Goal: Task Accomplishment & Management: Complete application form

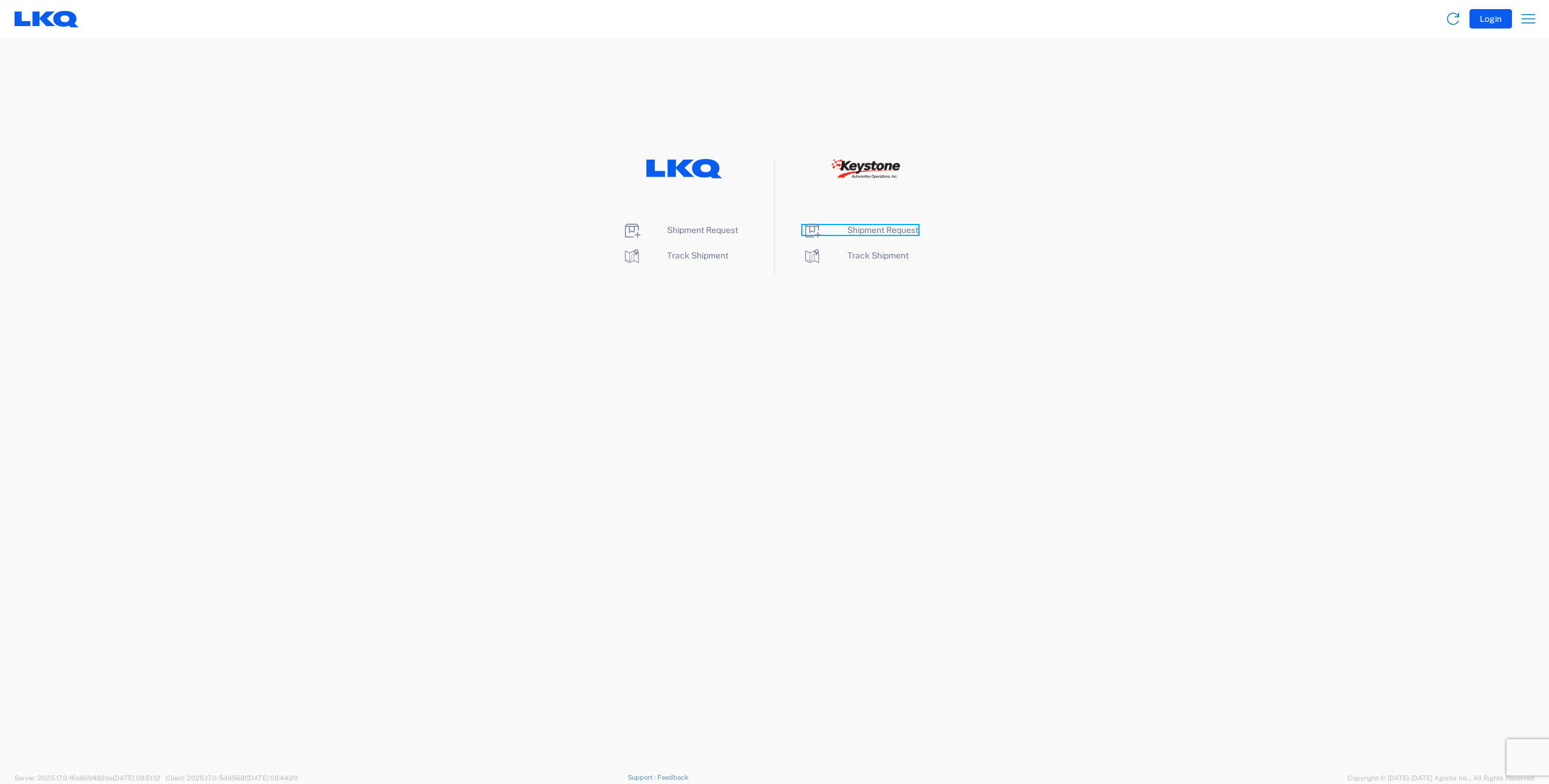
click at [895, 231] on span "Shipment Request" at bounding box center [883, 230] width 71 height 10
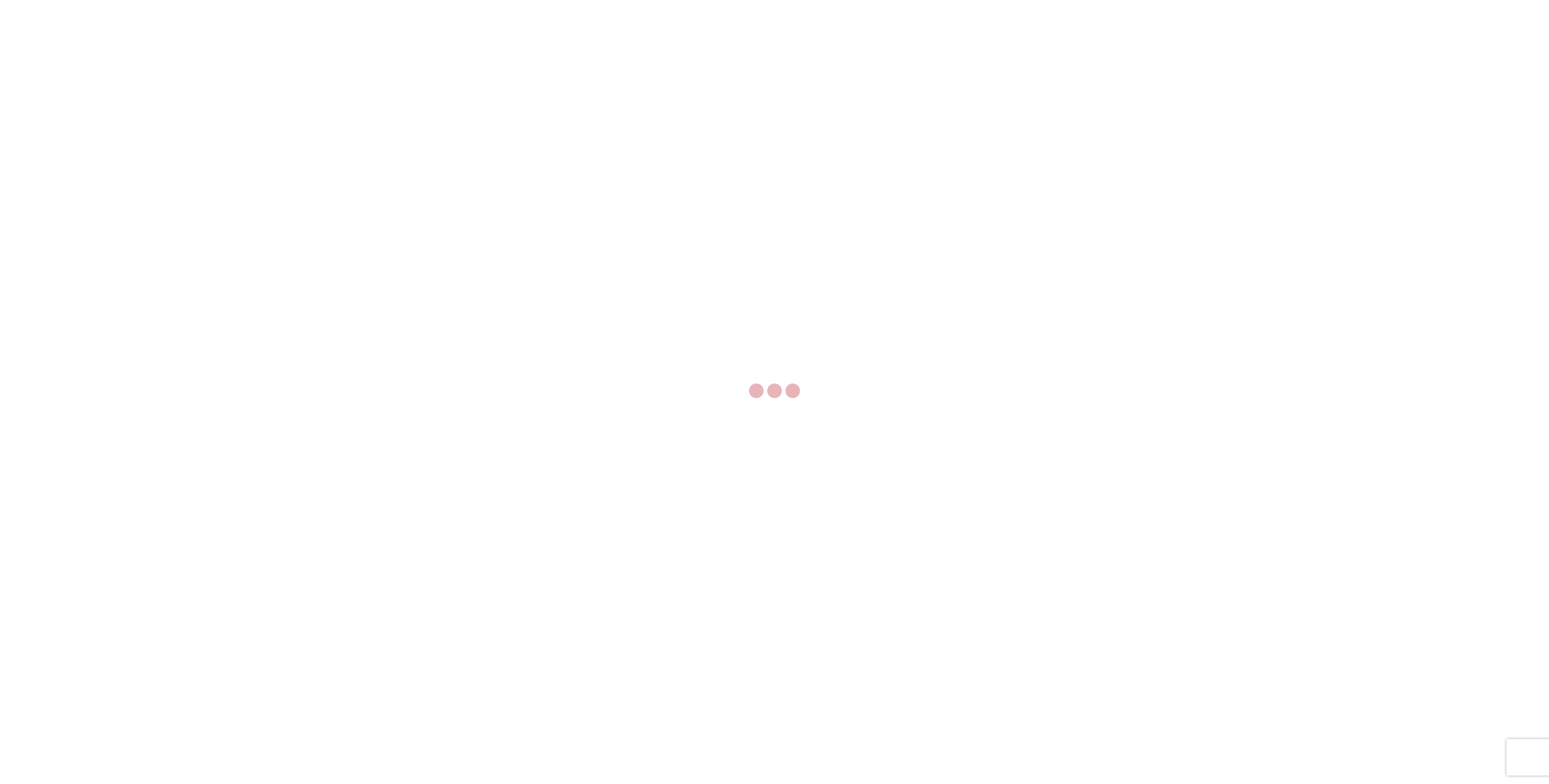
select select "FULL"
select select "LBS"
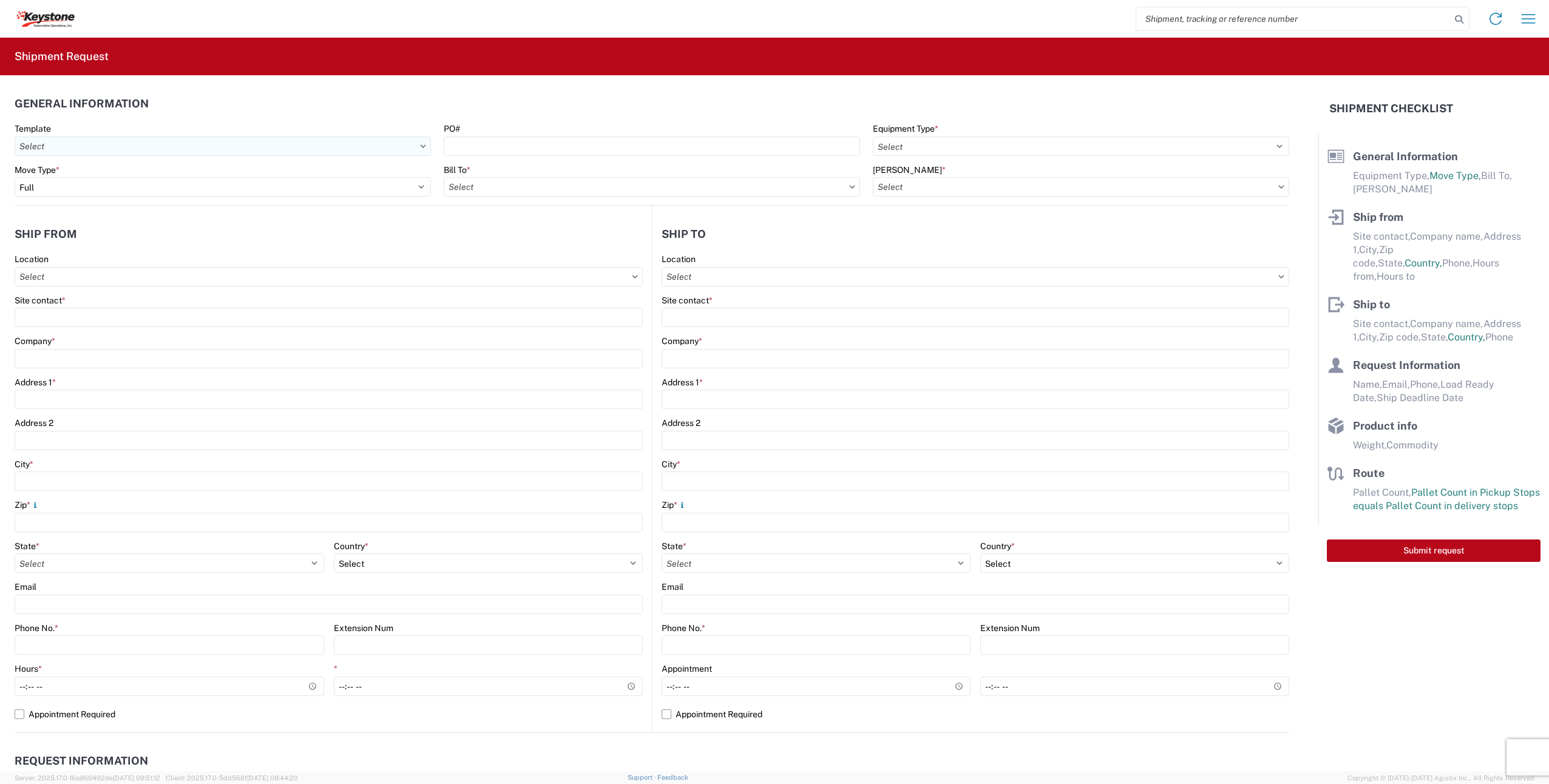
click at [265, 148] on input "Template" at bounding box center [223, 146] width 417 height 19
click at [160, 149] on input "Template" at bounding box center [223, 146] width 417 height 19
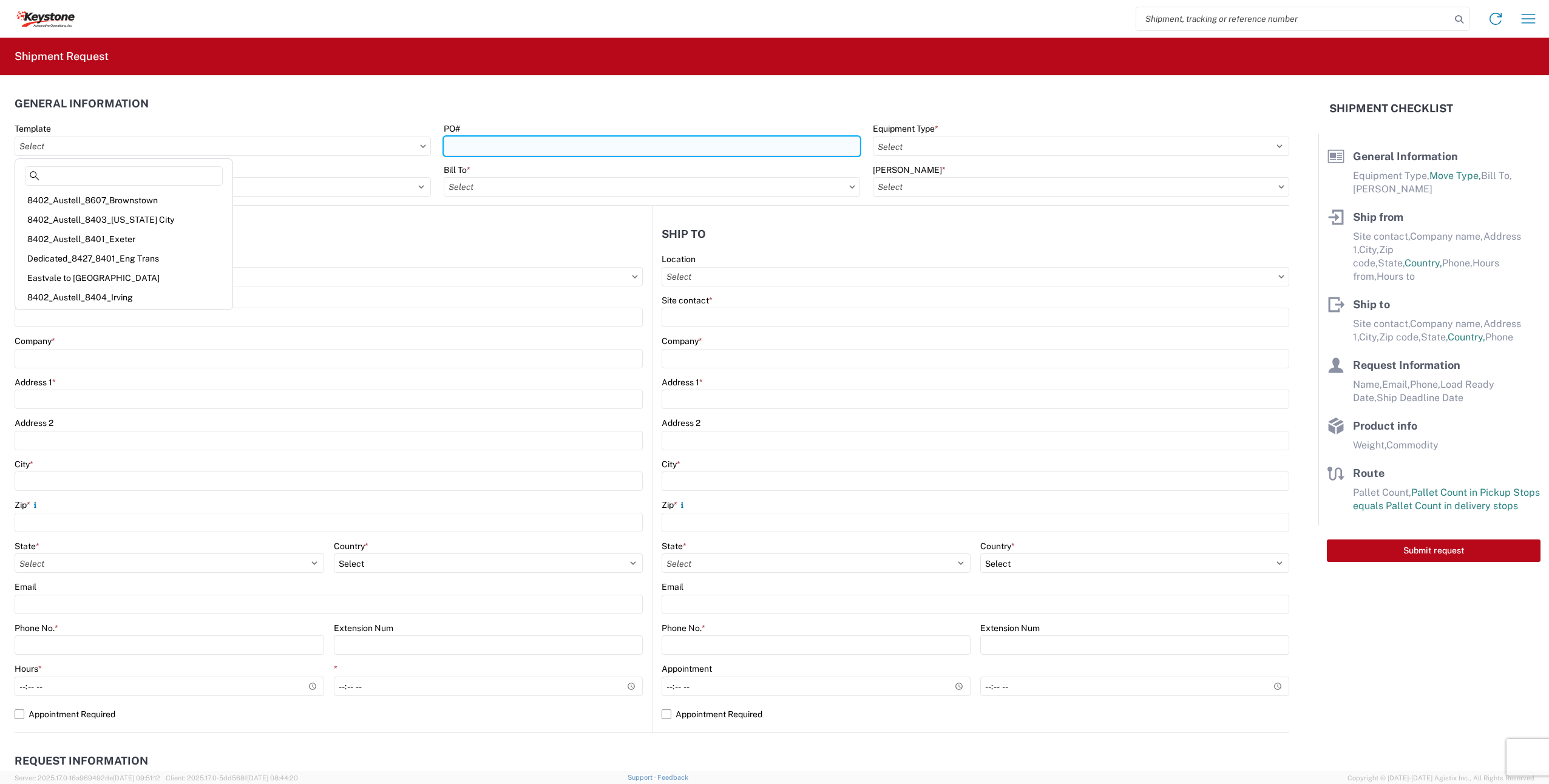
click at [522, 142] on input "PO#" at bounding box center [652, 146] width 417 height 19
click at [471, 140] on input "PO#" at bounding box center [652, 146] width 417 height 19
paste input ""4368777 4369639""
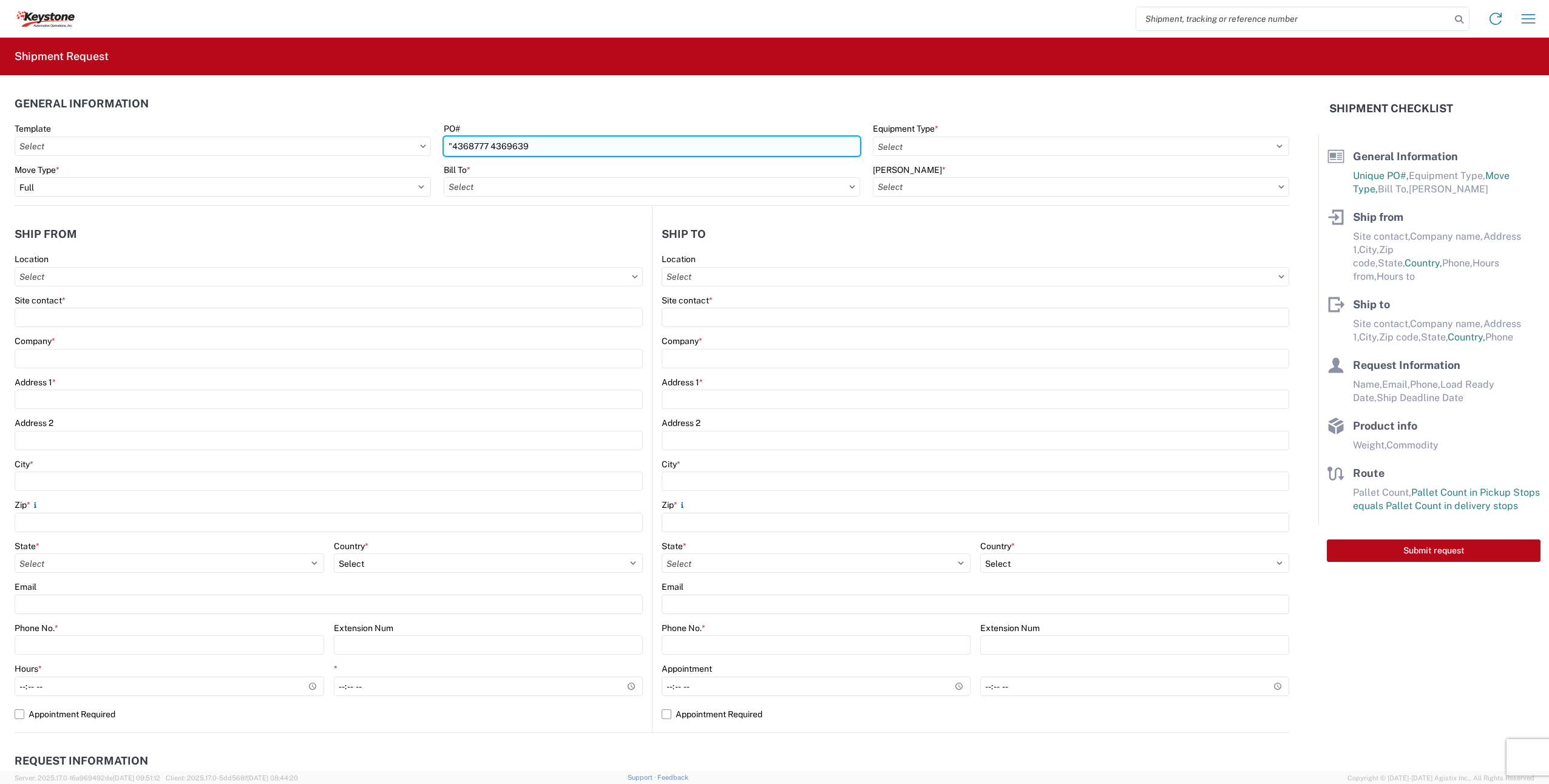
click at [451, 144] on input ""4368777 4369639" at bounding box center [652, 146] width 417 height 19
type input "4368777 4369639"
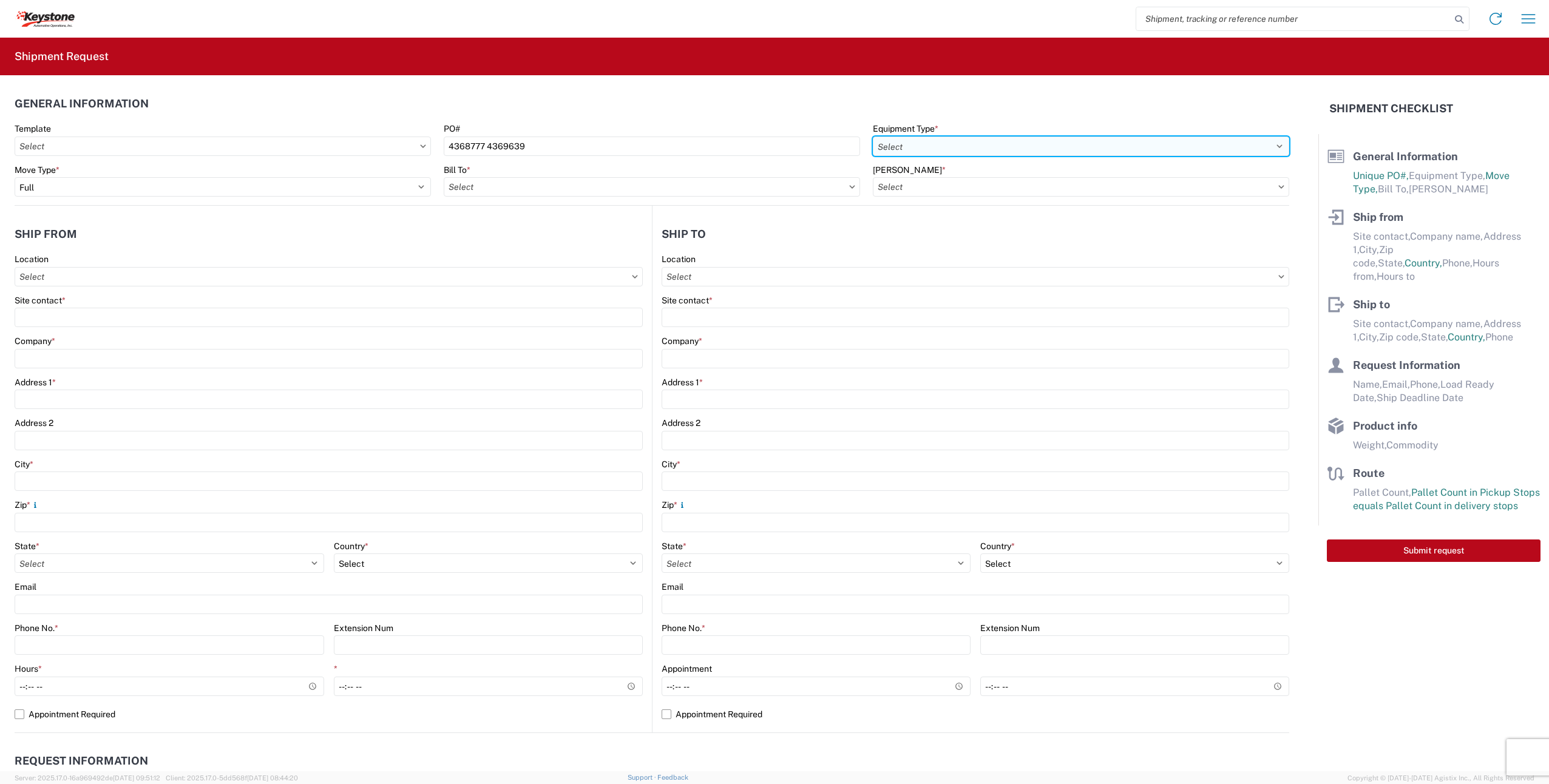
click at [920, 144] on select "Select 53’ Dry Van Flatbed Dropdeck (van) Lowboy (flatbed) Rail" at bounding box center [1081, 146] width 417 height 19
select select "STDV"
click at [873, 137] on select "Select 53’ Dry Van Flatbed Dropdeck (van) Lowboy (flatbed) Rail" at bounding box center [1081, 146] width 417 height 19
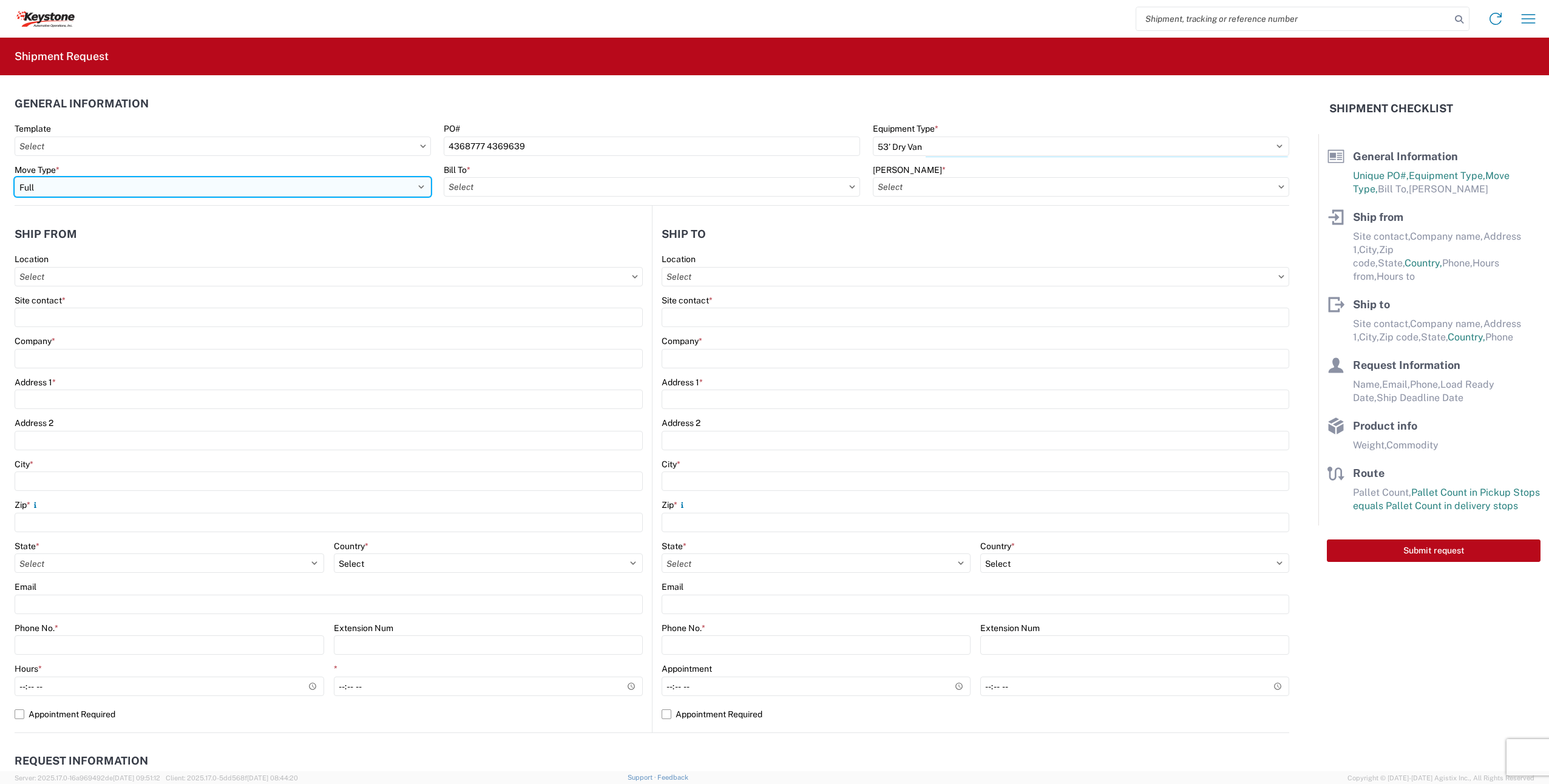
click at [126, 192] on select "Select Full Partial TL" at bounding box center [223, 186] width 417 height 19
click at [14, 177] on select "Select Full Partial TL" at bounding box center [223, 186] width 417 height 19
click at [513, 187] on input "Bill To *" at bounding box center [652, 186] width 417 height 19
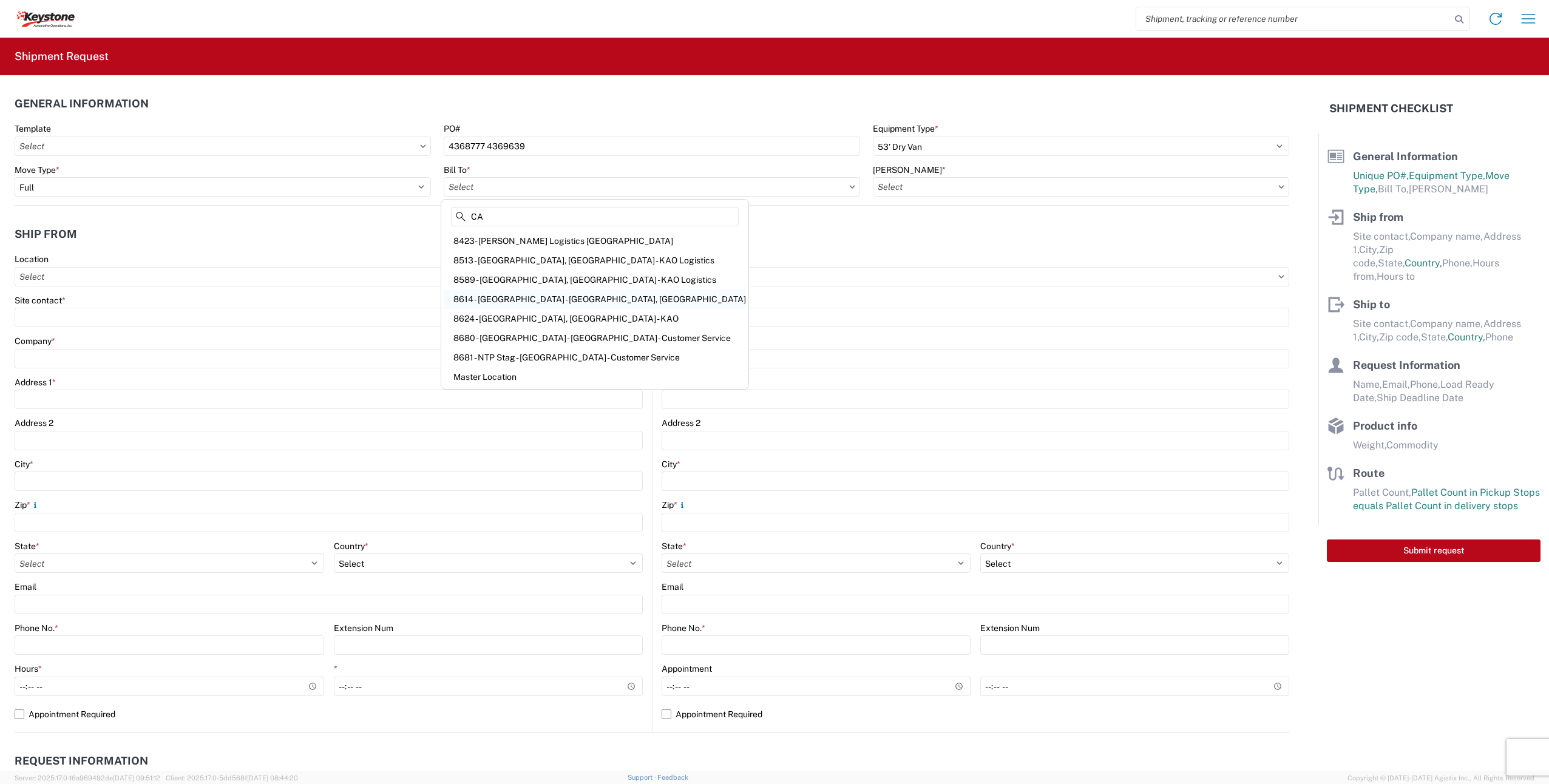
type input "CA"
click at [535, 300] on div "8614 - KAO Warehouse - Eastvale, CA" at bounding box center [594, 298] width 303 height 19
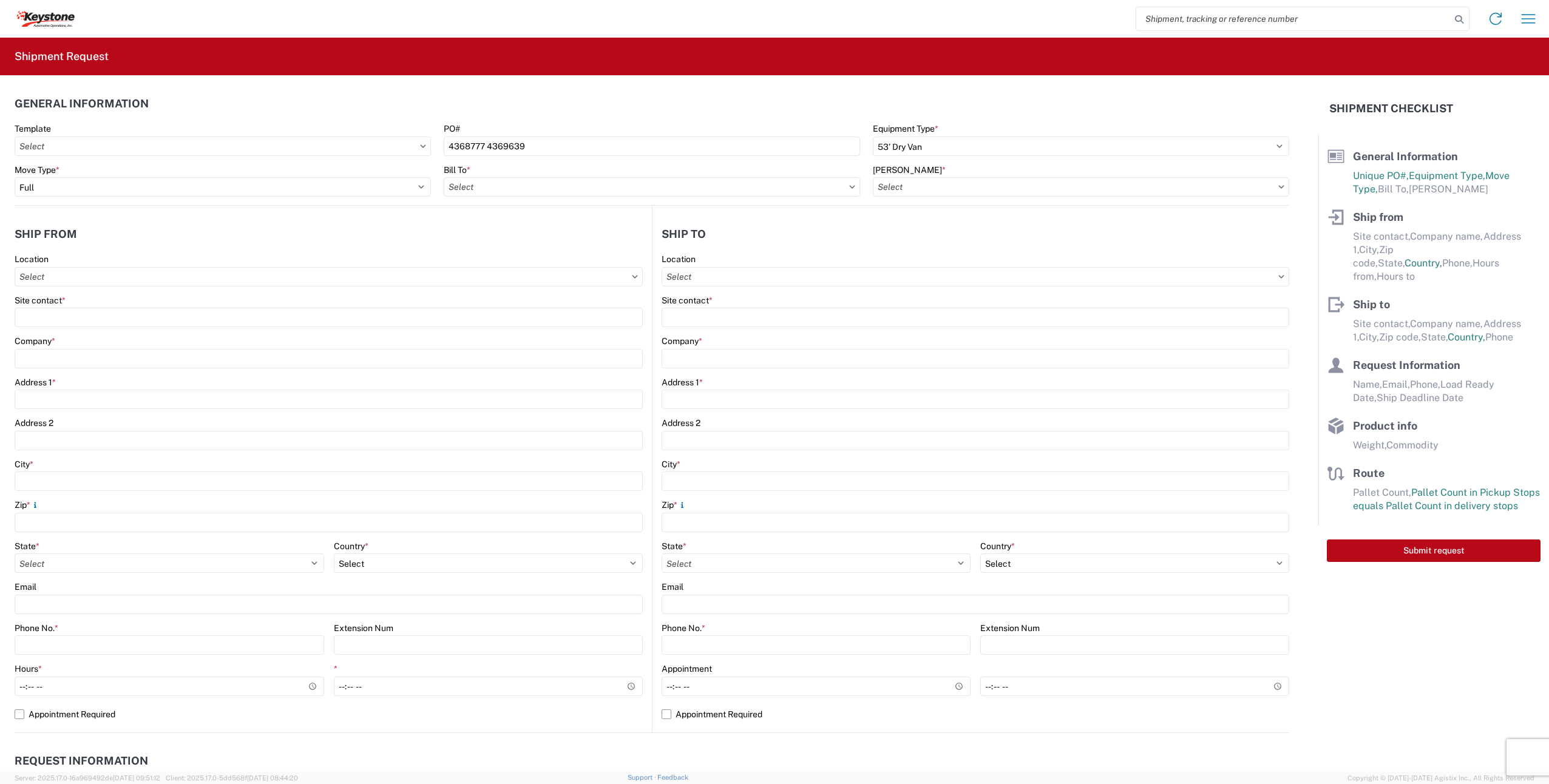
type input "8614 - KAO Warehouse - Eastvale, CA"
click at [1234, 186] on input "Bill Code *" at bounding box center [1081, 186] width 417 height 19
type input "E"
type input "M"
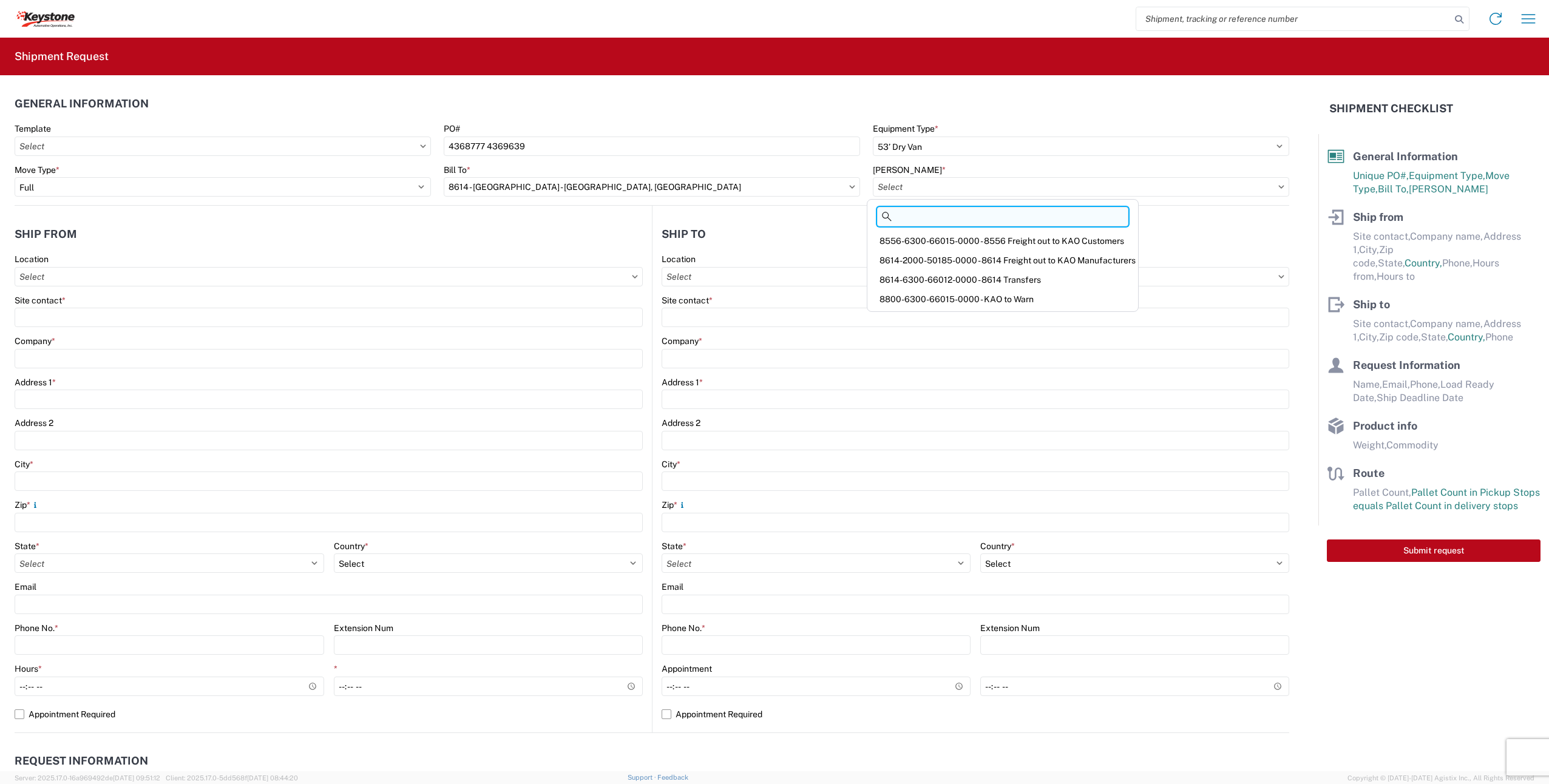
click at [957, 218] on input at bounding box center [1003, 217] width 251 height 19
type input "KAO"
drag, startPoint x: 1040, startPoint y: 214, endPoint x: 817, endPoint y: 220, distance: 223.1
click at [818, 222] on agx-block-ui "Home Shipment request Shipment tracking Shipment Request General Information Te…" at bounding box center [774, 392] width 1549 height 784
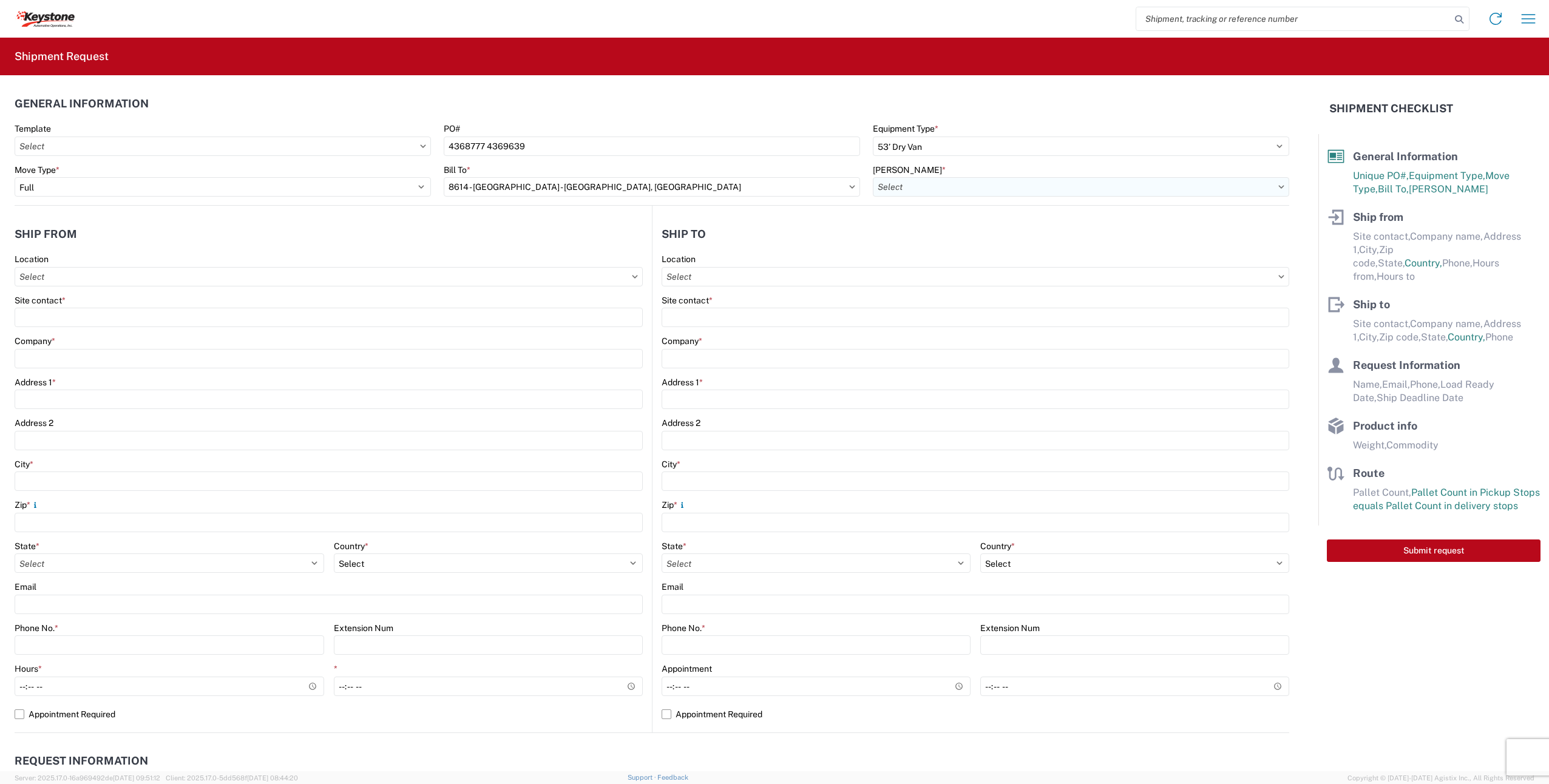
click at [903, 185] on input "Bill Code *" at bounding box center [1081, 186] width 417 height 19
type input "C"
type input "EASTVALE"
drag, startPoint x: 999, startPoint y: 217, endPoint x: 798, endPoint y: 216, distance: 201.0
click at [798, 216] on agx-block-ui "Home Shipment request Shipment tracking Shipment Request General Information Te…" at bounding box center [774, 392] width 1549 height 784
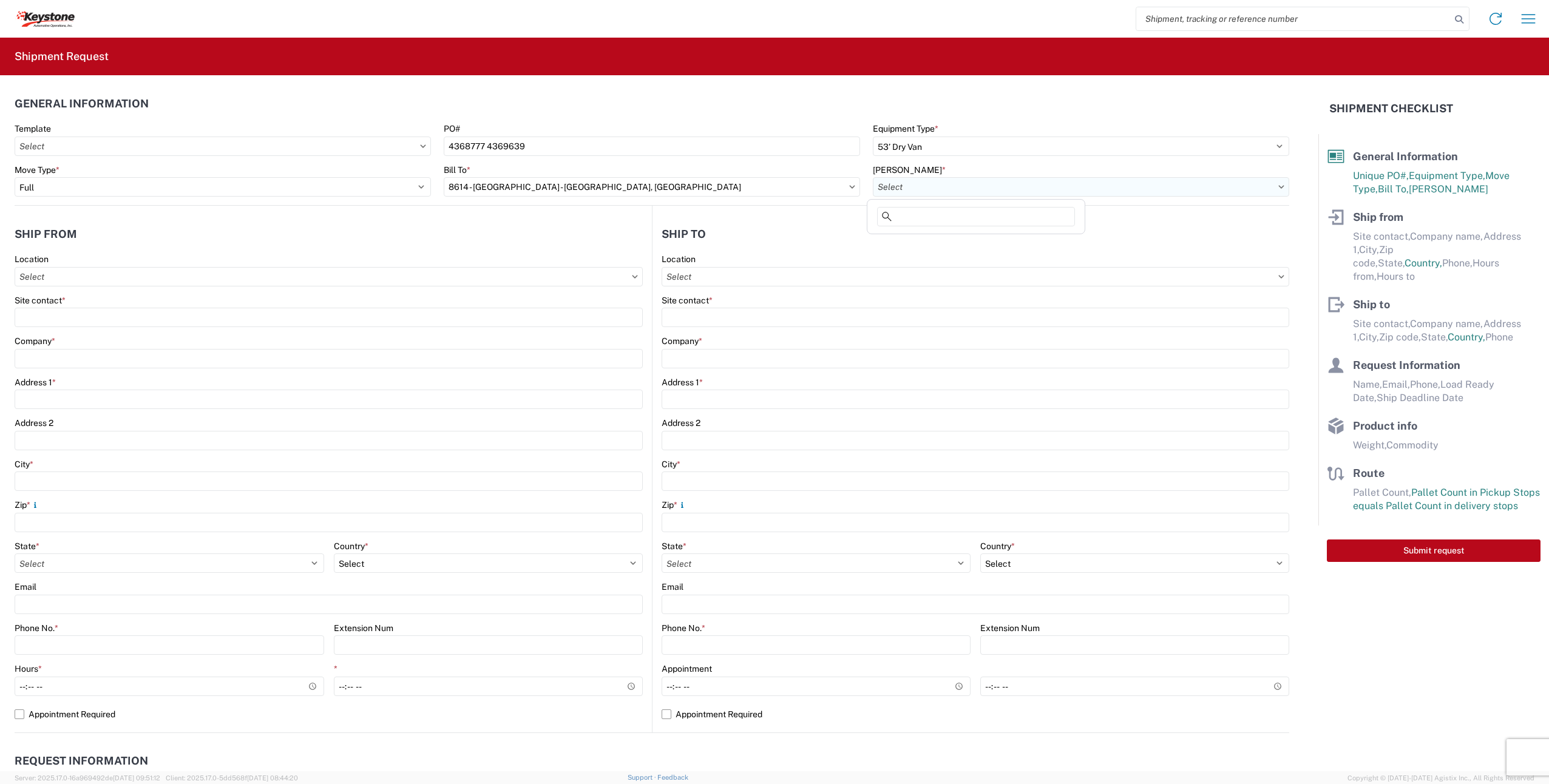
click at [933, 191] on input "Bill Code *" at bounding box center [1081, 186] width 417 height 19
type input "KAO"
click at [971, 239] on div "8556-6300-66015-0000 - 8556 Freight out to KAO Customers" at bounding box center [1003, 240] width 266 height 19
type input "8556-6300-66015-0000 - 8556 Freight out to KAO Customers"
click at [209, 282] on input "Location" at bounding box center [328, 277] width 628 height 19
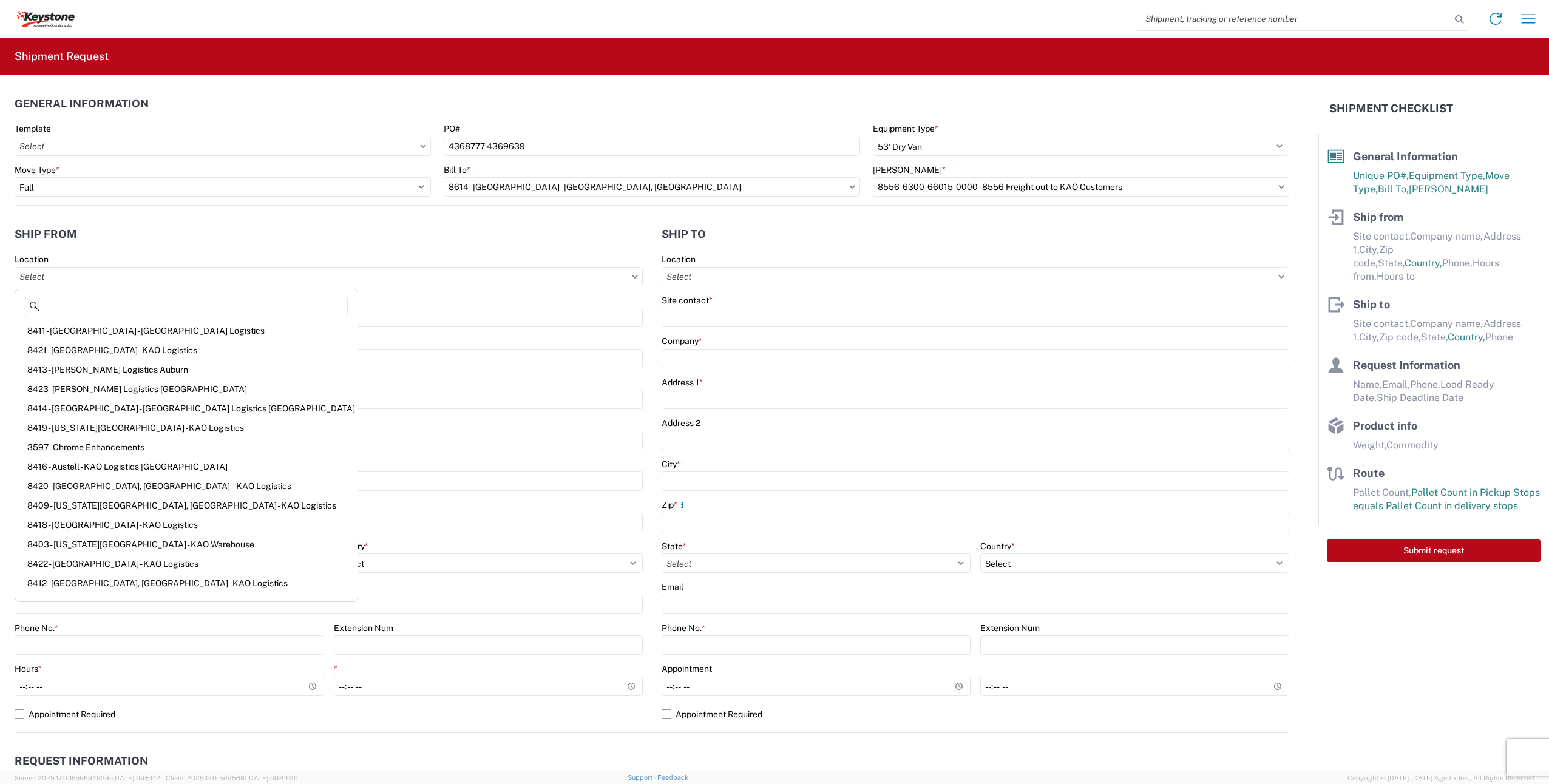
click at [292, 298] on div "Site contact *" at bounding box center [328, 300] width 628 height 11
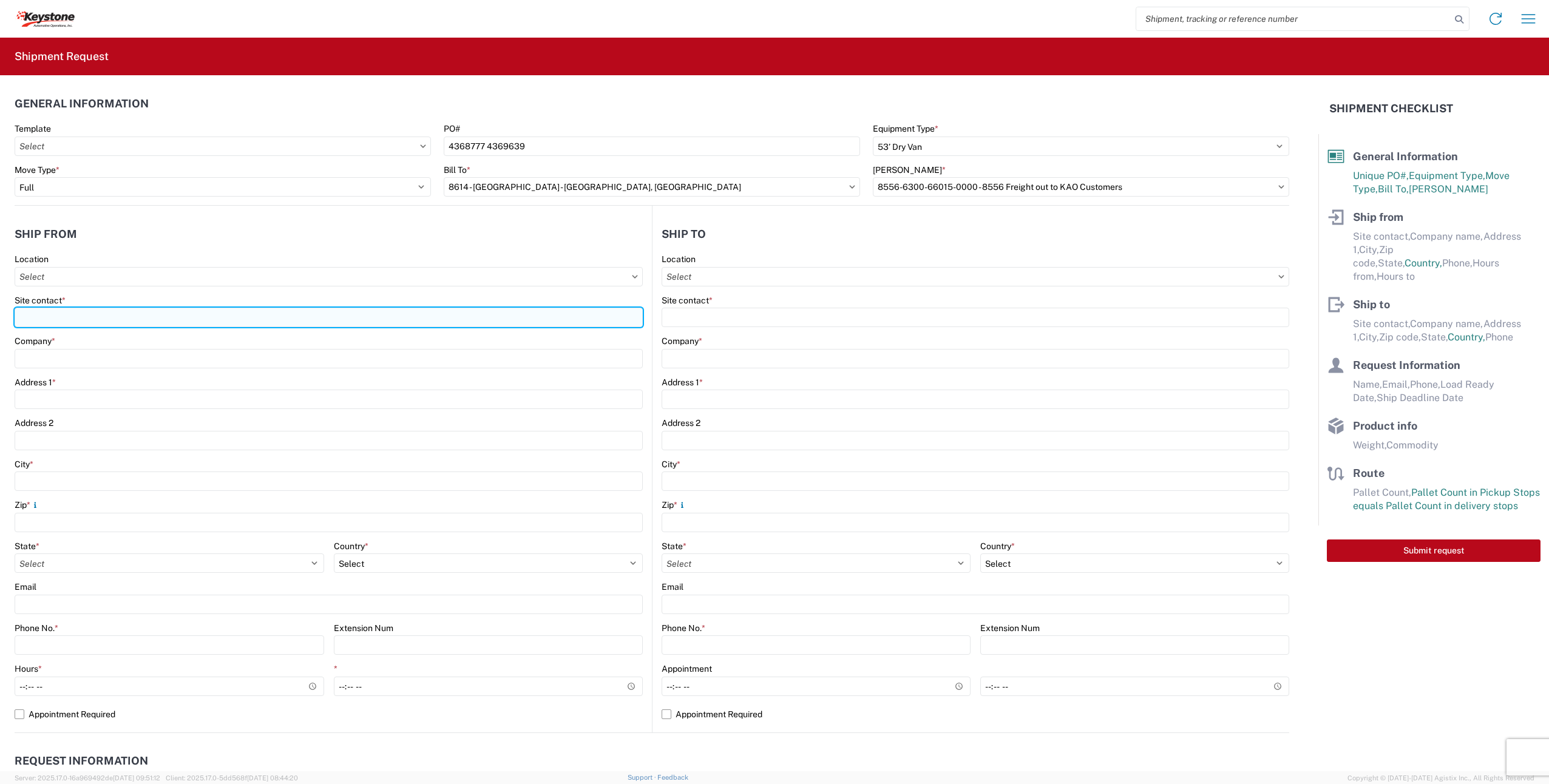
click at [285, 309] on input "Site contact *" at bounding box center [328, 317] width 628 height 19
type input "ROBERT ANDERSON"
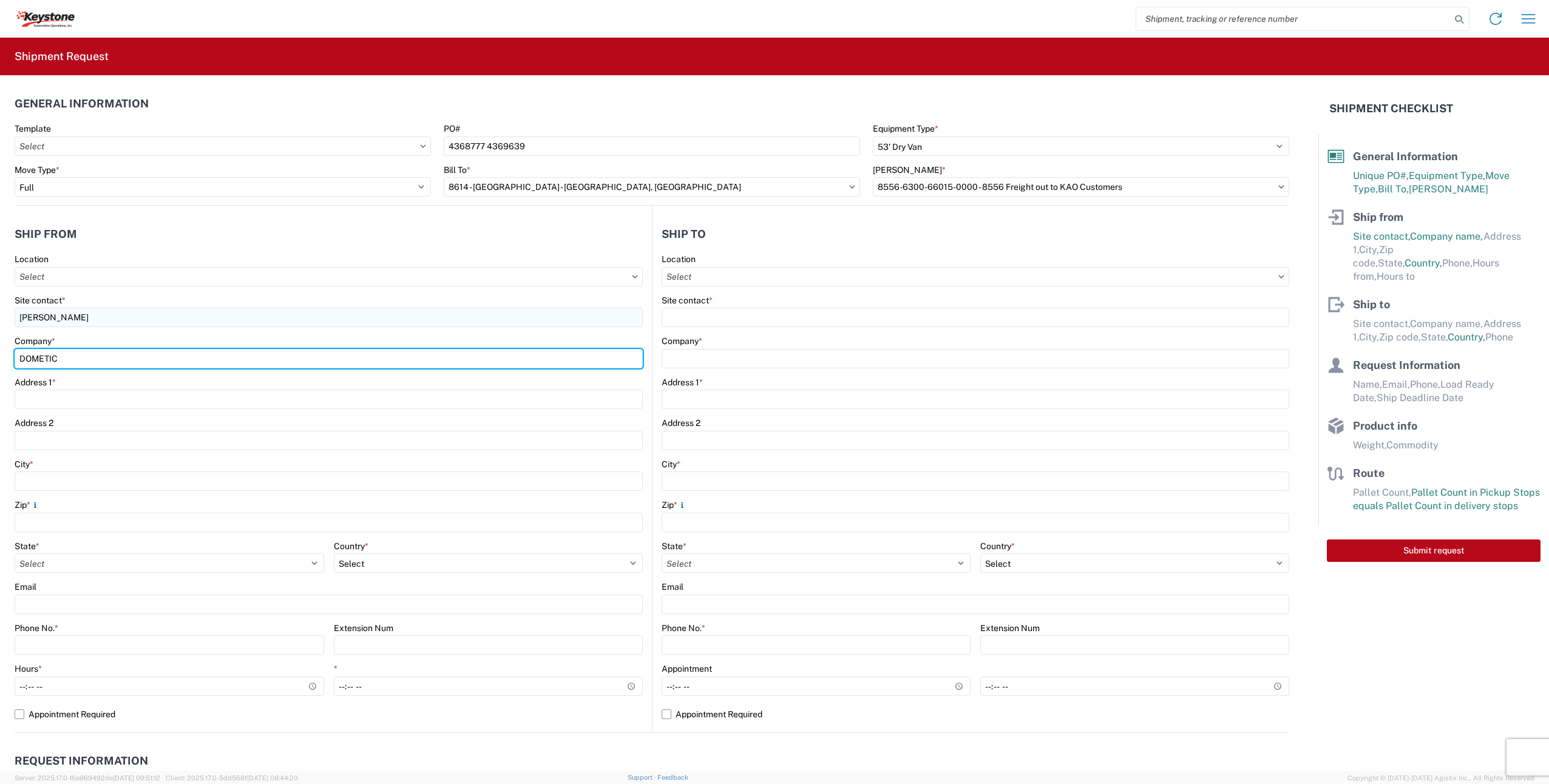
type input "DOMETIC"
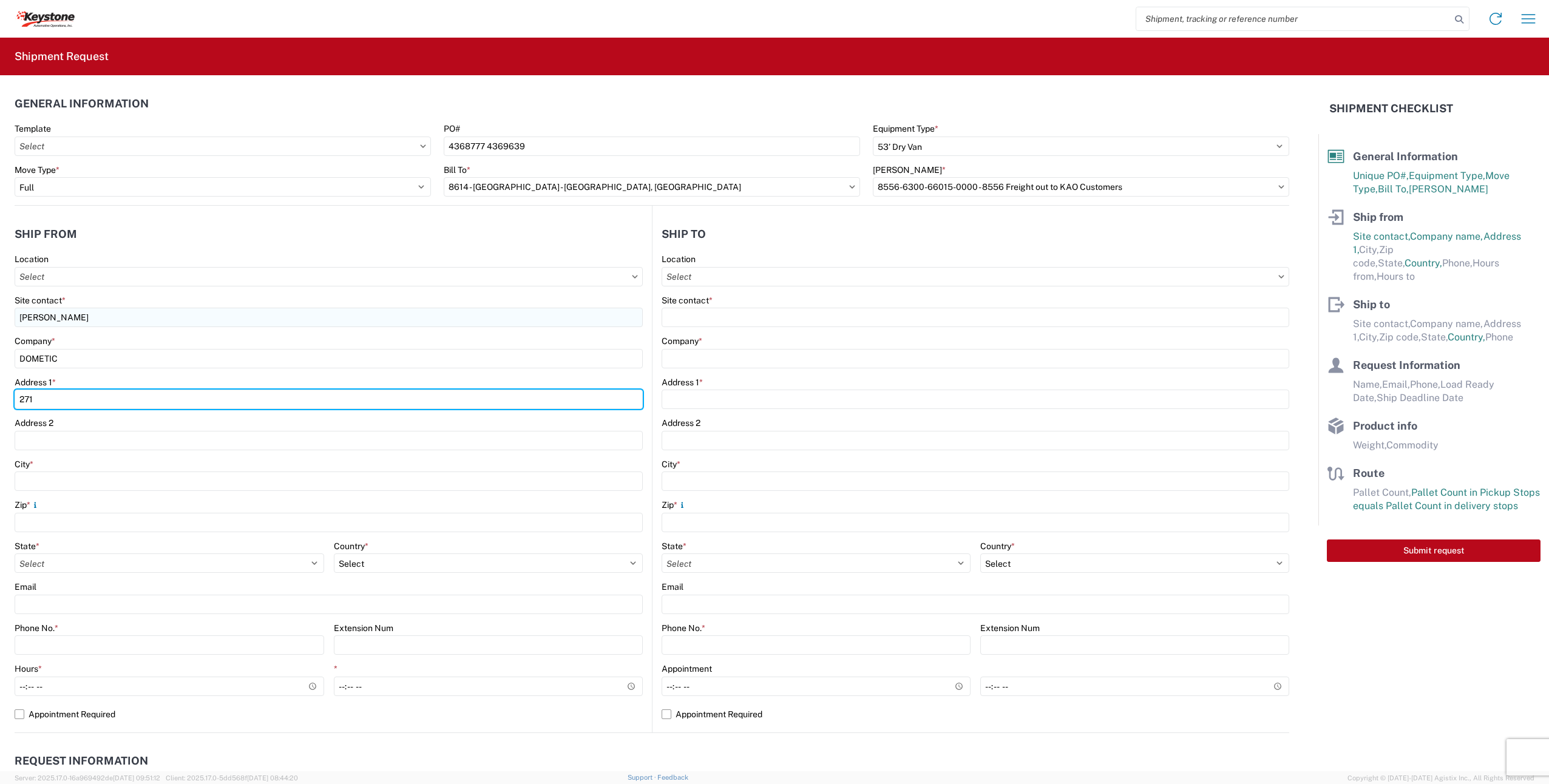
type input "2710 n forum dr"
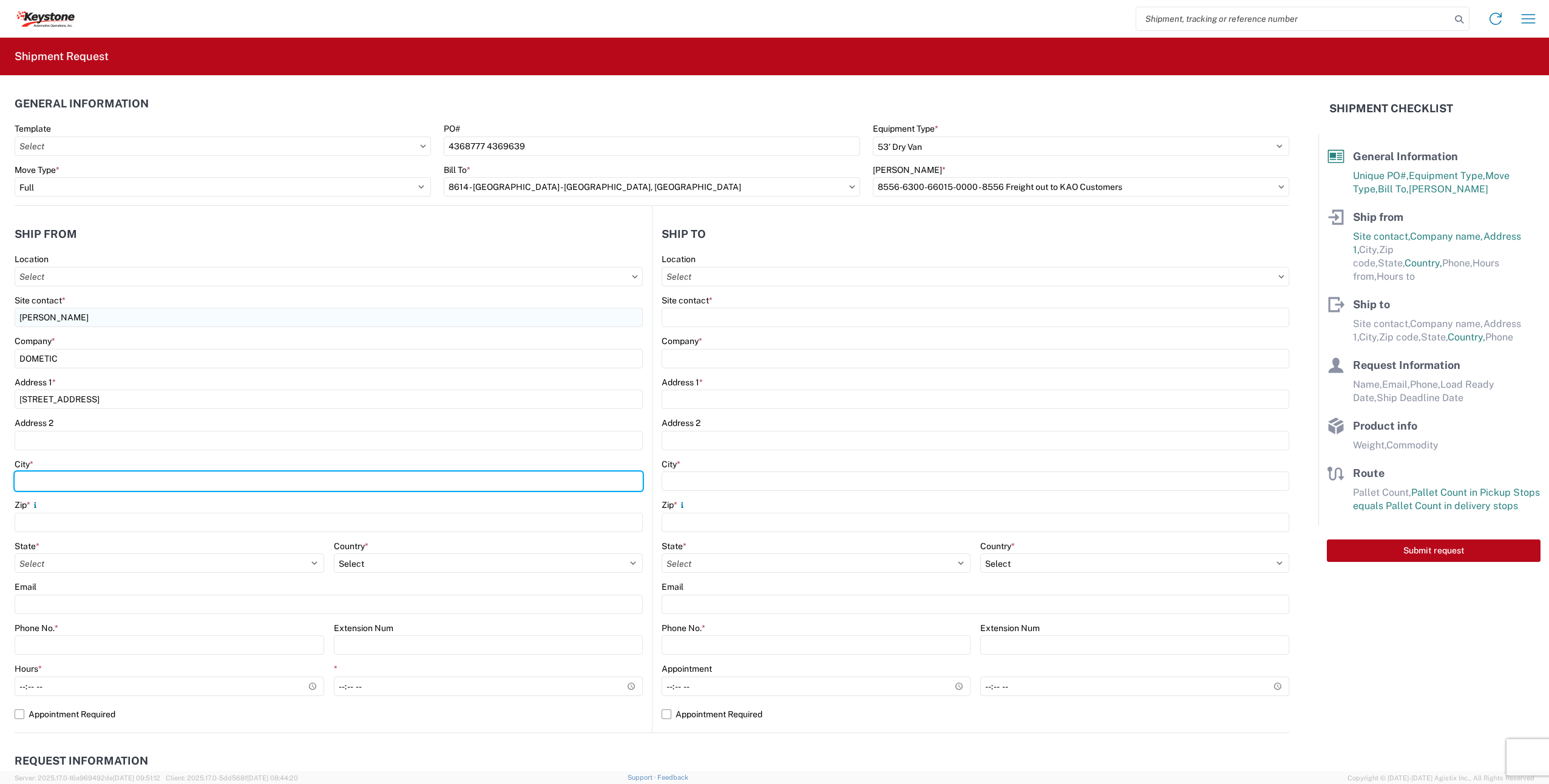
type input "grand prarie"
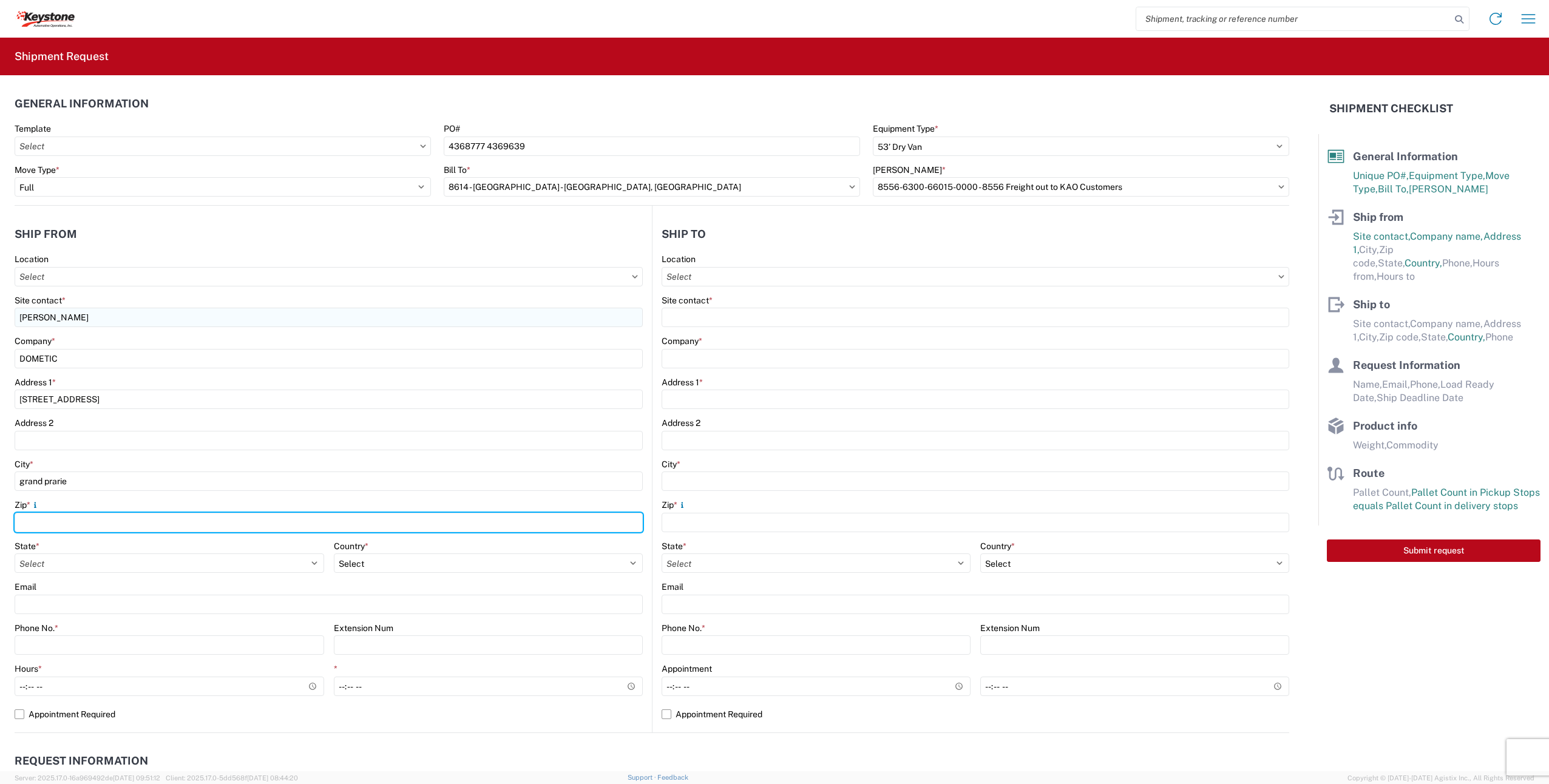
type input "75052"
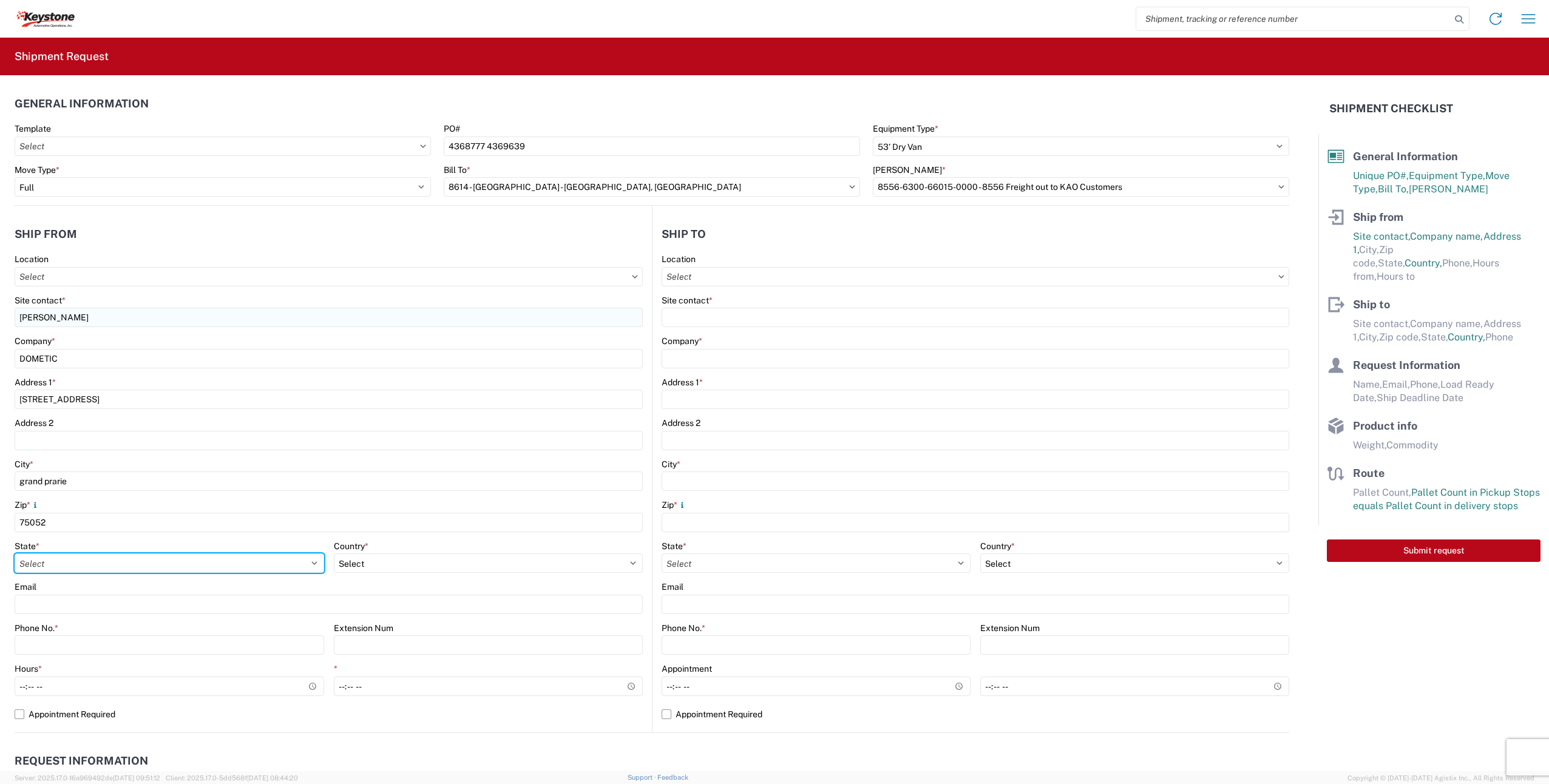
select select "TX"
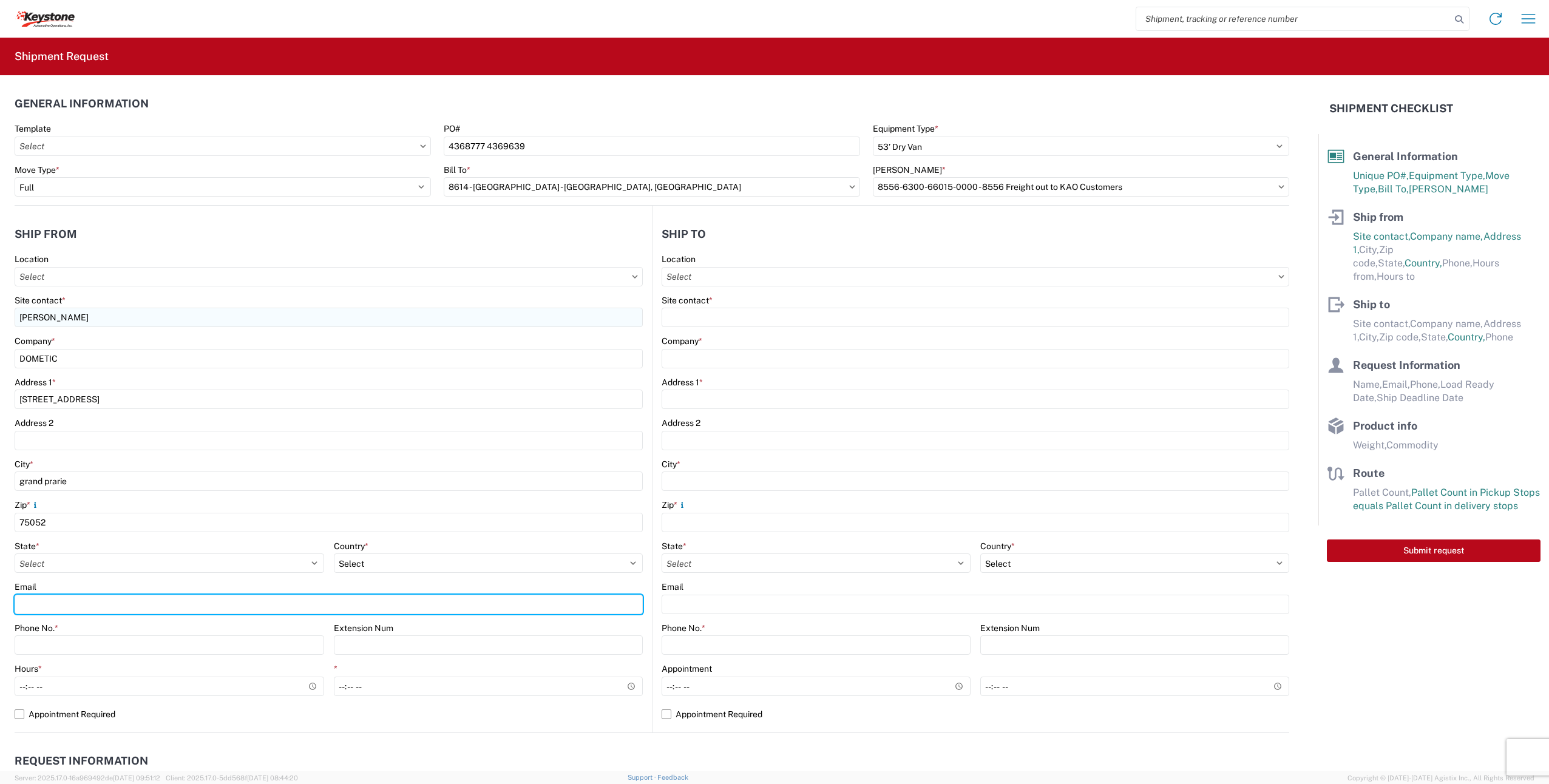
type input "ashley.gremillion@dometic.com"
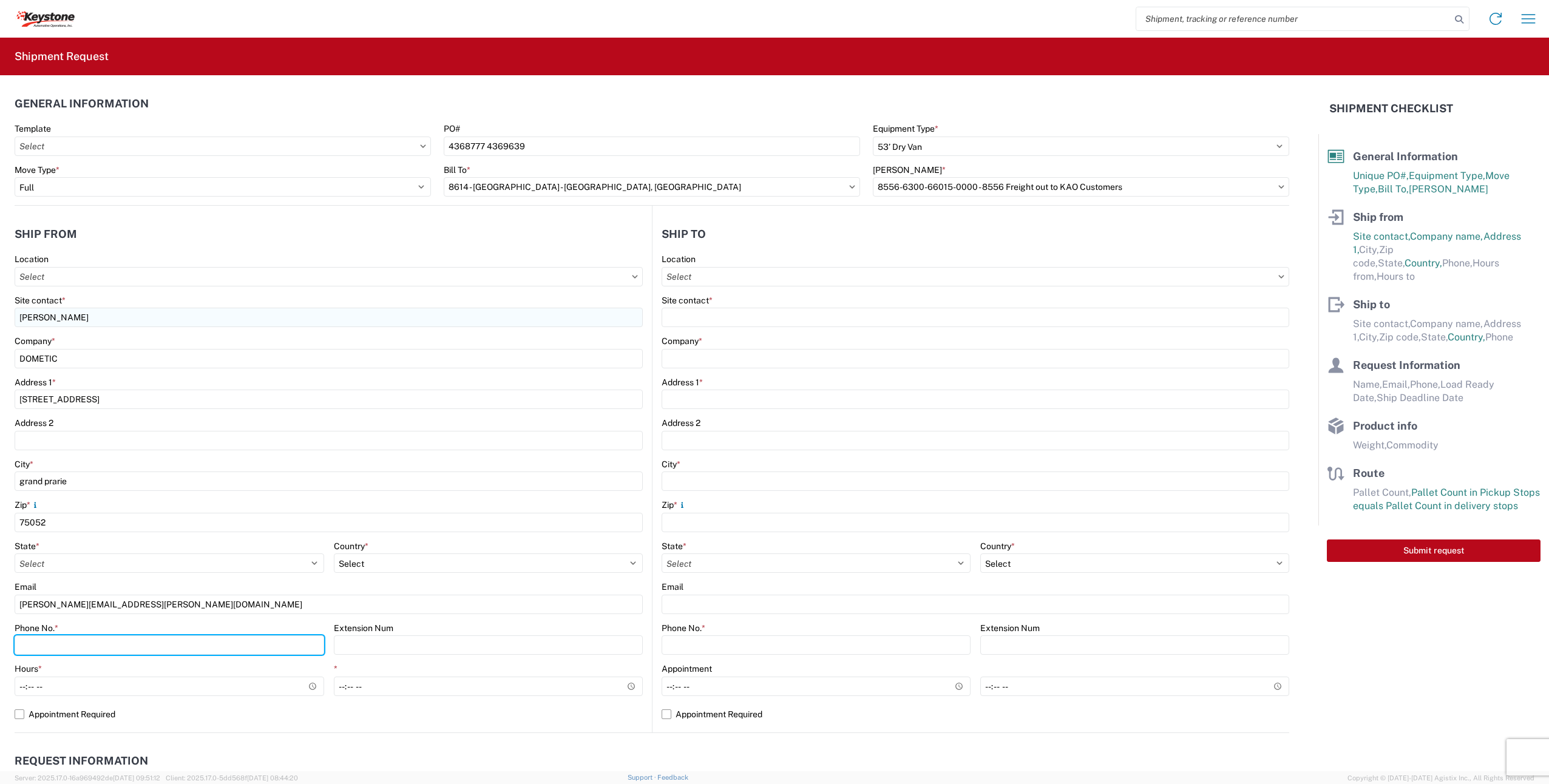
type input "2142888954"
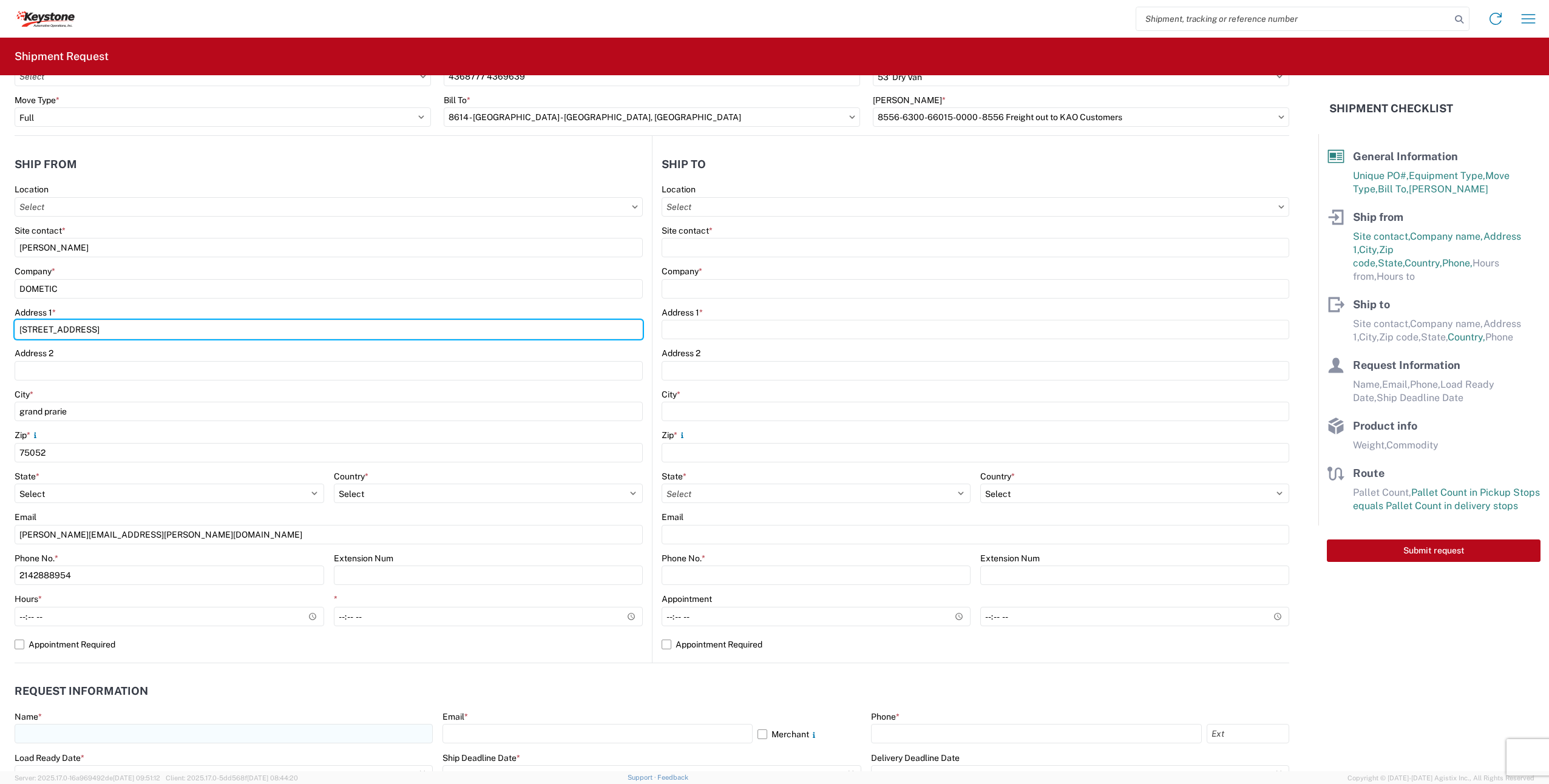
scroll to position [243, 0]
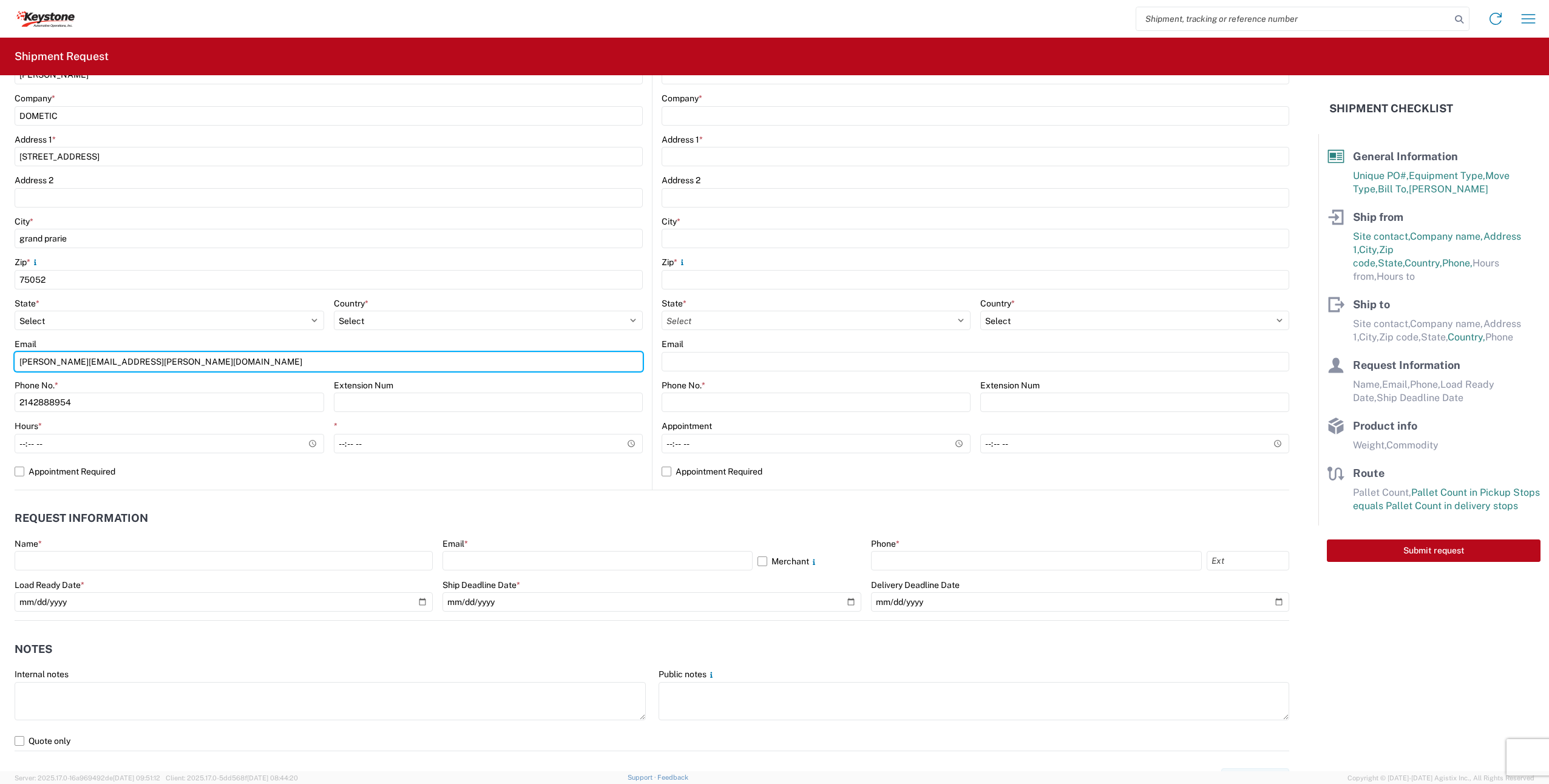
drag, startPoint x: 162, startPoint y: 357, endPoint x: 0, endPoint y: 335, distance: 163.5
click at [0, 339] on html "Home Shipment request Shipment tracking Shipment Request General Information Te…" at bounding box center [774, 392] width 1549 height 784
type input "TEXAS.SHIPPING@DOMETIC.COM"
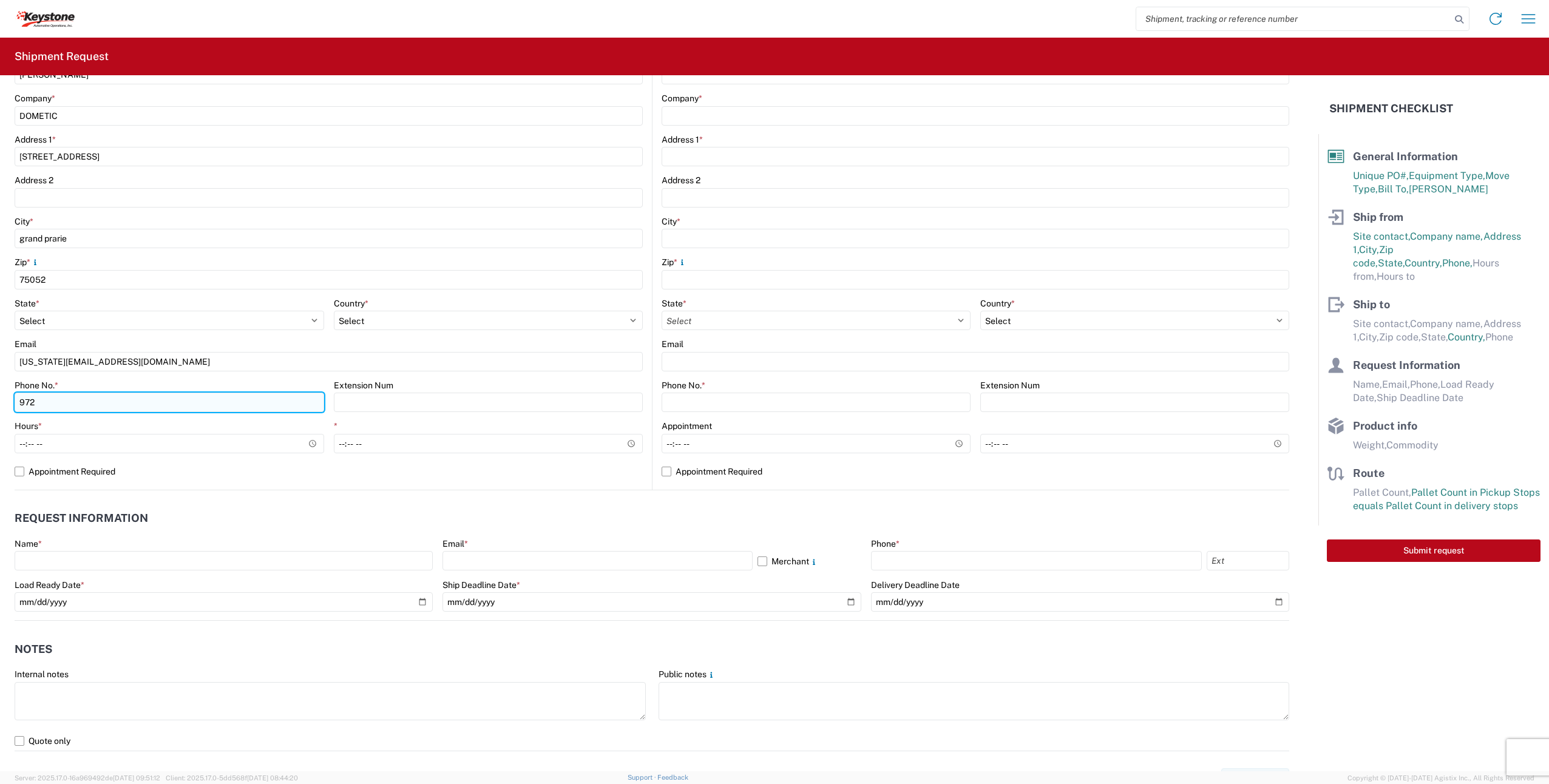
click at [90, 400] on input "972" at bounding box center [169, 402] width 309 height 19
paste input "681-9797"
click at [53, 400] on input "972681-9797" at bounding box center [169, 402] width 309 height 19
type input "972-681-9797"
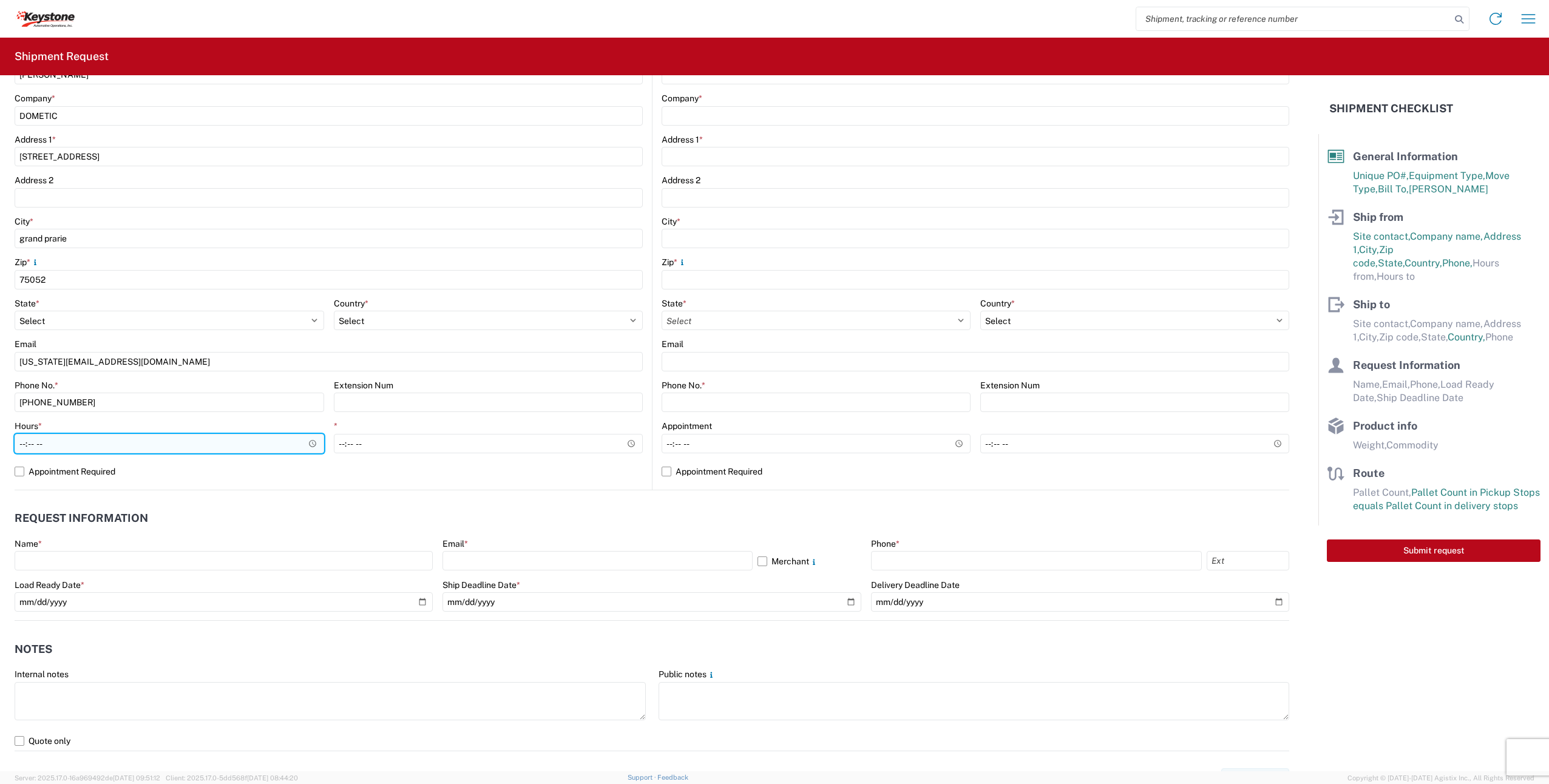
click at [27, 442] on input "Hours *" at bounding box center [169, 443] width 309 height 19
type input "06:00"
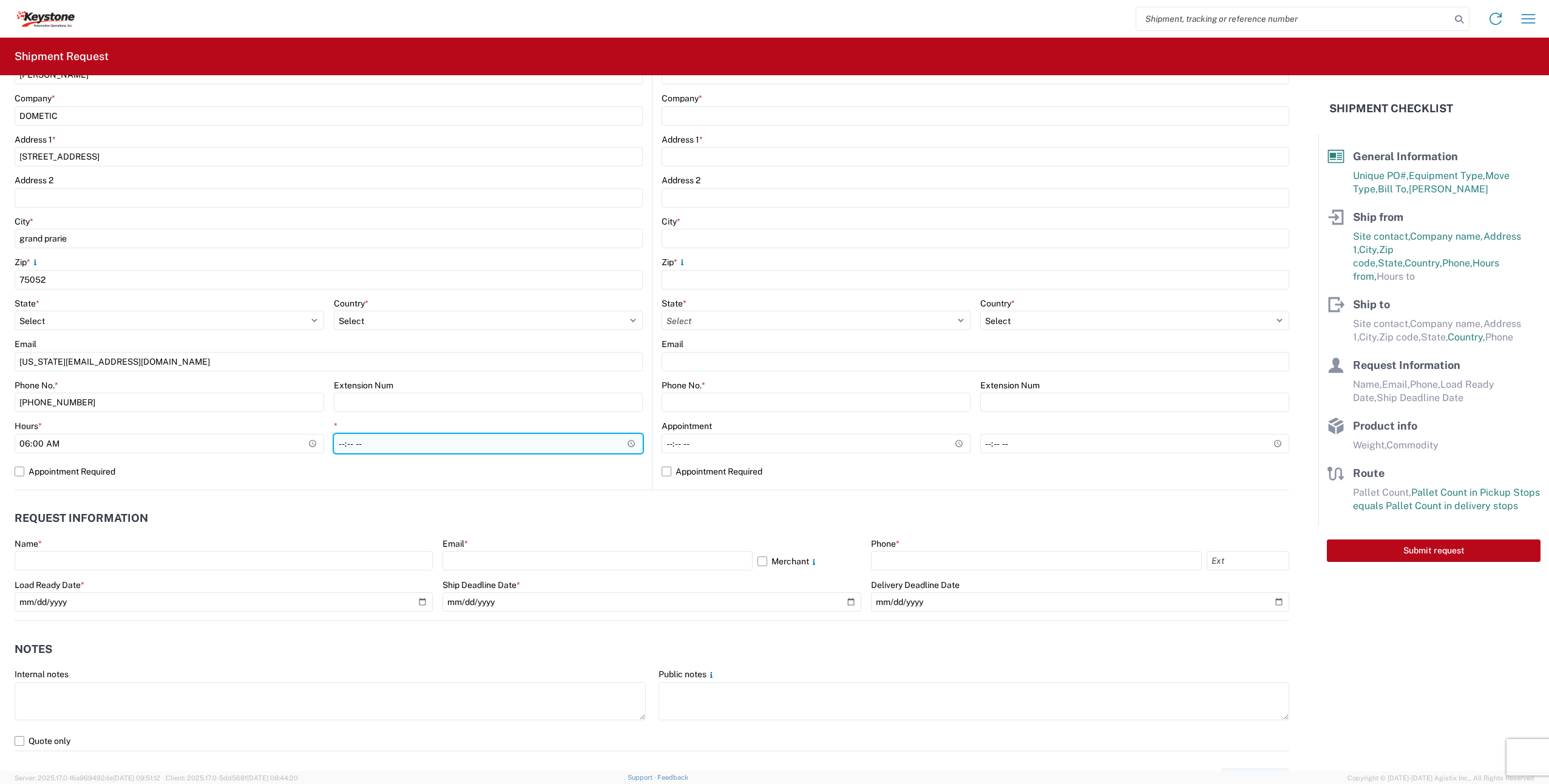
click at [357, 445] on input "*" at bounding box center [488, 443] width 309 height 19
click at [363, 445] on input "*" at bounding box center [488, 443] width 309 height 19
type input "18:00"
click at [408, 491] on agx-request-info "Request Information Name * Email * Merchant Phone * Load Ready Date * Ship Dead…" at bounding box center [652, 556] width 1275 height 131
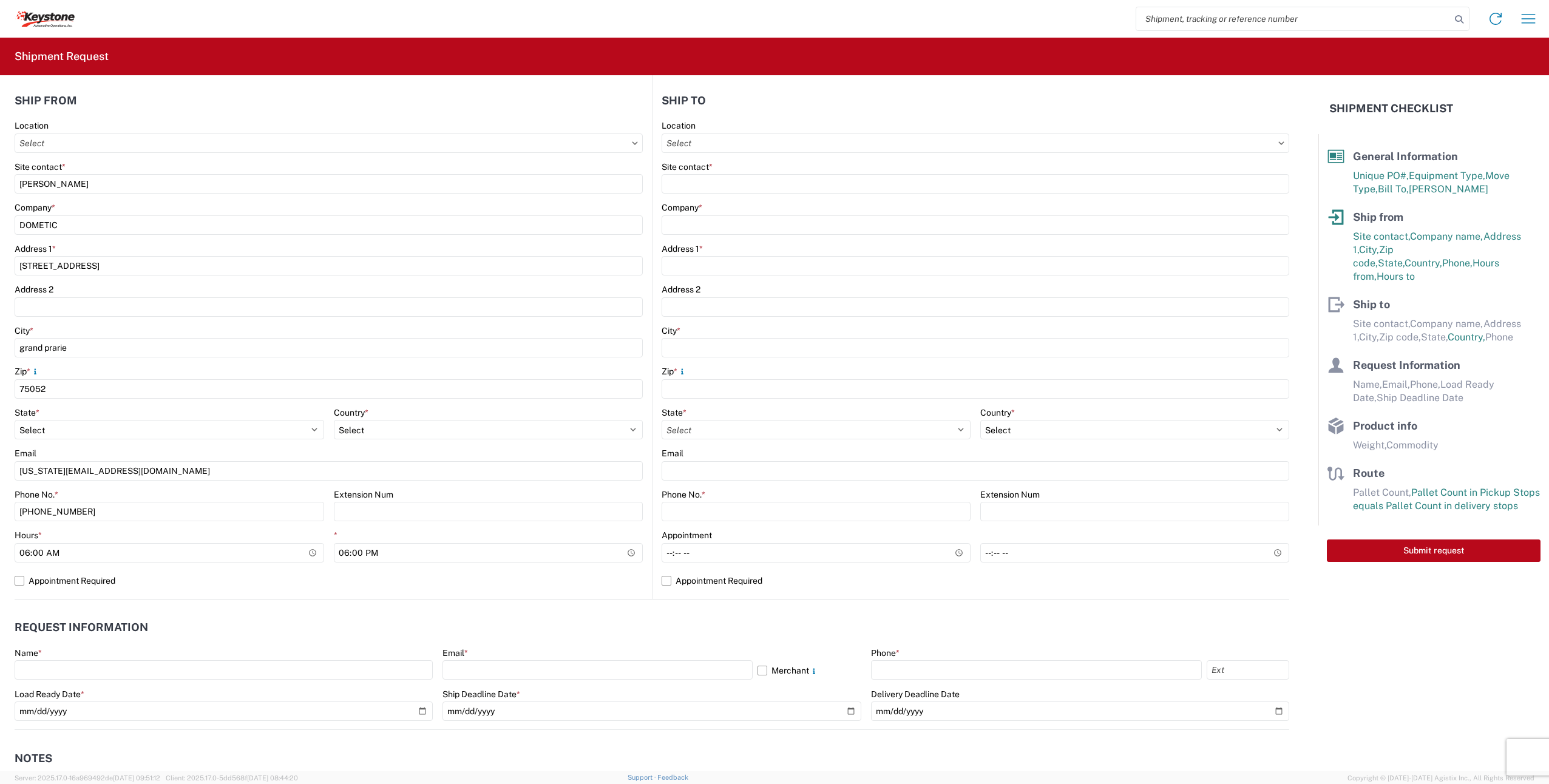
scroll to position [0, 0]
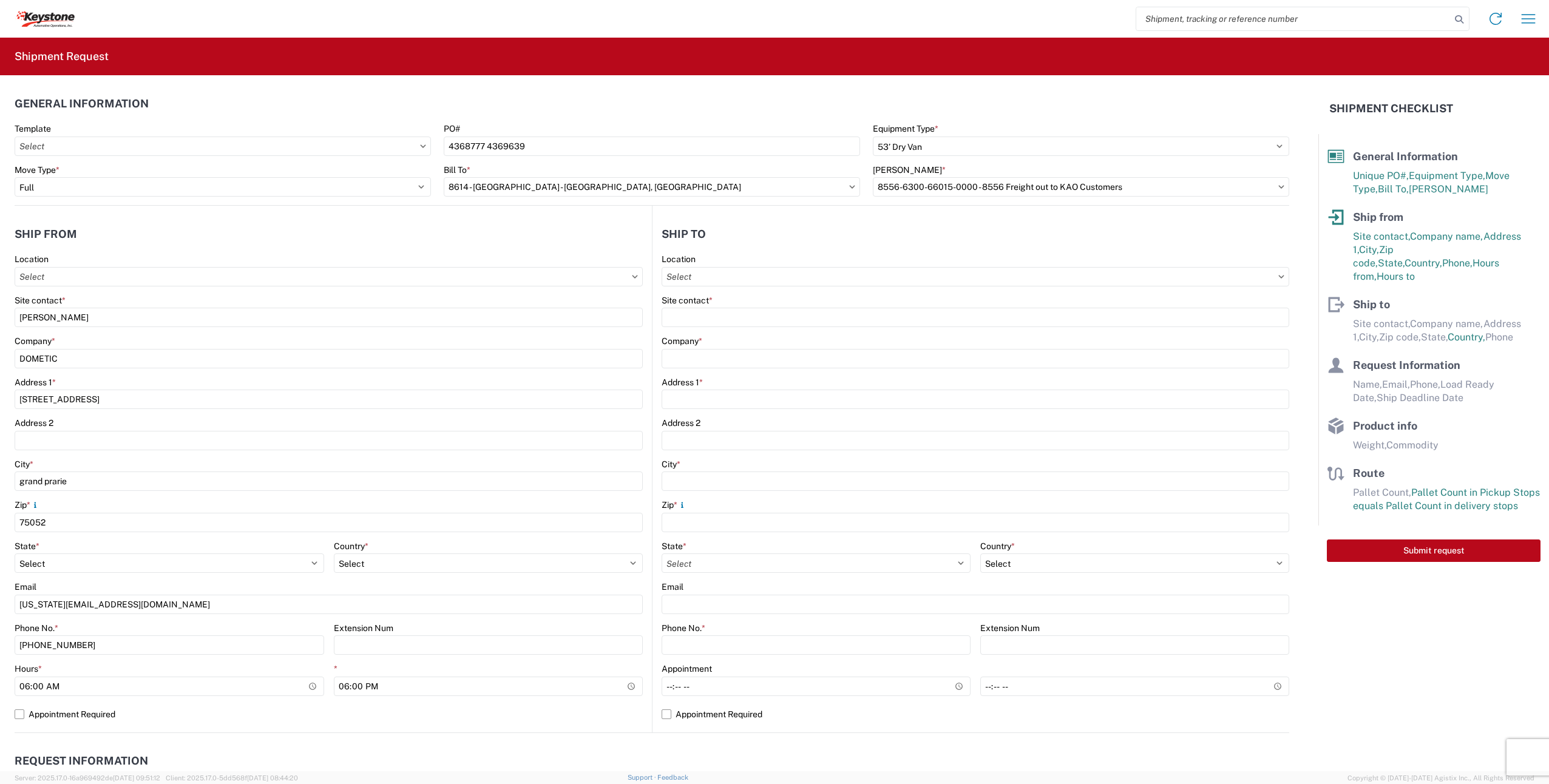
click at [757, 287] on agx-form-control-wrapper-v2 "Location" at bounding box center [976, 274] width 627 height 41
click at [753, 281] on input "Location" at bounding box center [976, 277] width 627 height 19
type input "C"
type input "K"
click at [735, 310] on input "EAS" at bounding box center [766, 306] width 198 height 19
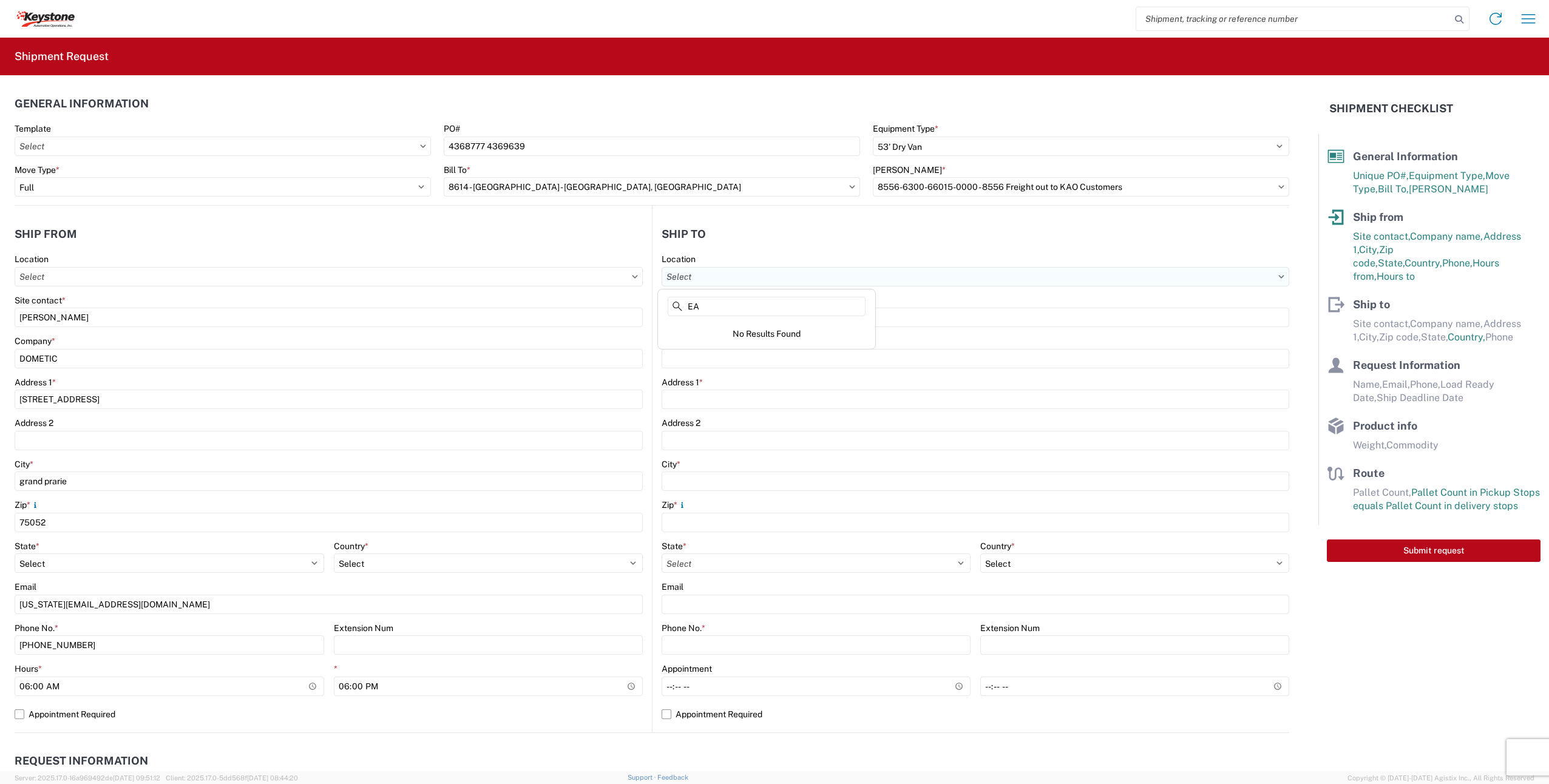
type input "E"
click at [777, 250] on agx-form-section "Ship to Location Site contact * Company * Address 1 * Address 2 City * Zip * St…" at bounding box center [971, 476] width 637 height 513
click at [744, 278] on input "Location" at bounding box center [976, 277] width 627 height 19
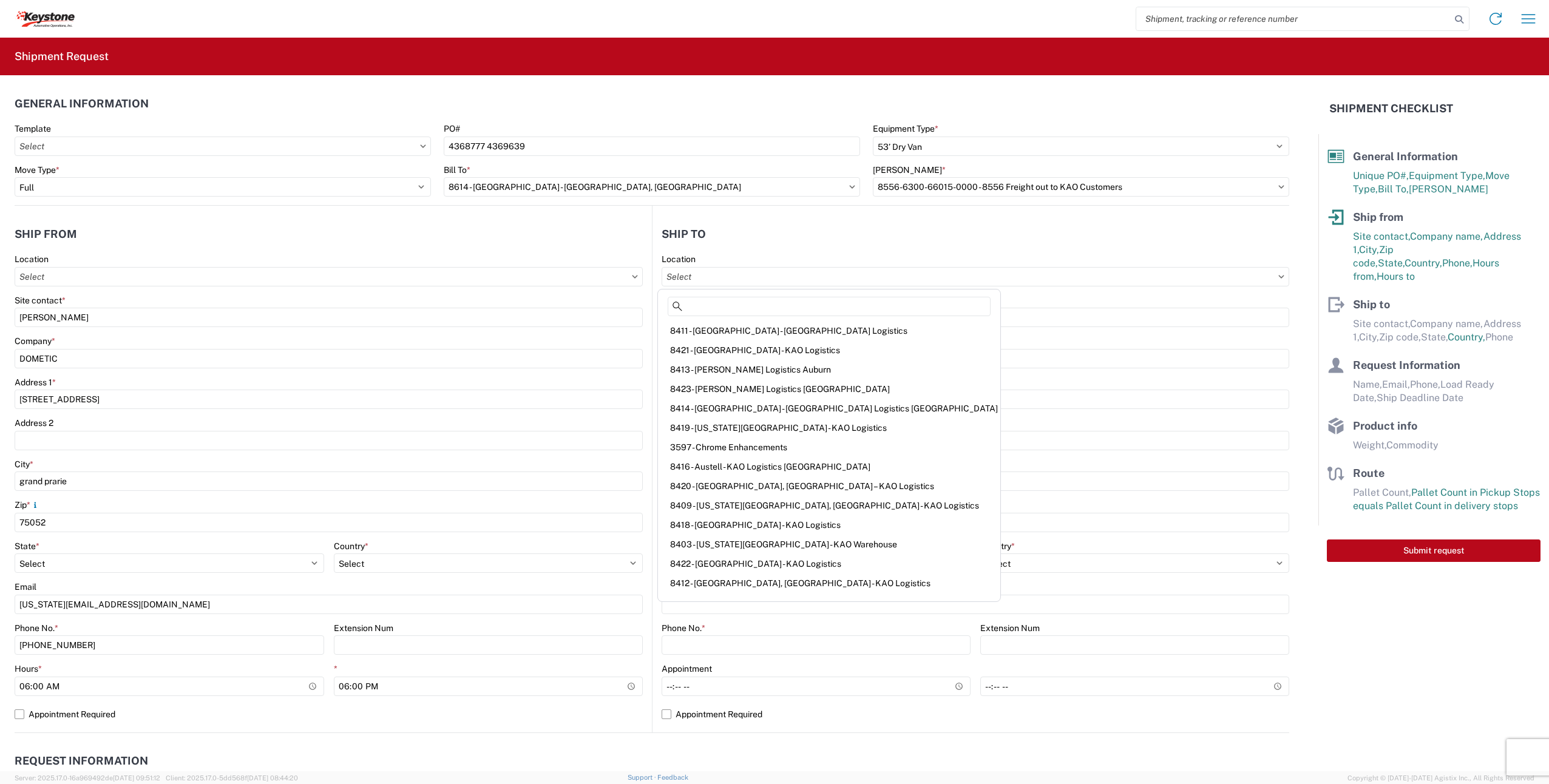
click at [798, 242] on header "Ship to" at bounding box center [971, 234] width 637 height 27
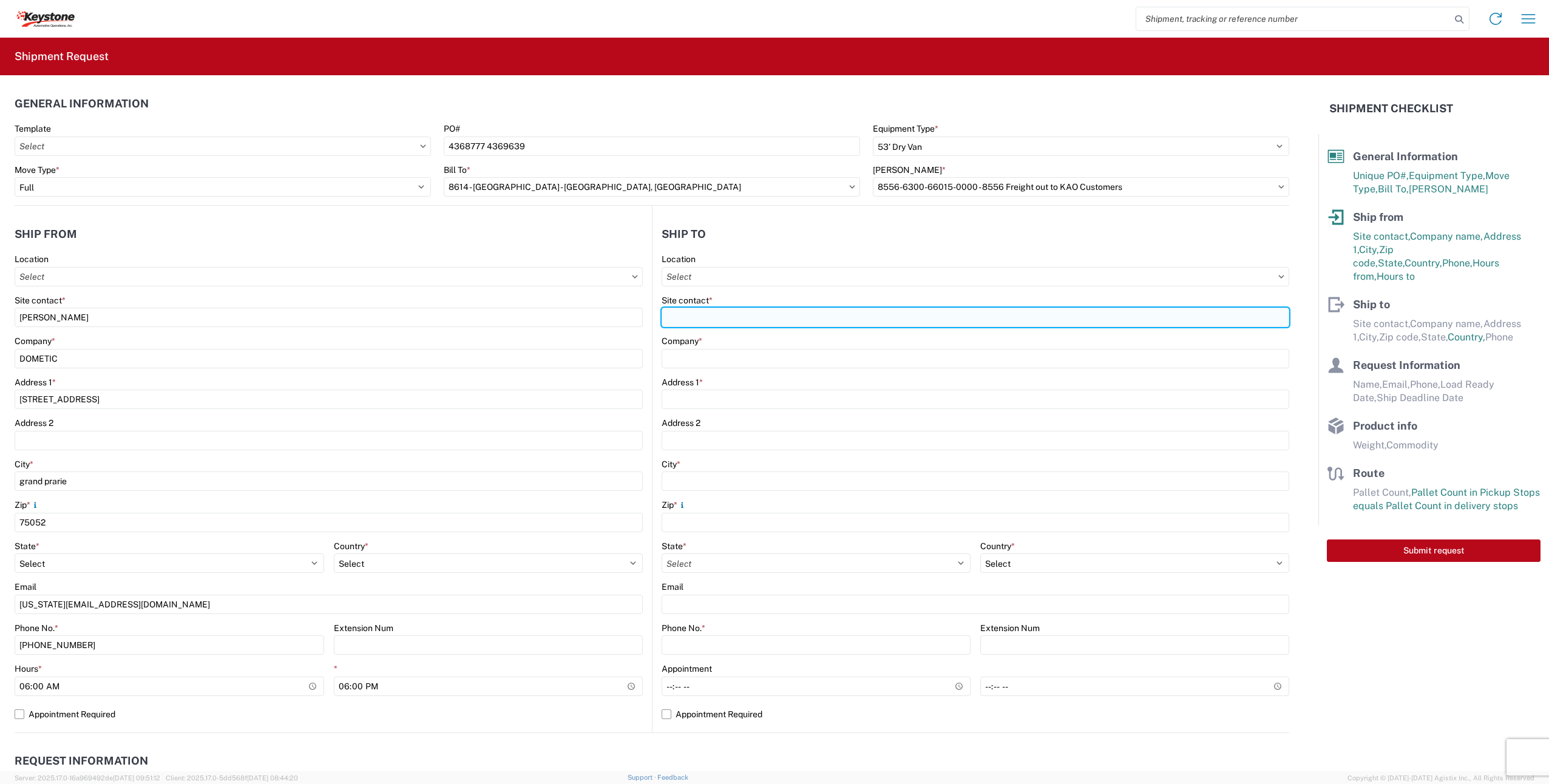
click at [728, 311] on input "Site contact *" at bounding box center [976, 317] width 627 height 19
click at [681, 319] on input "Site contact *" at bounding box center [976, 317] width 627 height 19
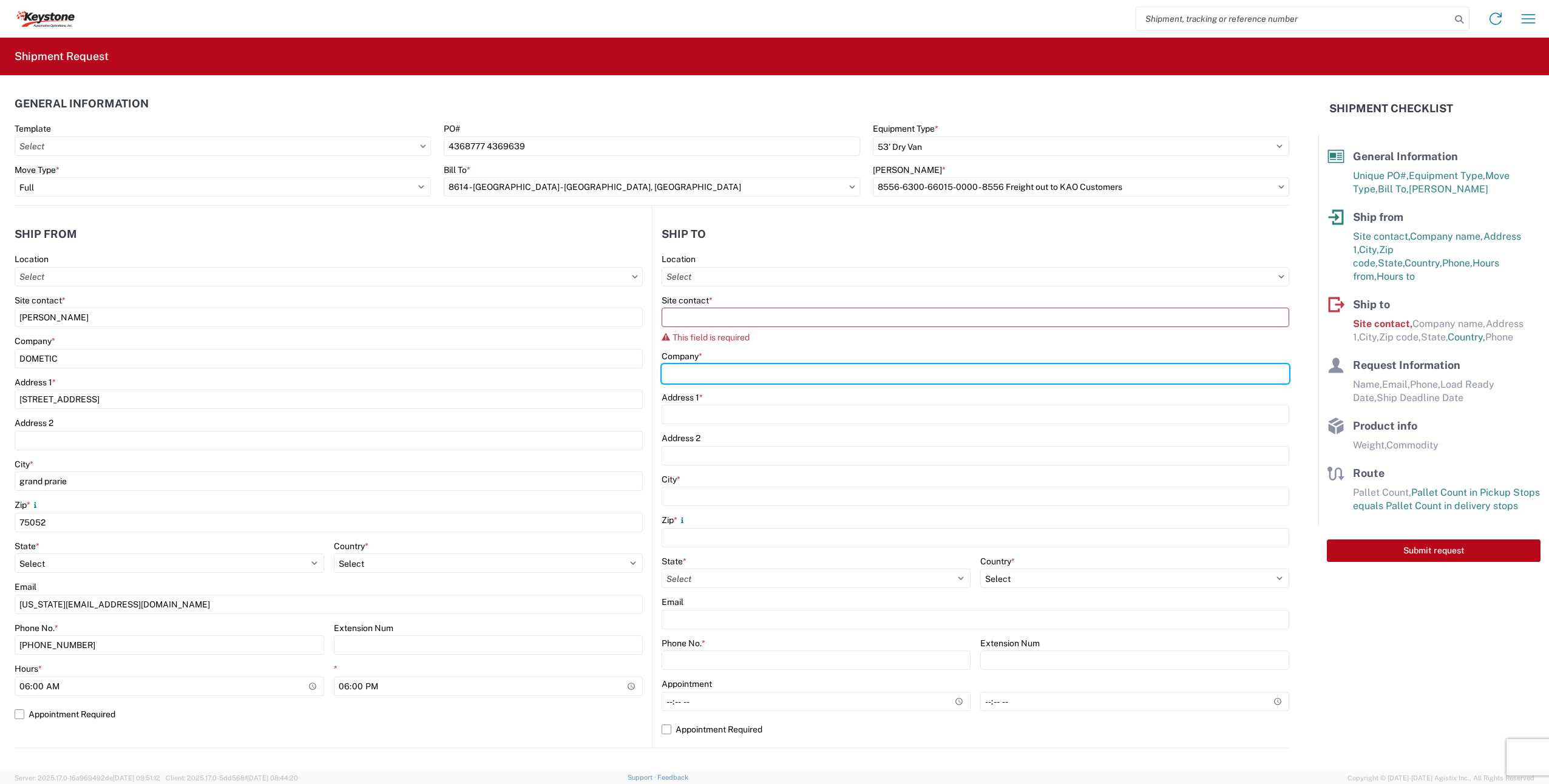
drag, startPoint x: 673, startPoint y: 361, endPoint x: 674, endPoint y: 339, distance: 22.0
click at [673, 361] on div "Company *" at bounding box center [976, 367] width 627 height 33
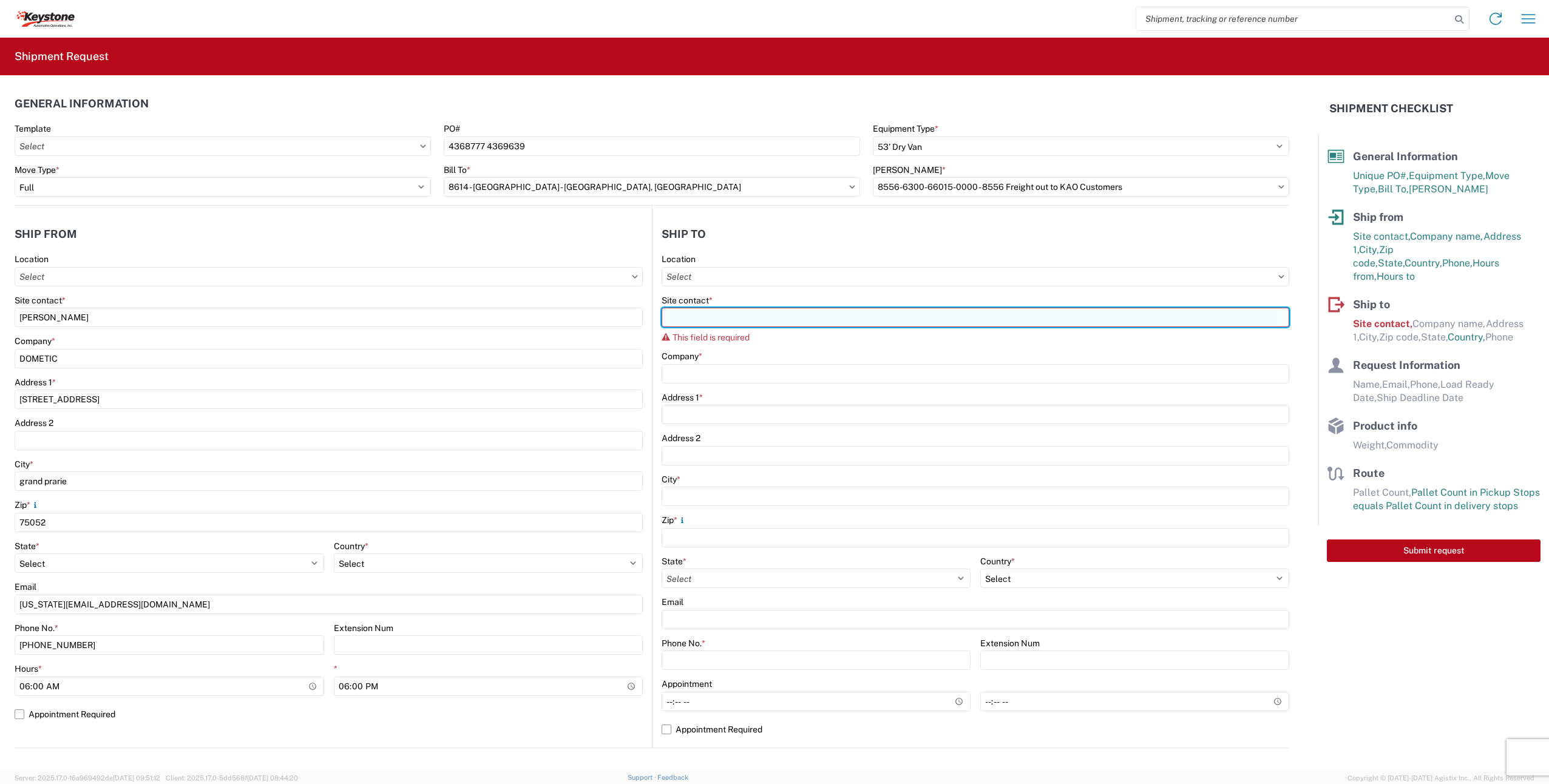
click at [690, 315] on input "Site contact *" at bounding box center [976, 317] width 627 height 19
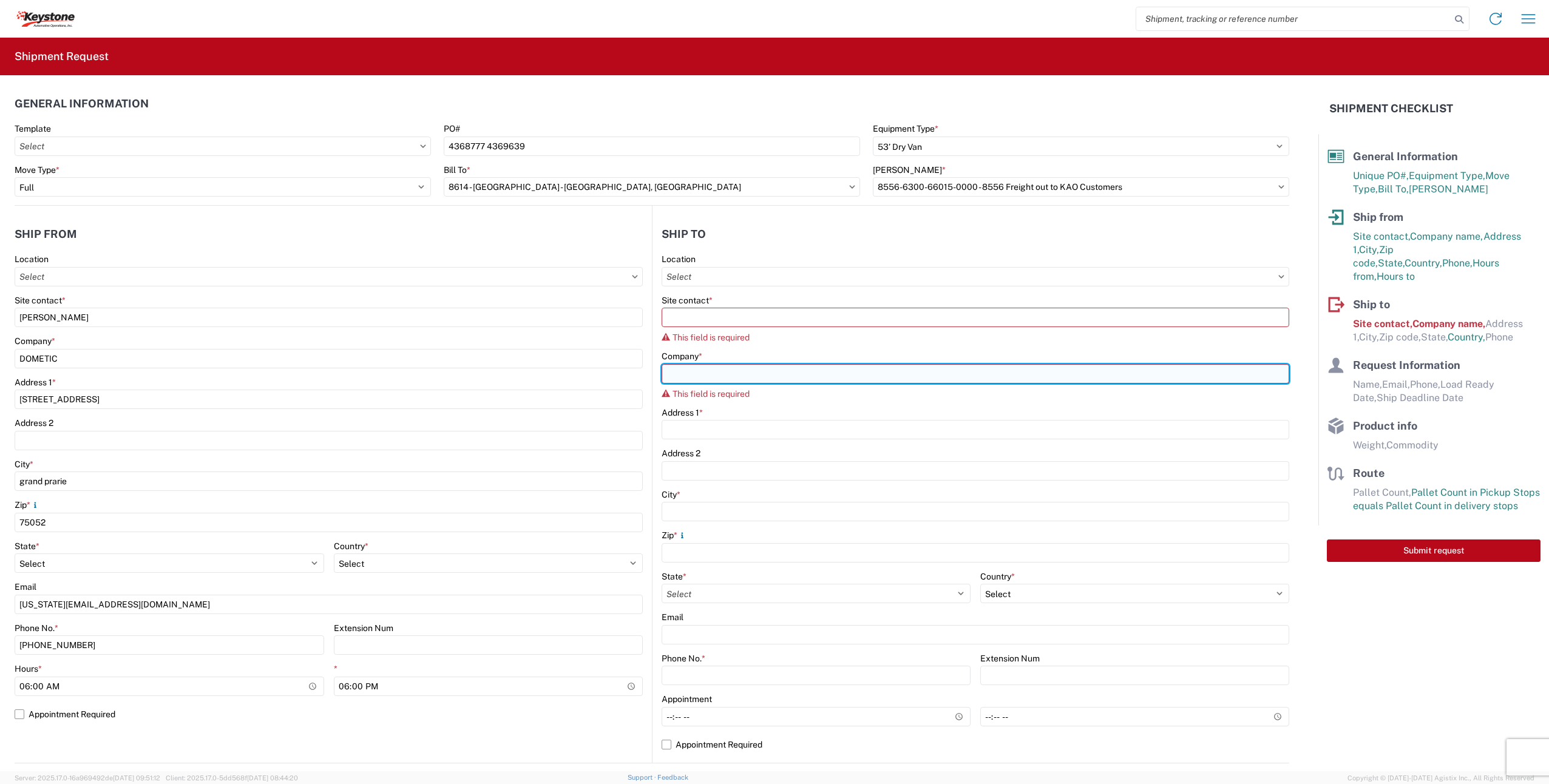
click at [718, 377] on input "Company *" at bounding box center [976, 373] width 627 height 19
click at [718, 369] on input "Company *" at bounding box center [976, 373] width 627 height 19
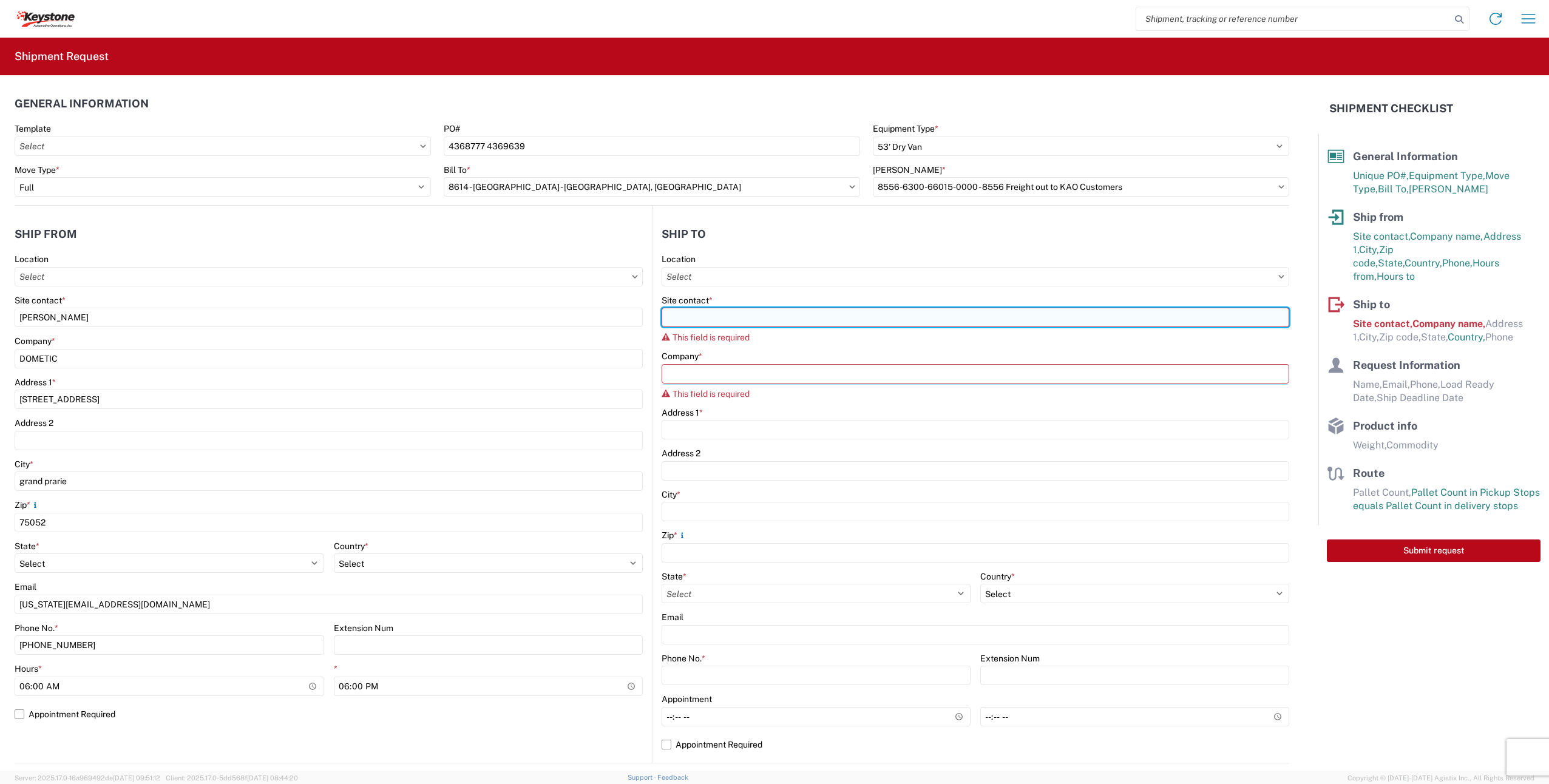
click at [706, 312] on input "Site contact *" at bounding box center [976, 317] width 627 height 19
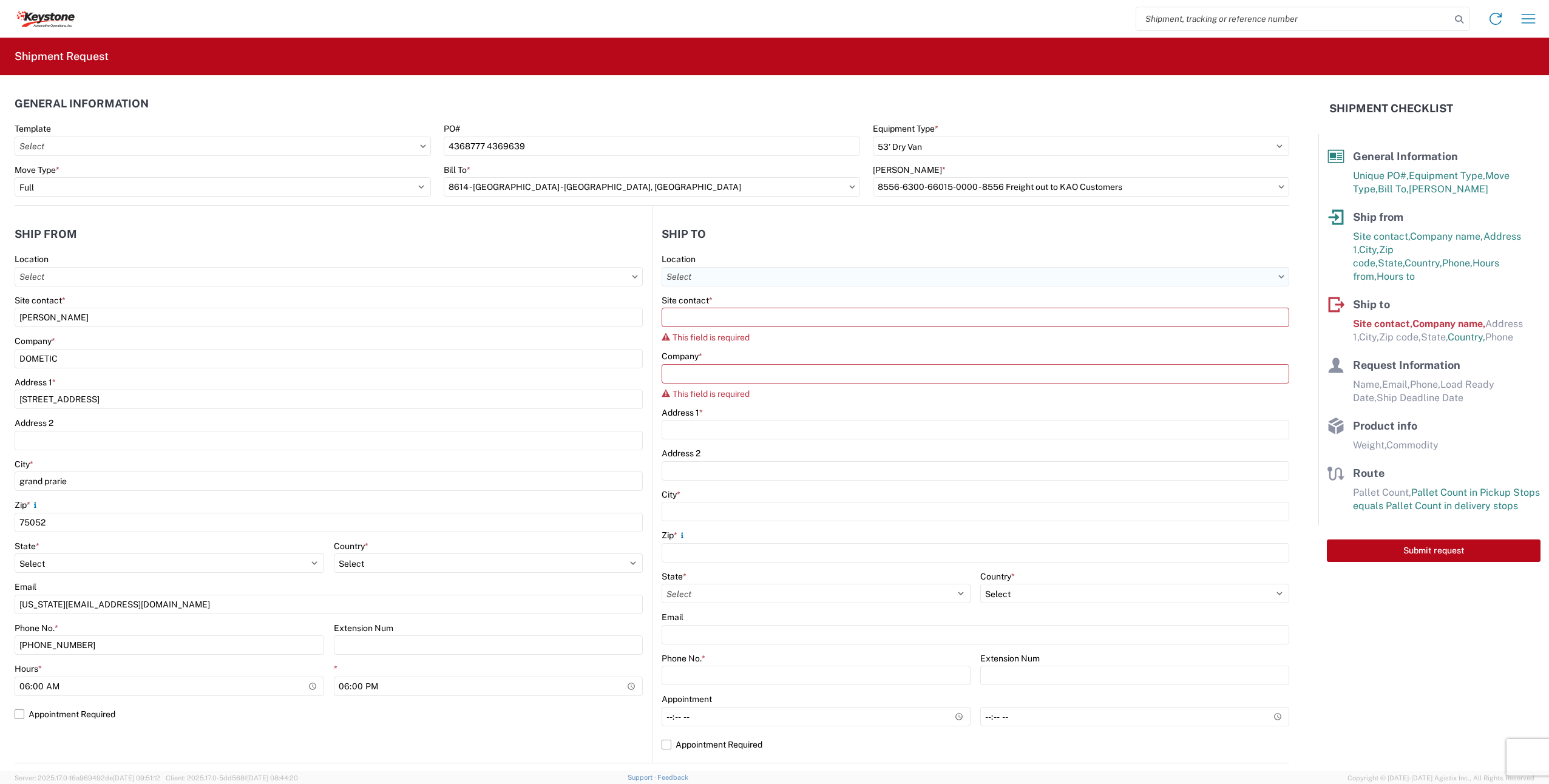
click at [712, 277] on input "Location" at bounding box center [976, 277] width 627 height 19
type input "8614"
click at [776, 332] on div "8614 - KAO Warehouse - Eastvale, CA" at bounding box center [811, 330] width 303 height 19
type input "8614 - KAO Warehouse - Eastvale, CA"
type input "KAO"
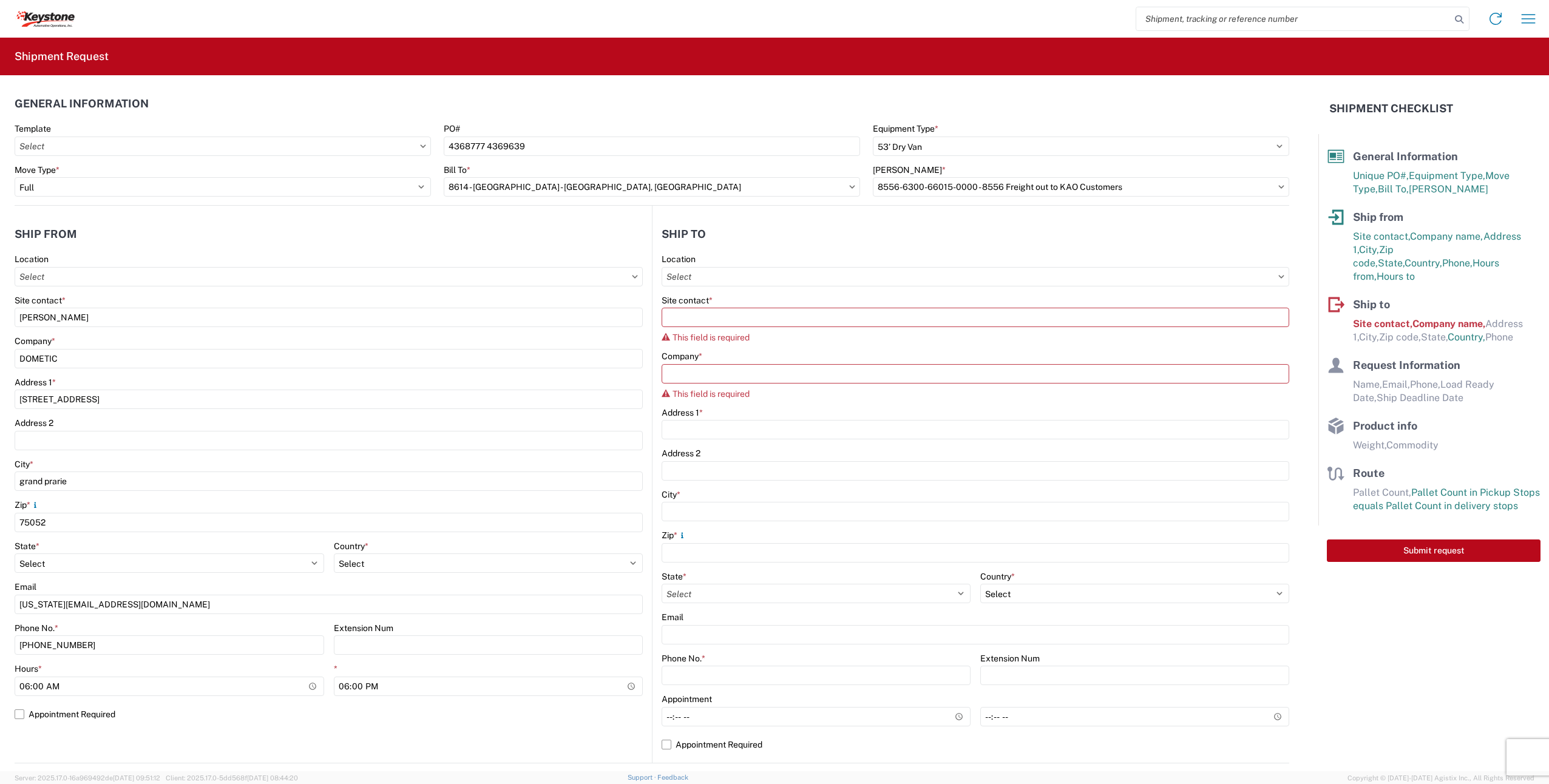
type input "15640 Cantu-Galleano Ranch Rd"
type input "Eastvale"
type input "91752"
select select "CA"
select select "US"
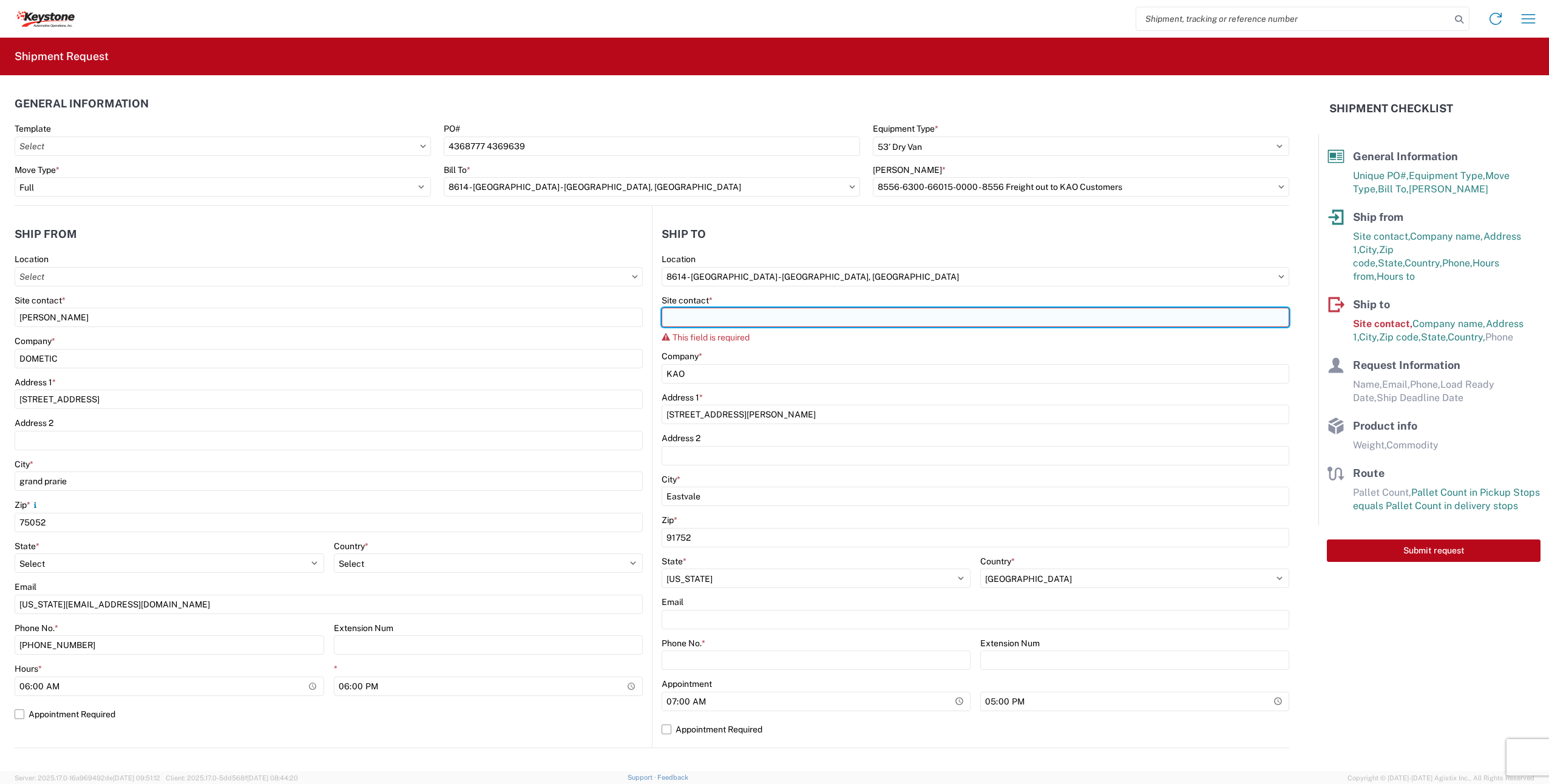
click at [739, 320] on input "Site contact *" at bounding box center [976, 317] width 627 height 19
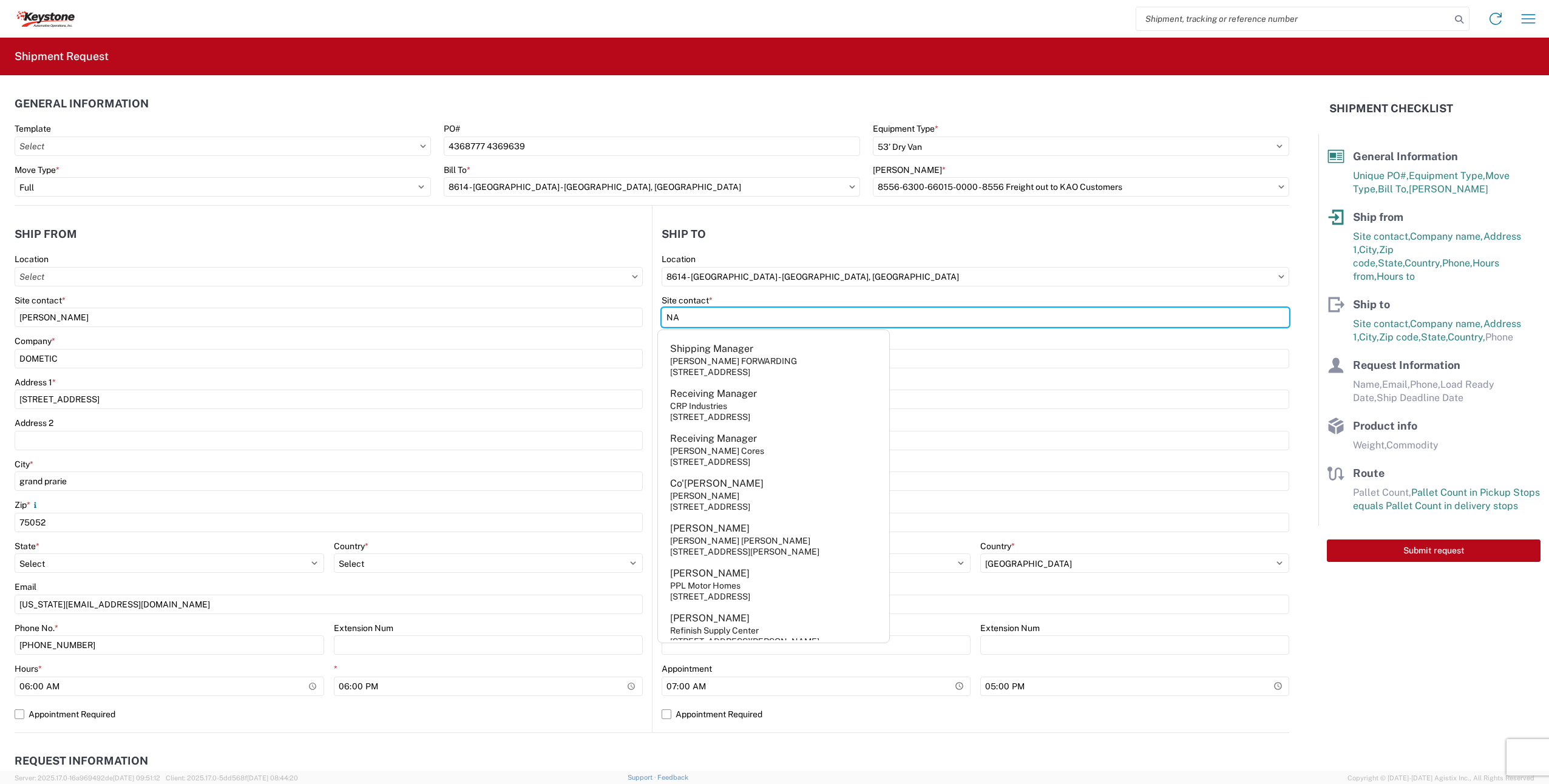
type input "NA"
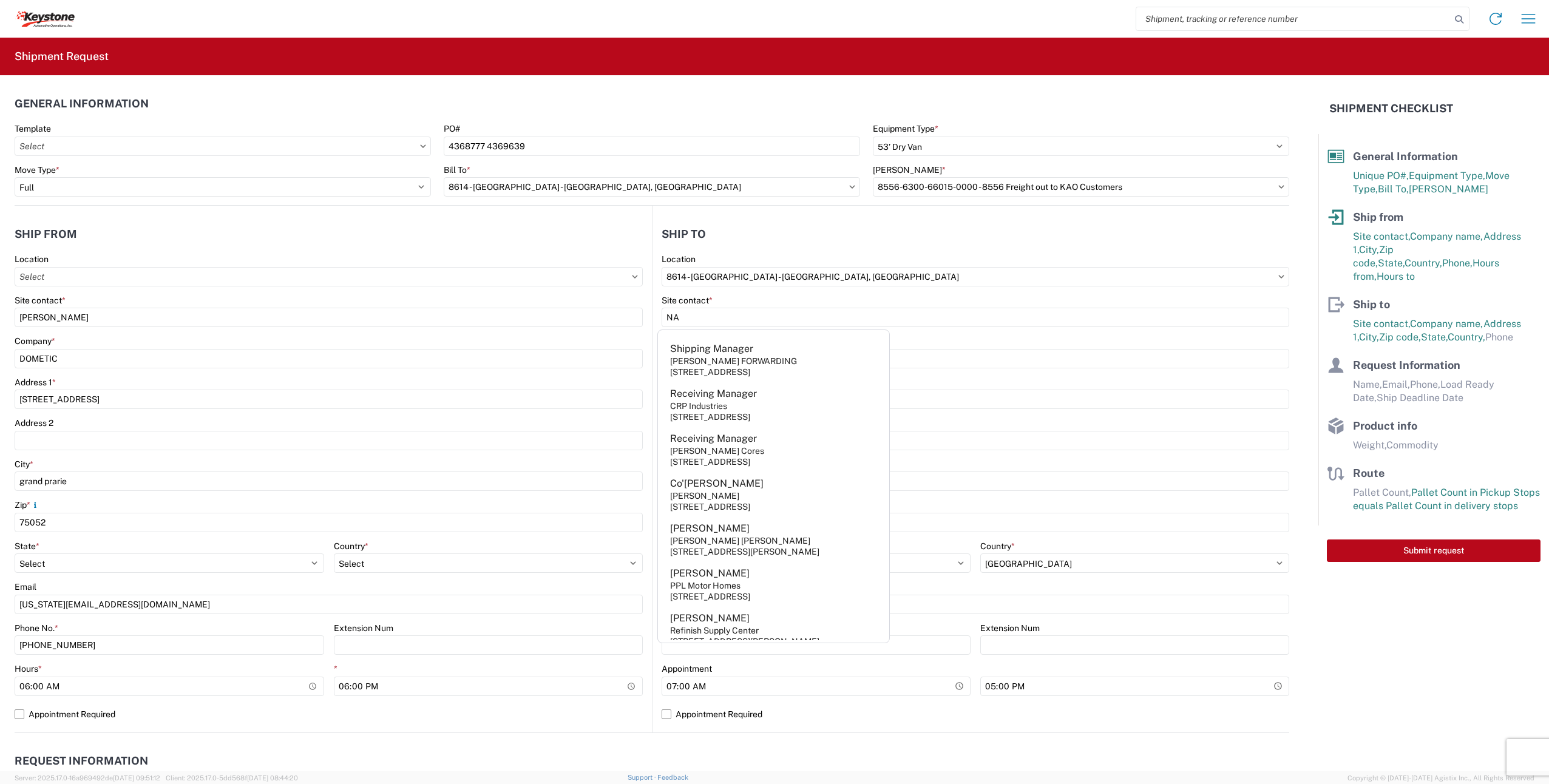
click at [1286, 293] on form "General Information Template PO# 4368777 4369639 Equipment Type * Select 53’ Dr…" at bounding box center [659, 423] width 1319 height 696
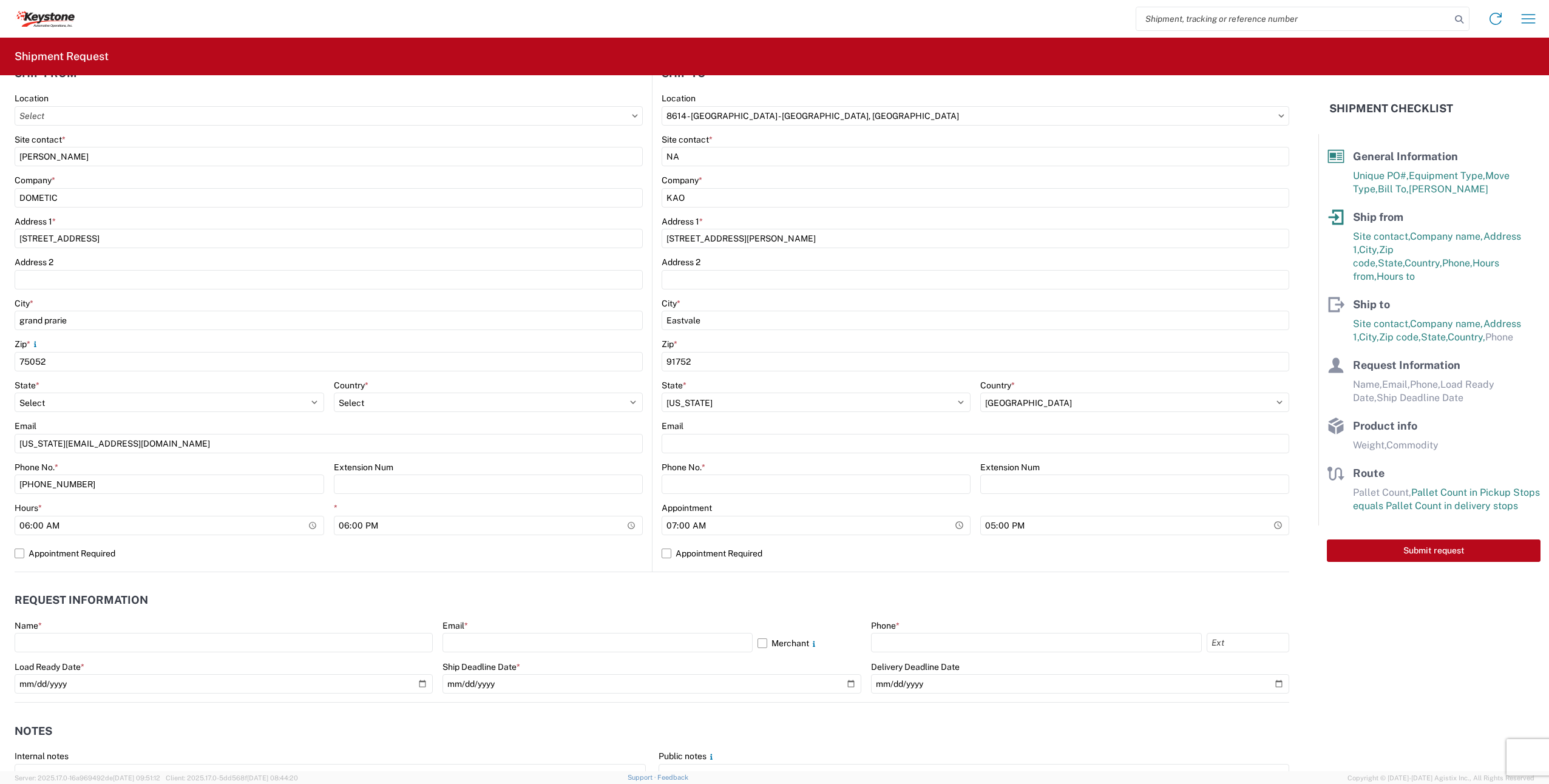
scroll to position [182, 0]
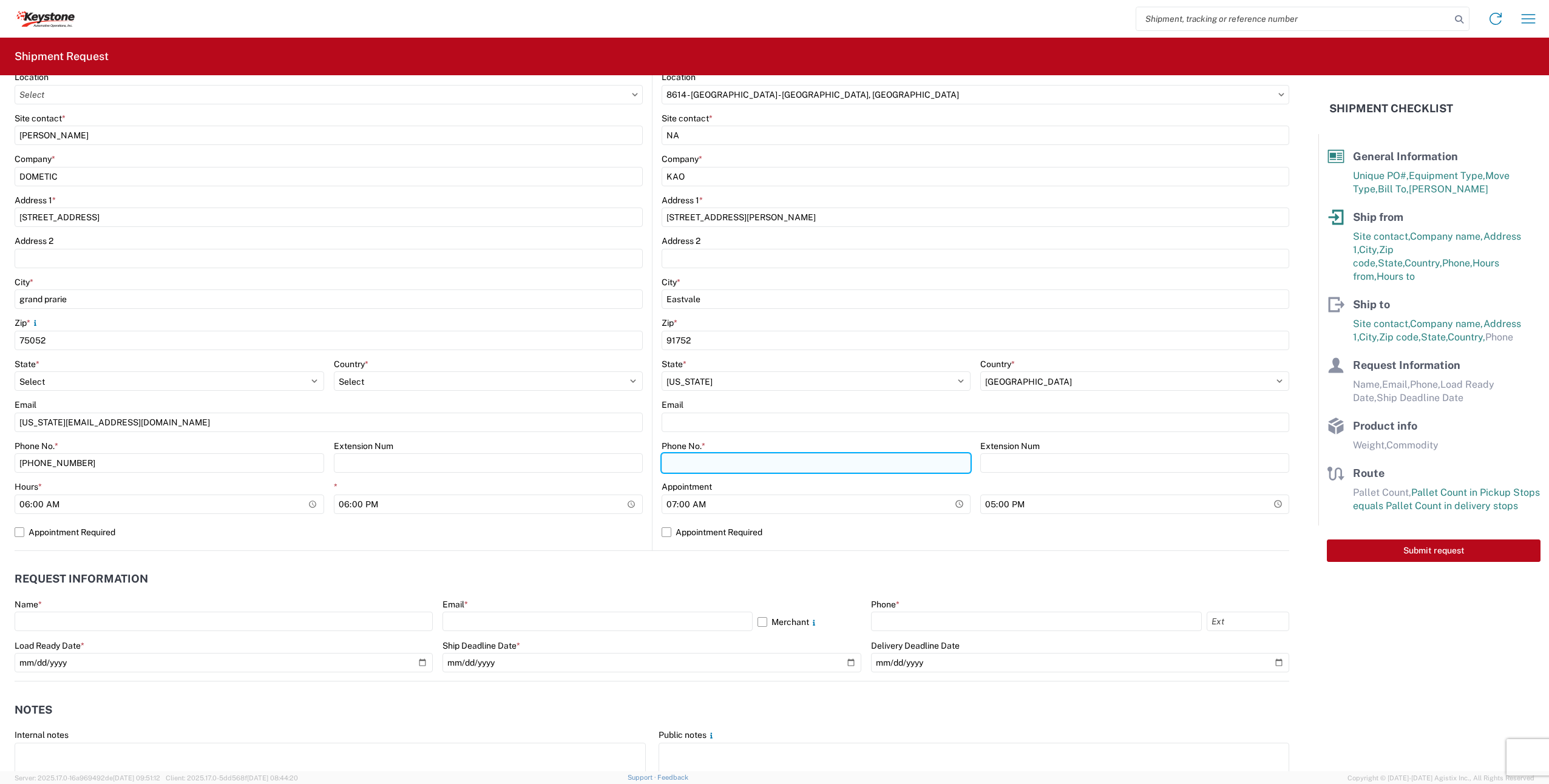
drag, startPoint x: 708, startPoint y: 460, endPoint x: 732, endPoint y: 461, distance: 24.0
click at [713, 461] on input "Phone No. *" at bounding box center [816, 463] width 309 height 19
type input "NA"
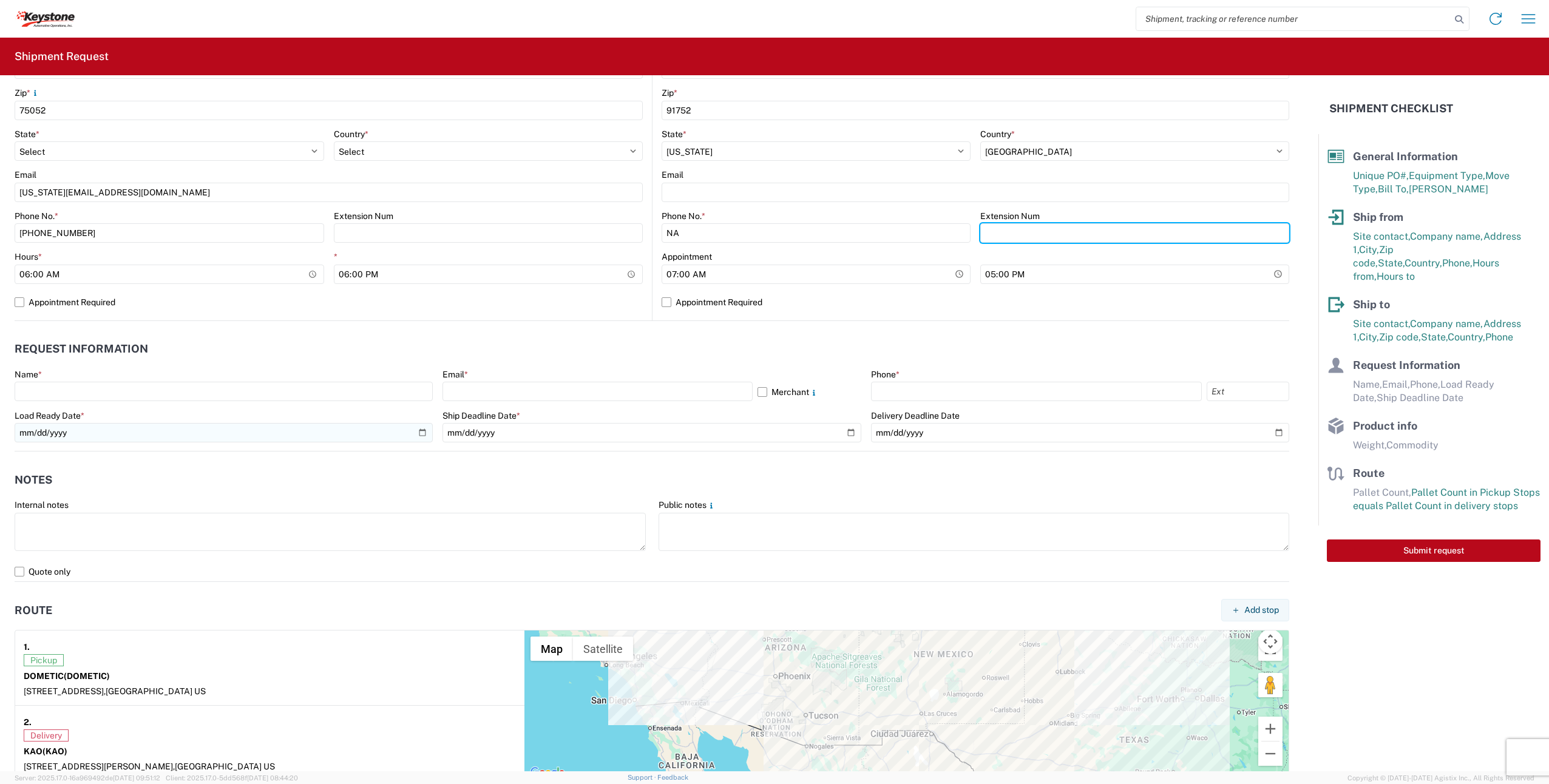
scroll to position [425, 0]
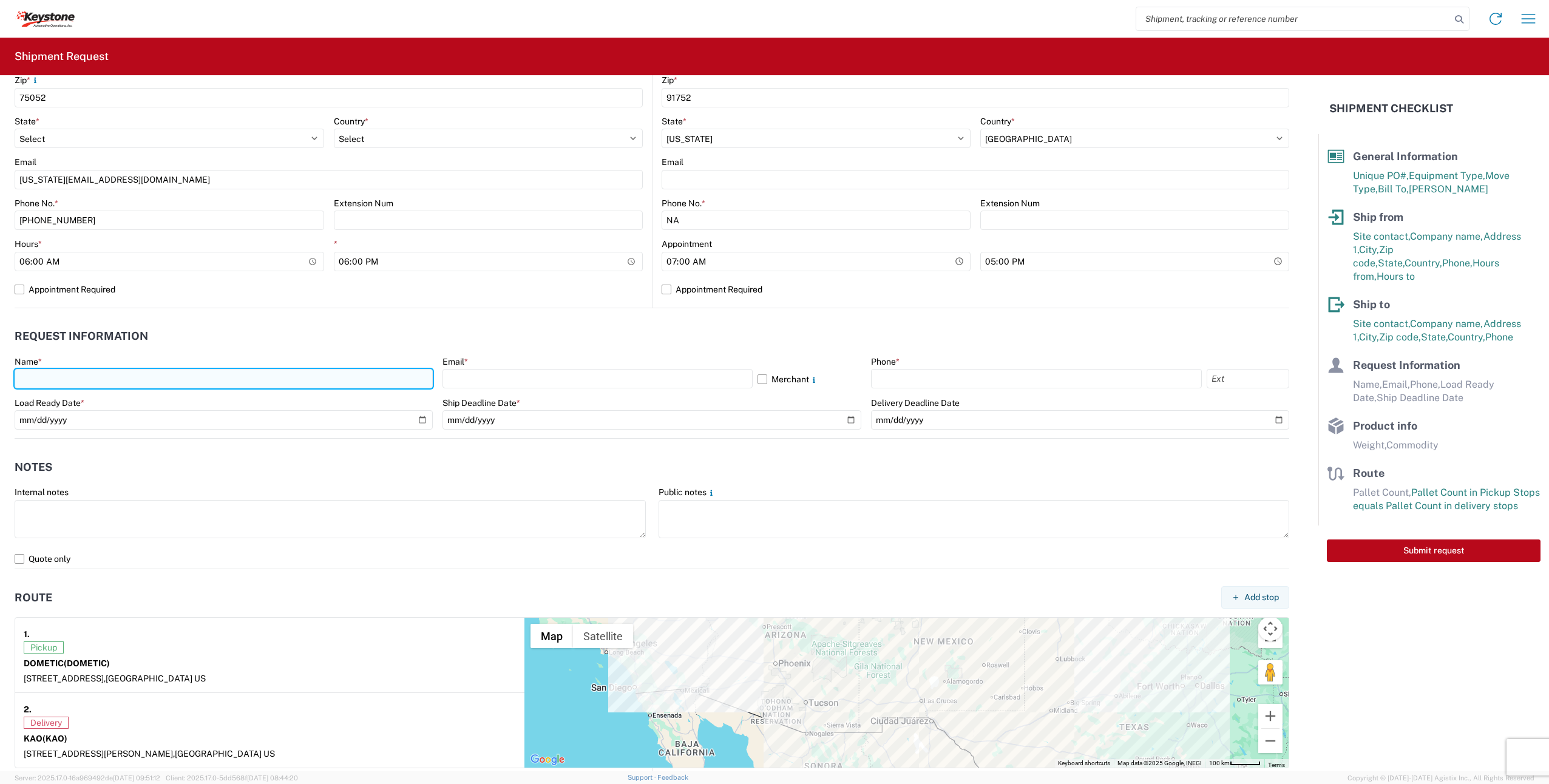
click at [132, 384] on input "text" at bounding box center [223, 379] width 418 height 19
type input "r"
type input "ROBERT ANDERSON"
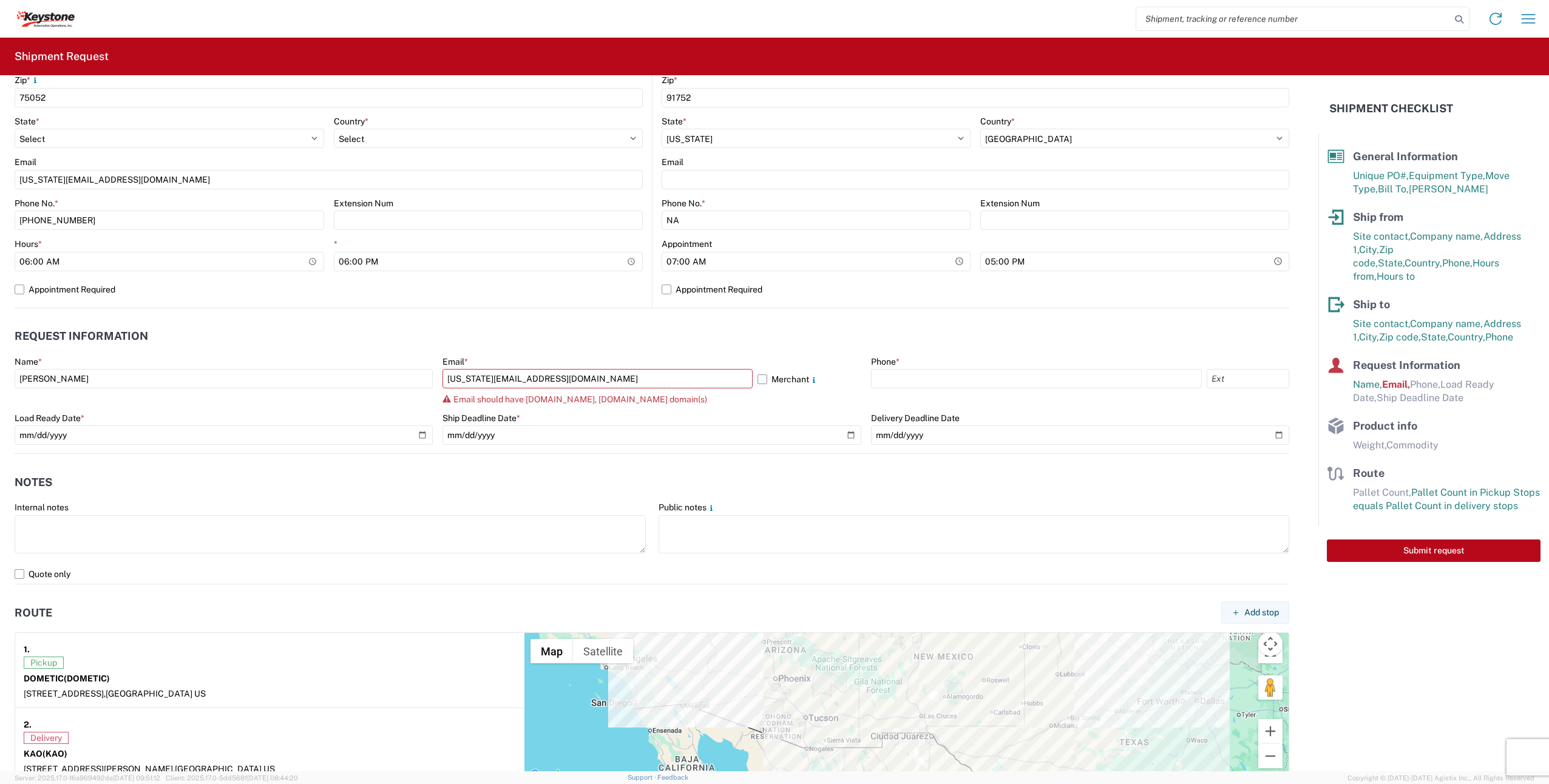
click at [758, 379] on label "Merchant" at bounding box center [809, 379] width 103 height 19
click at [0, 0] on input "Merchant" at bounding box center [0, 0] width 0 height 0
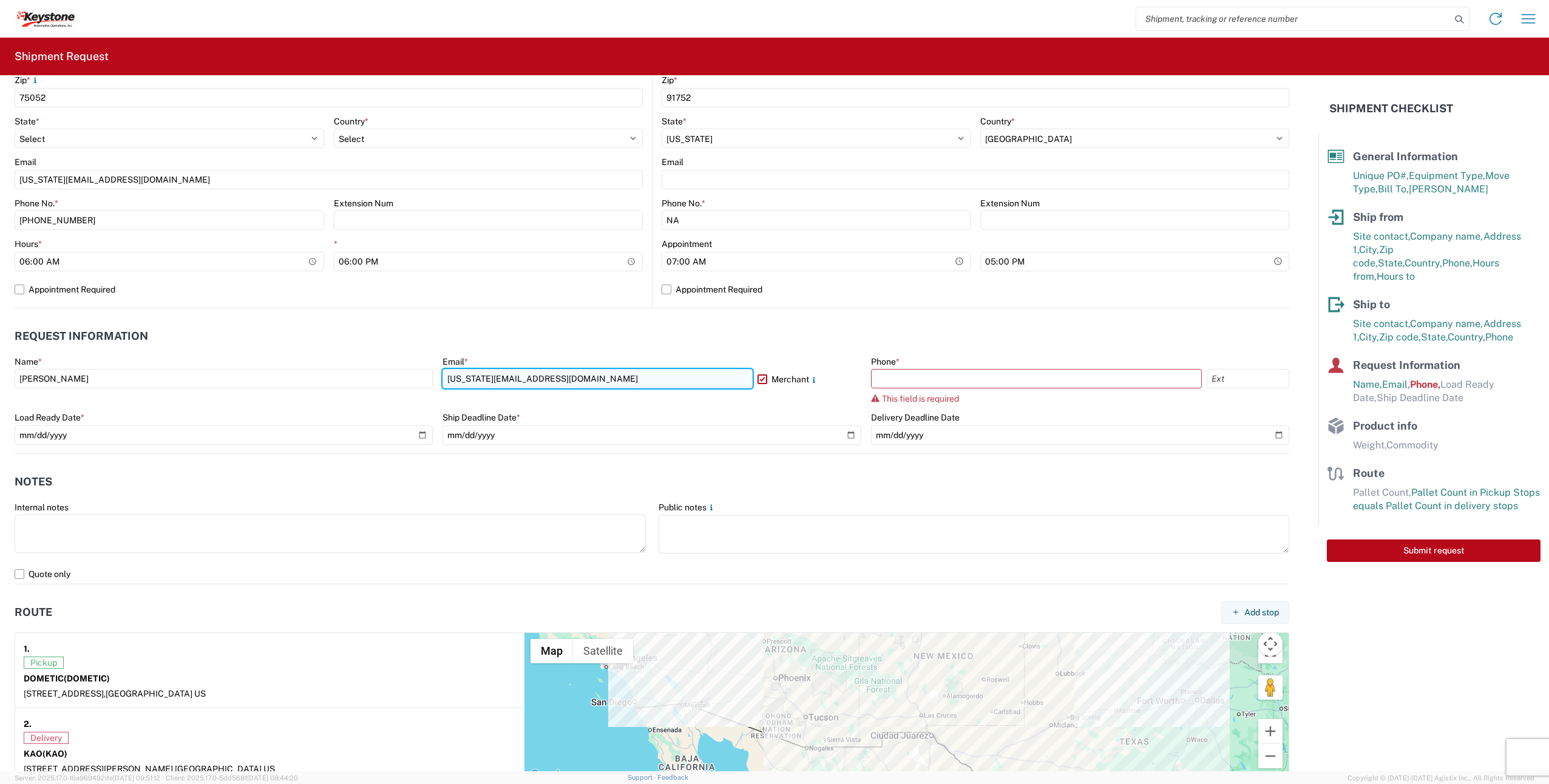
click at [539, 379] on input "TEXAS.SHIPPING@DOEMTIC.COM" at bounding box center [598, 379] width 310 height 19
type input "TEXAS.SHIPPING@DOMETIC.COM"
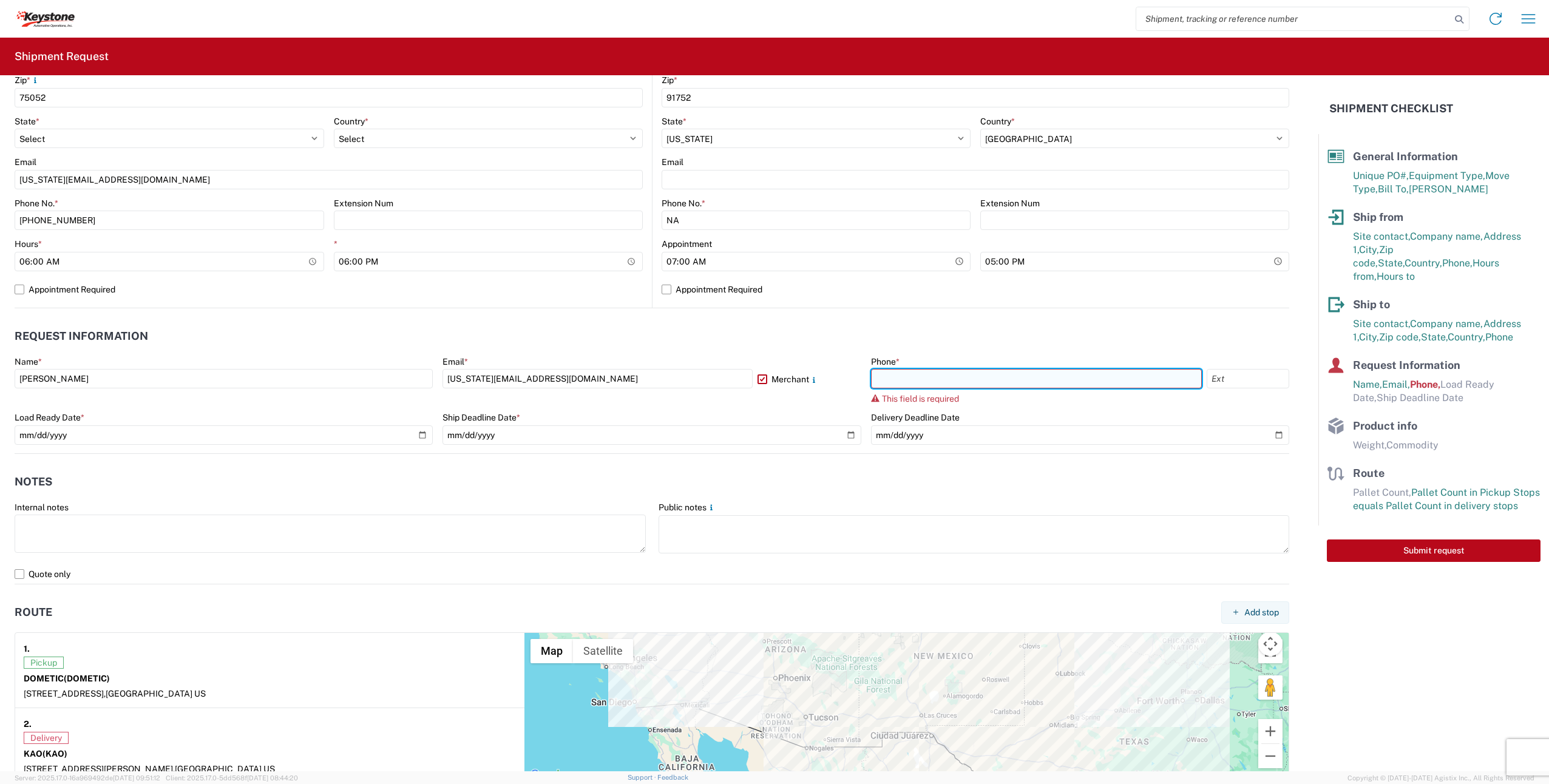
click at [899, 372] on input "text" at bounding box center [1036, 379] width 331 height 19
paste input "681-9797"
type input "681-9797"
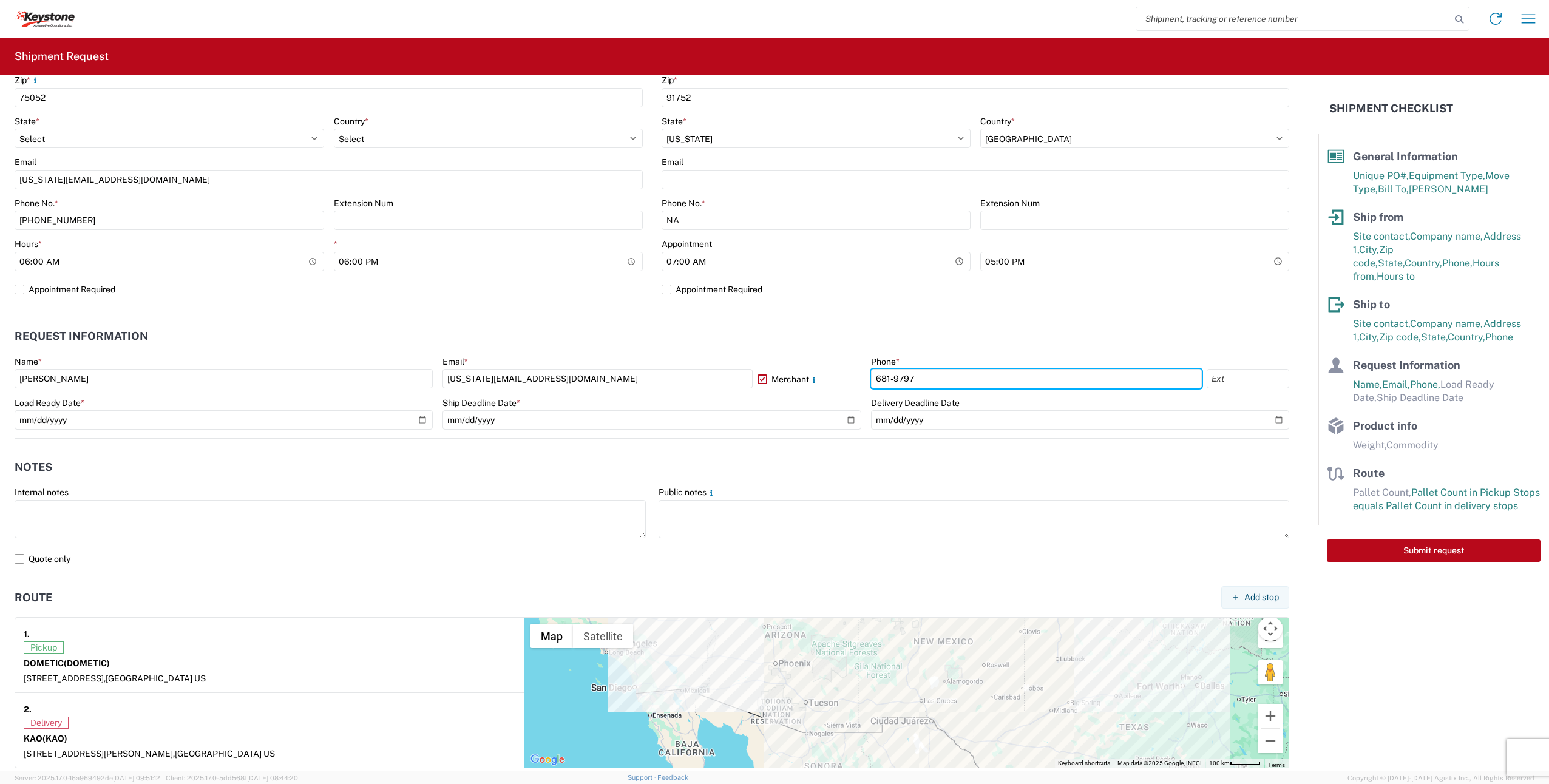
drag, startPoint x: 925, startPoint y: 376, endPoint x: 826, endPoint y: 375, distance: 99.0
click at [820, 377] on div "Name * ROBERT ANDERSON Email * TEXAS.SHIPPING@DOMETIC.COM Merchant Phone * 681-…" at bounding box center [652, 397] width 1275 height 82
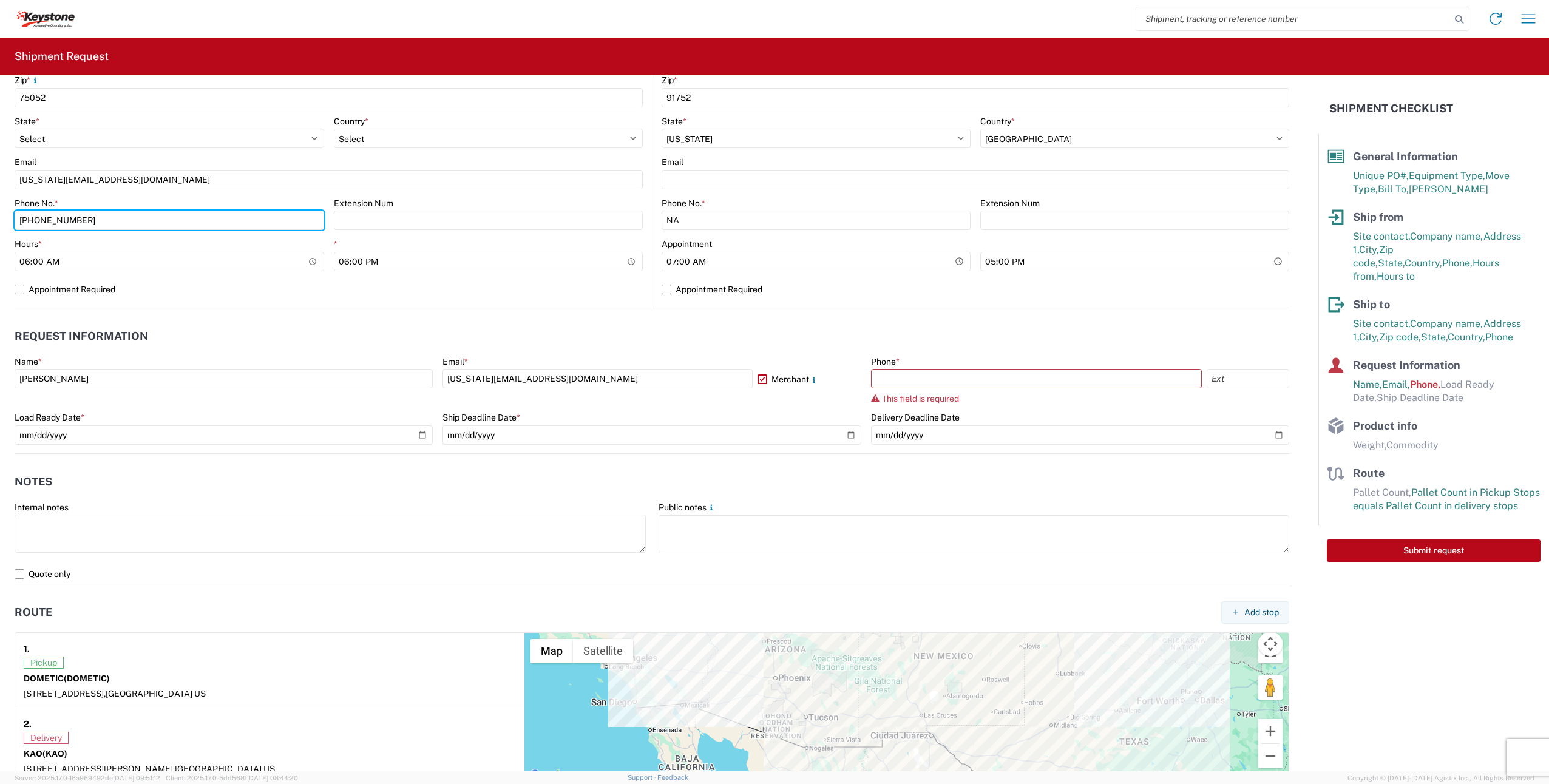
click at [0, 220] on html "Home Shipment request Shipment tracking Shipment Request General Information Te…" at bounding box center [774, 392] width 1549 height 784
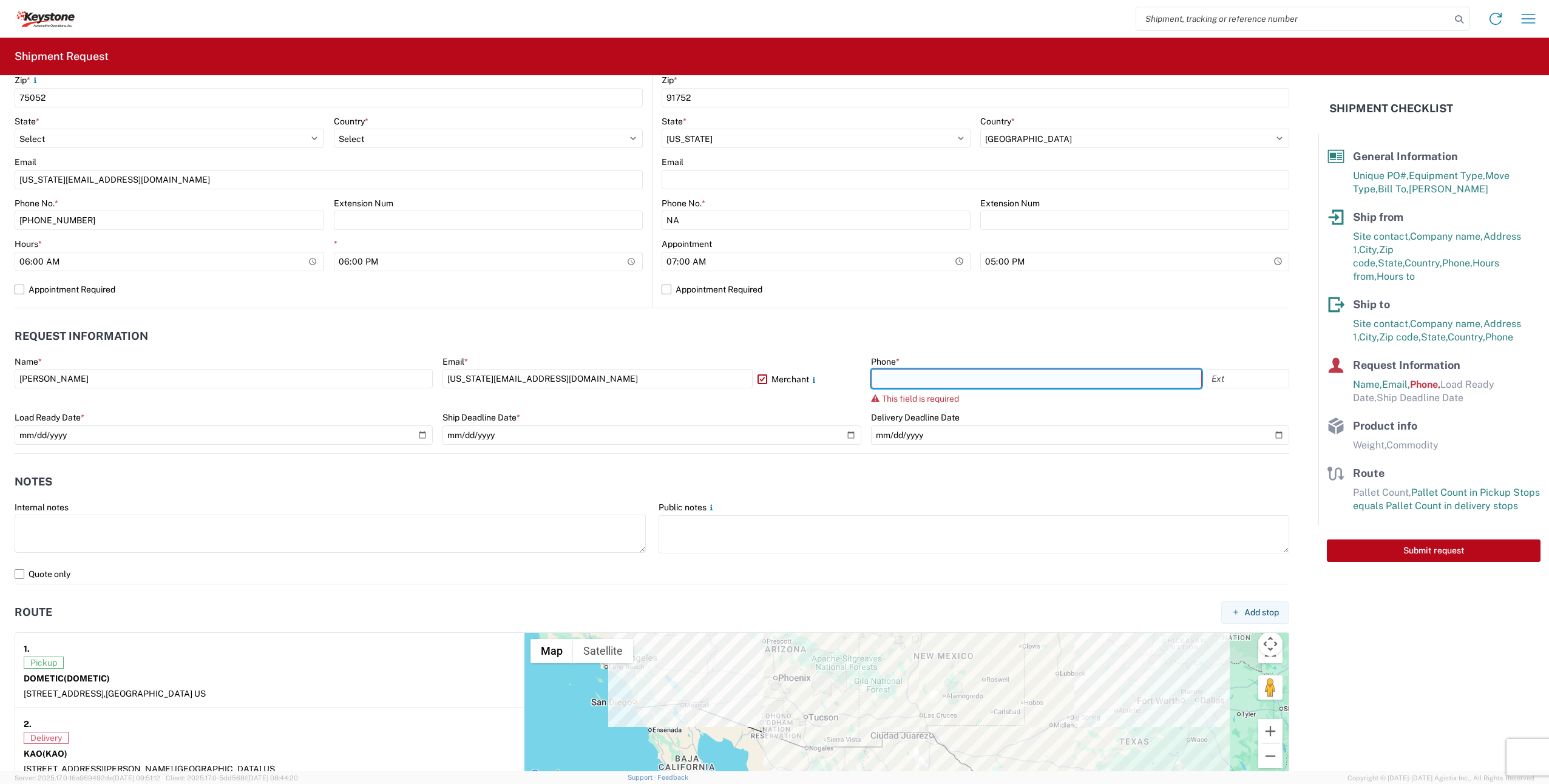
click at [976, 379] on input "text" at bounding box center [1036, 379] width 331 height 19
paste input "972-681-9797"
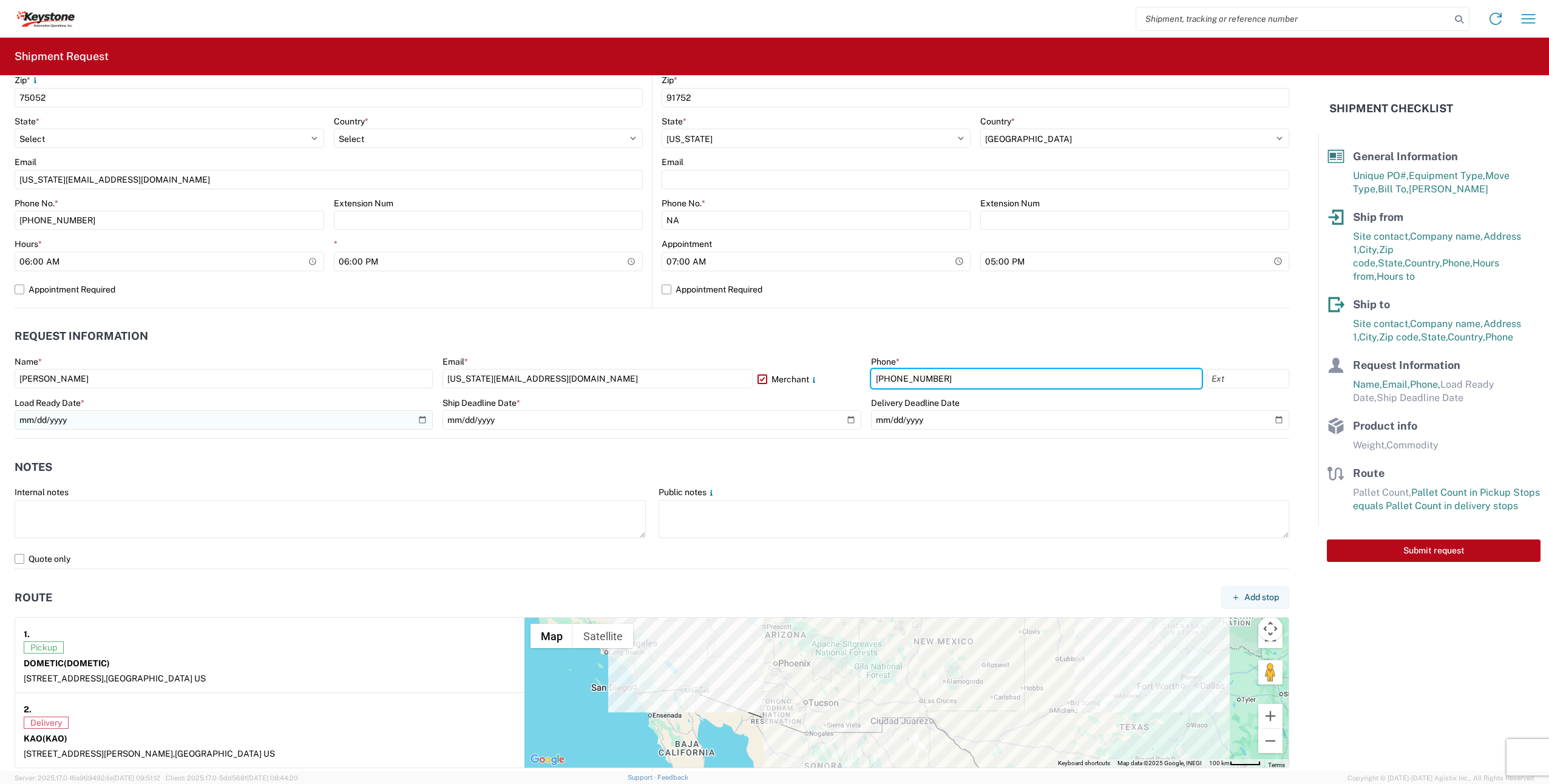
type input "972-681-9797"
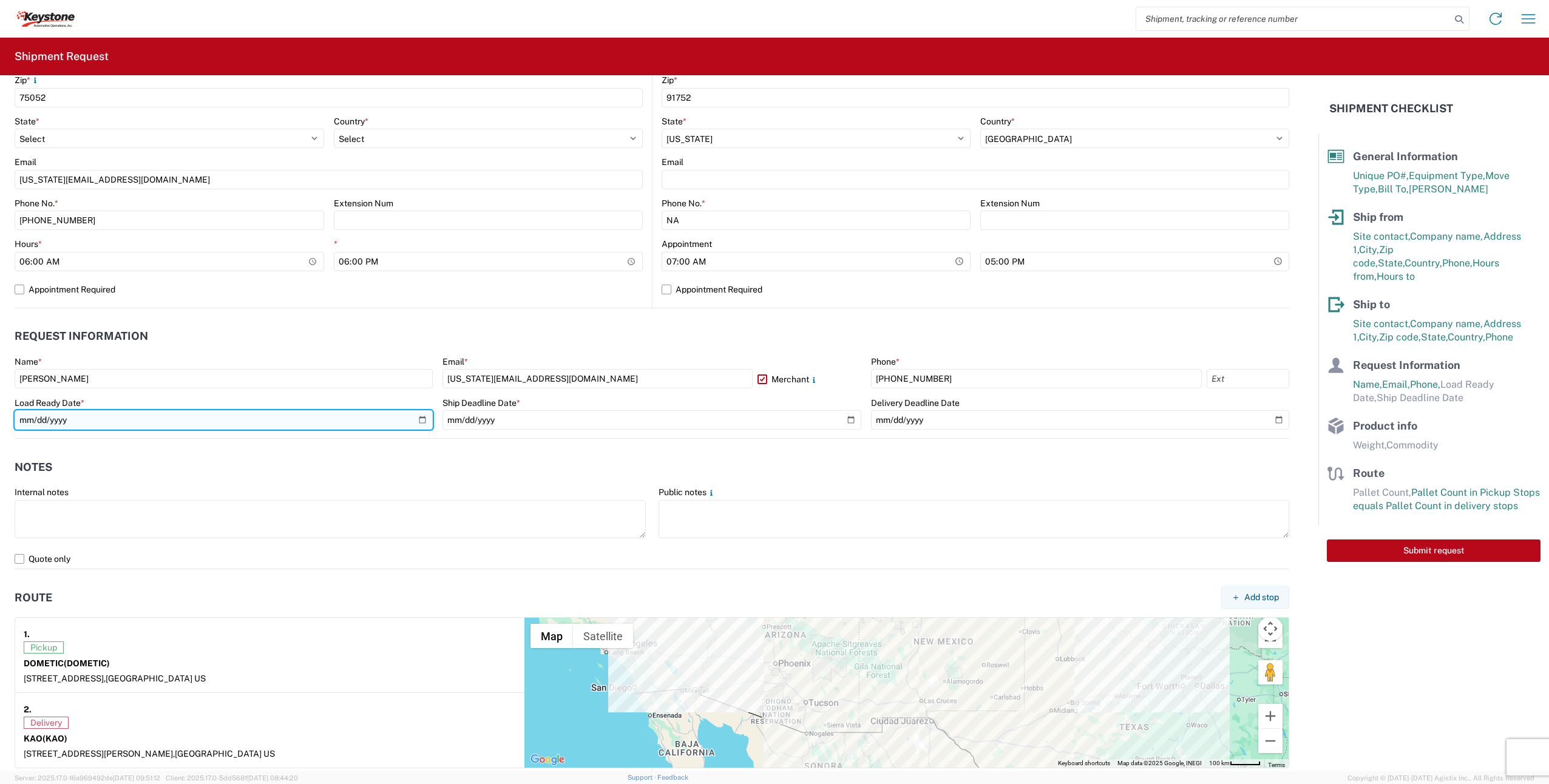
click at [101, 422] on input "date" at bounding box center [223, 420] width 418 height 19
click at [422, 418] on input "date" at bounding box center [223, 420] width 418 height 19
type input "2025-08-22"
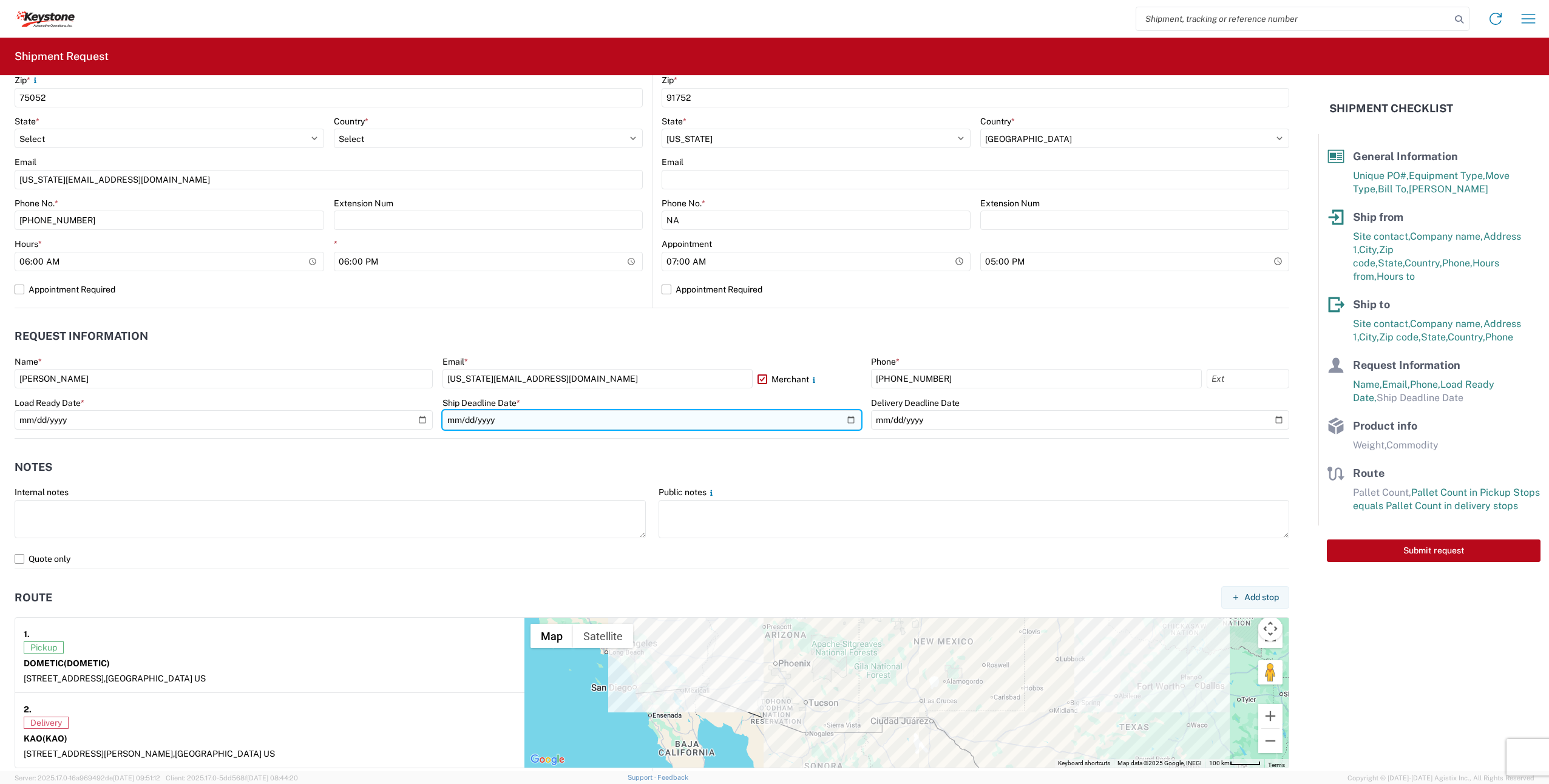
click at [845, 419] on input "date" at bounding box center [652, 420] width 418 height 19
type input "2025-08-22"
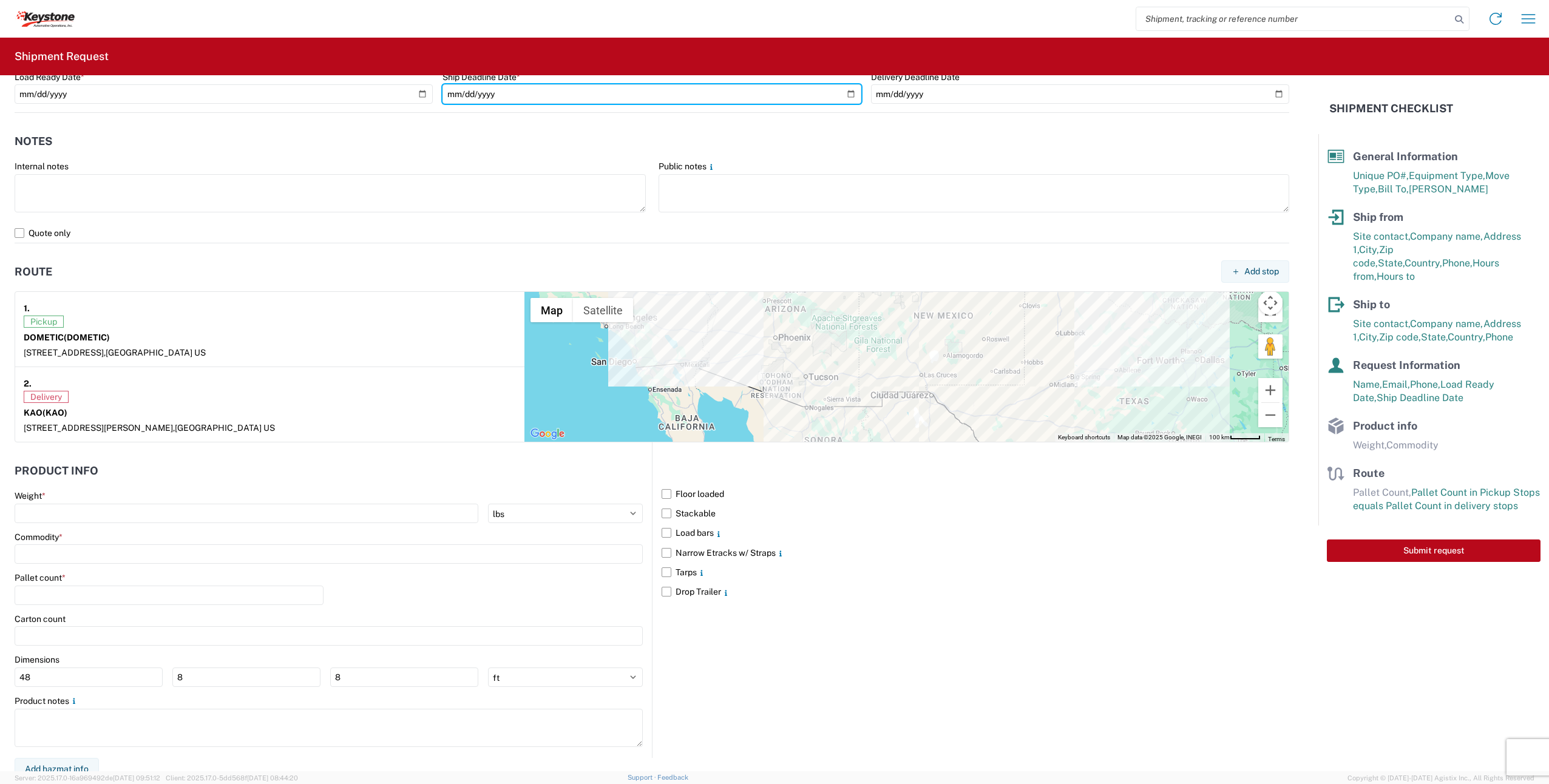
scroll to position [760, 0]
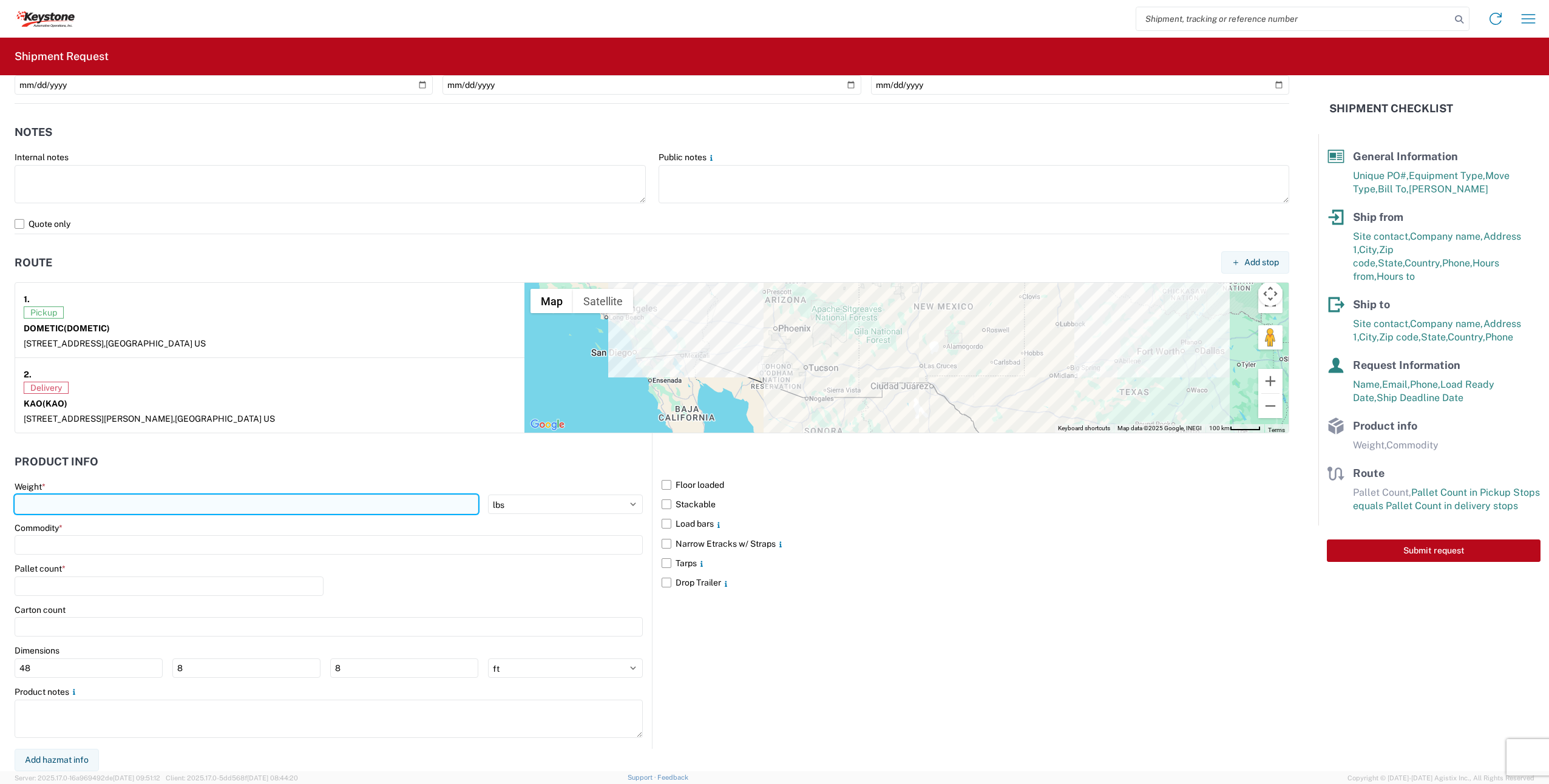
click at [86, 506] on input "number" at bounding box center [246, 504] width 464 height 19
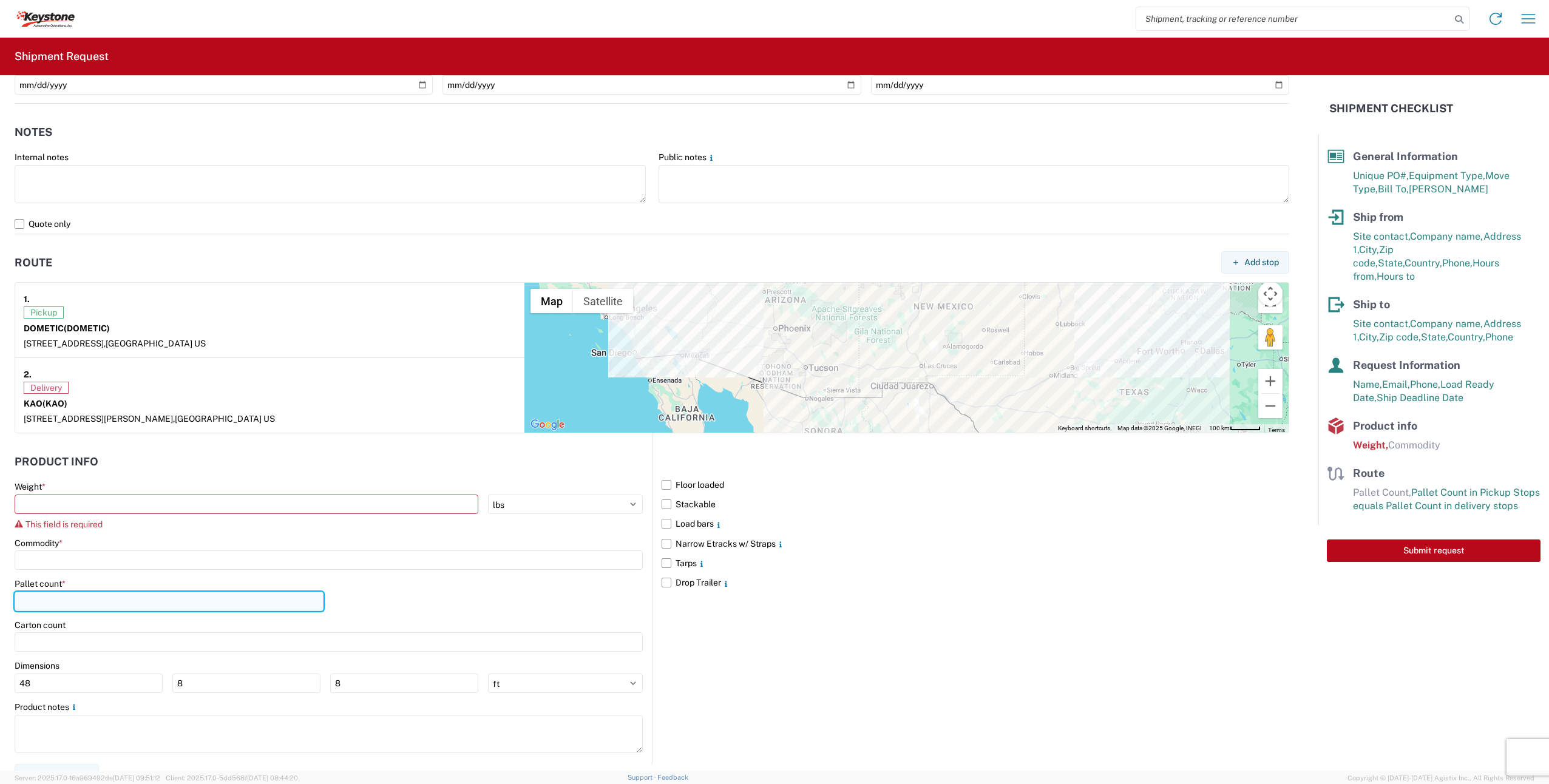
click at [174, 603] on input "number" at bounding box center [169, 601] width 309 height 19
type input "26"
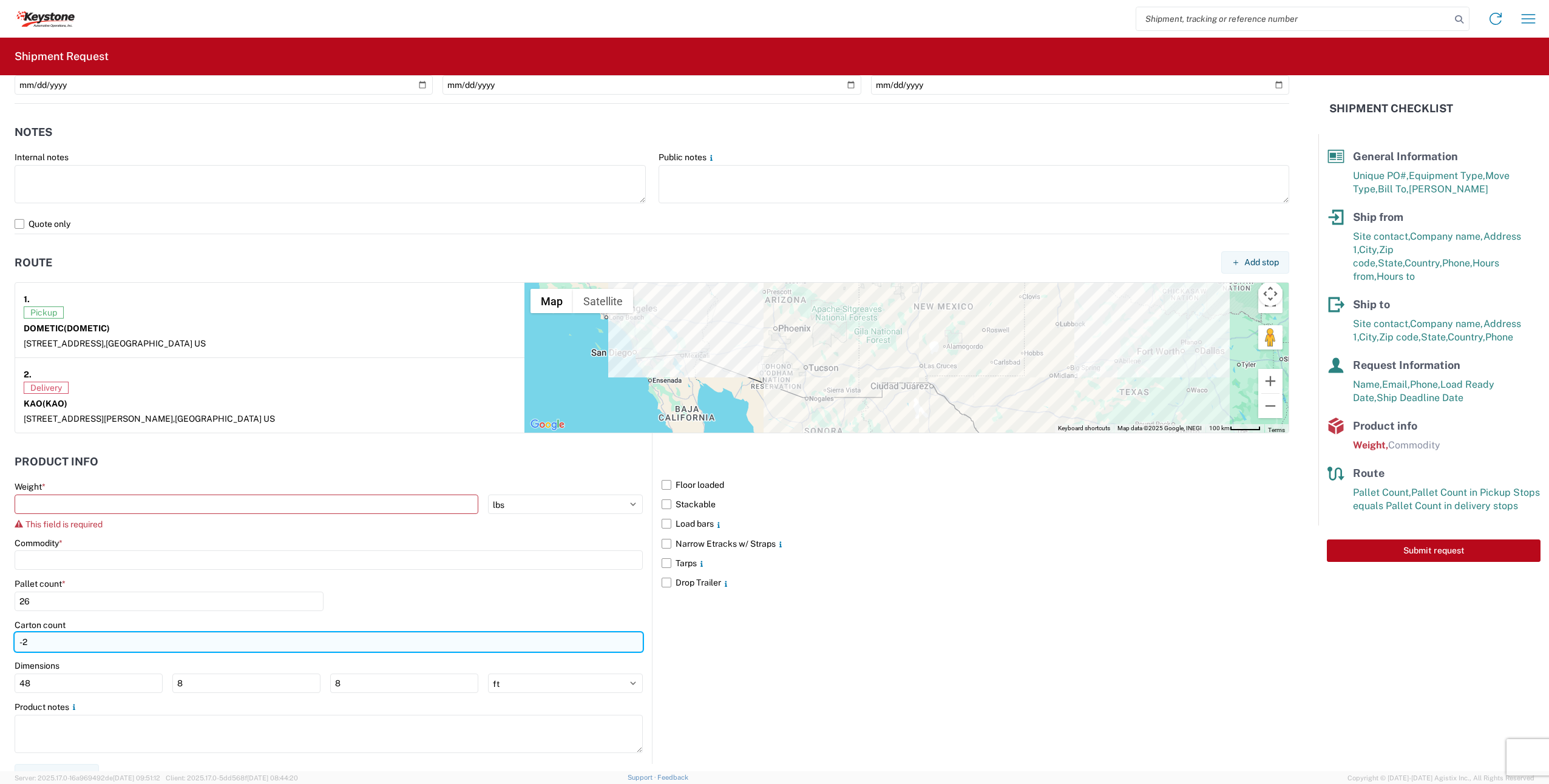
scroll to position [775, 0]
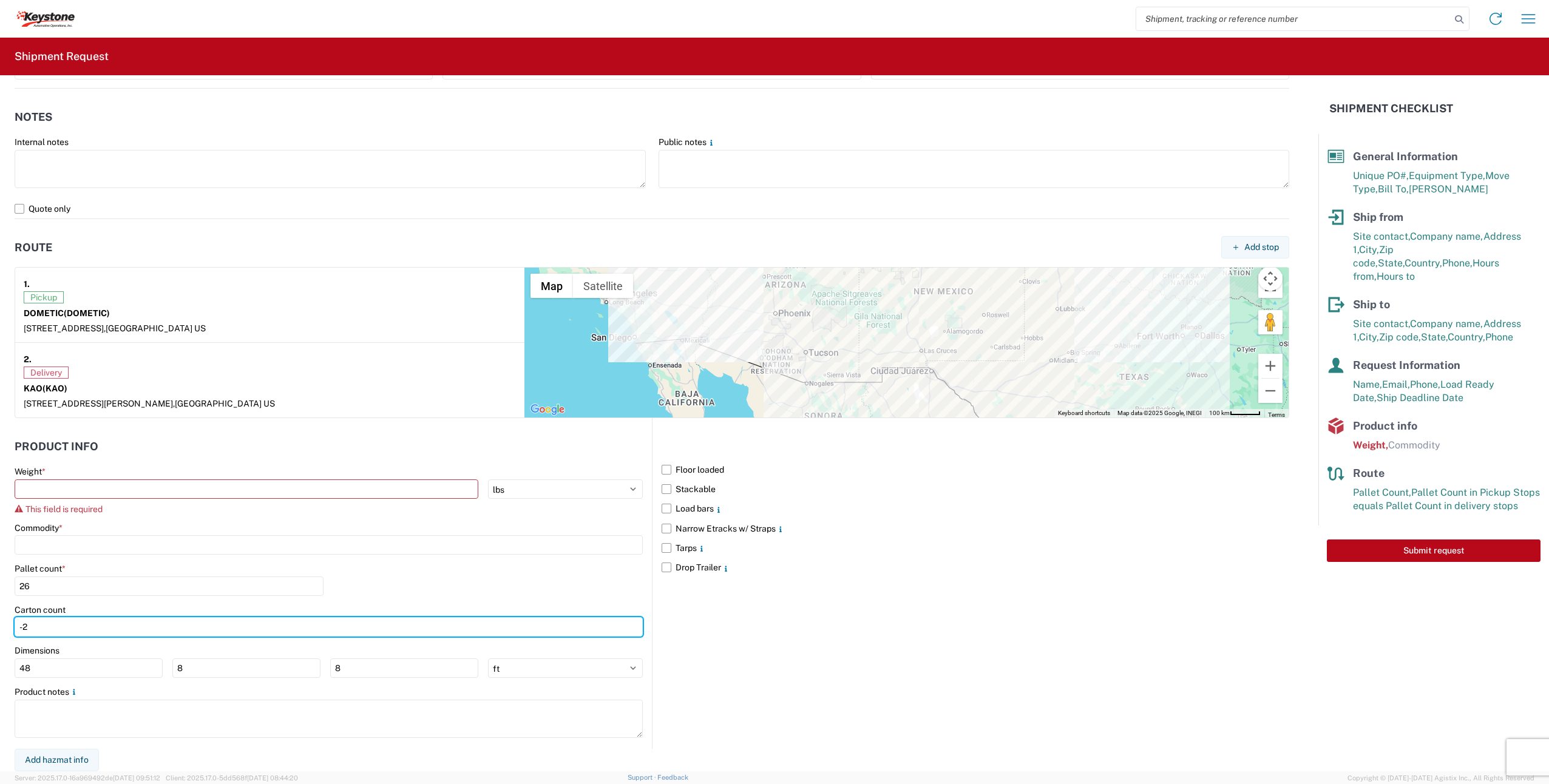
type input "-2"
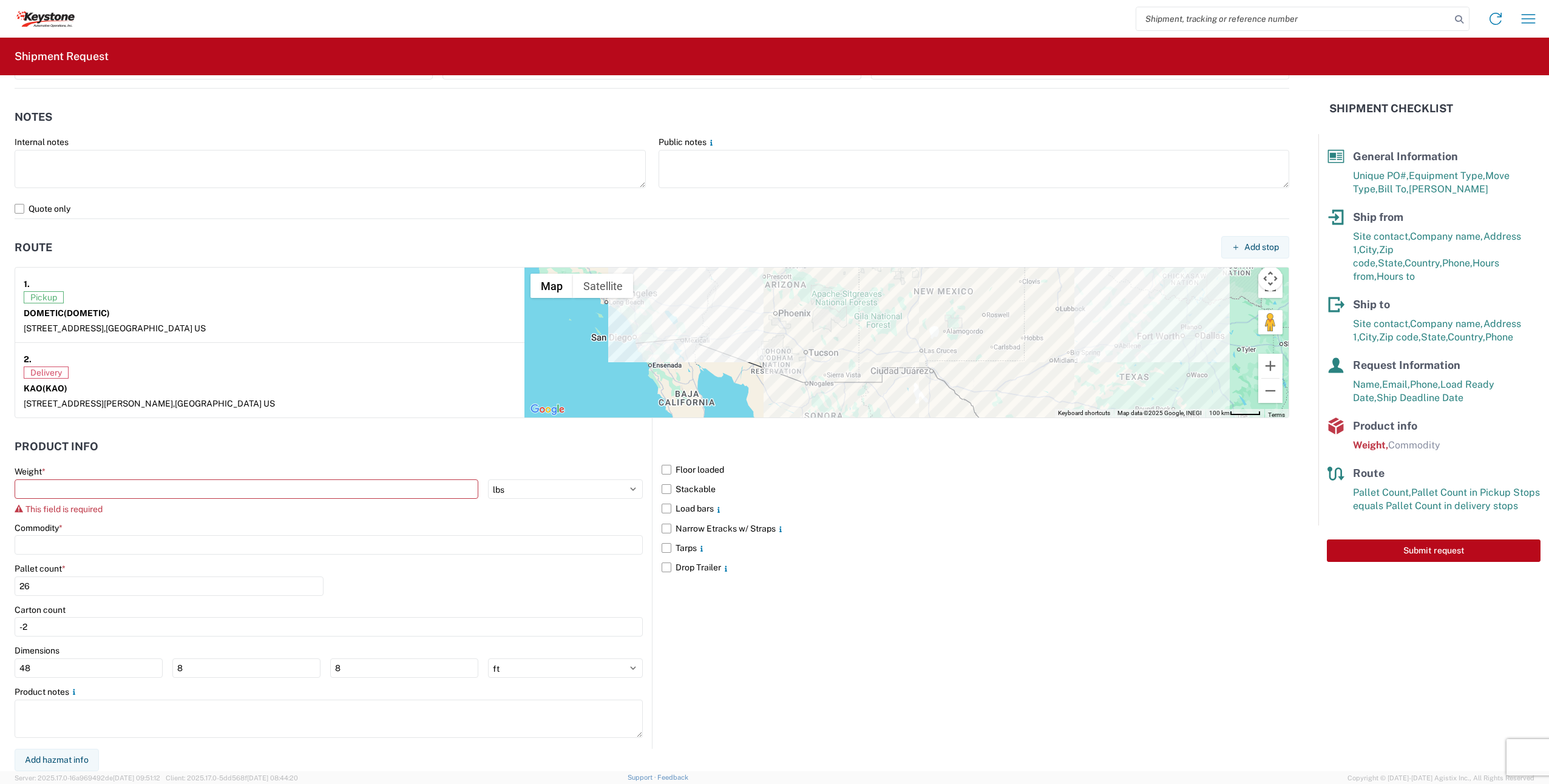
click at [63, 683] on main "Weight * kgs lbs This field is required Commodity * Pallet count * 26 Carton co…" at bounding box center [333, 607] width 637 height 282
click at [60, 674] on input "48" at bounding box center [89, 668] width 148 height 19
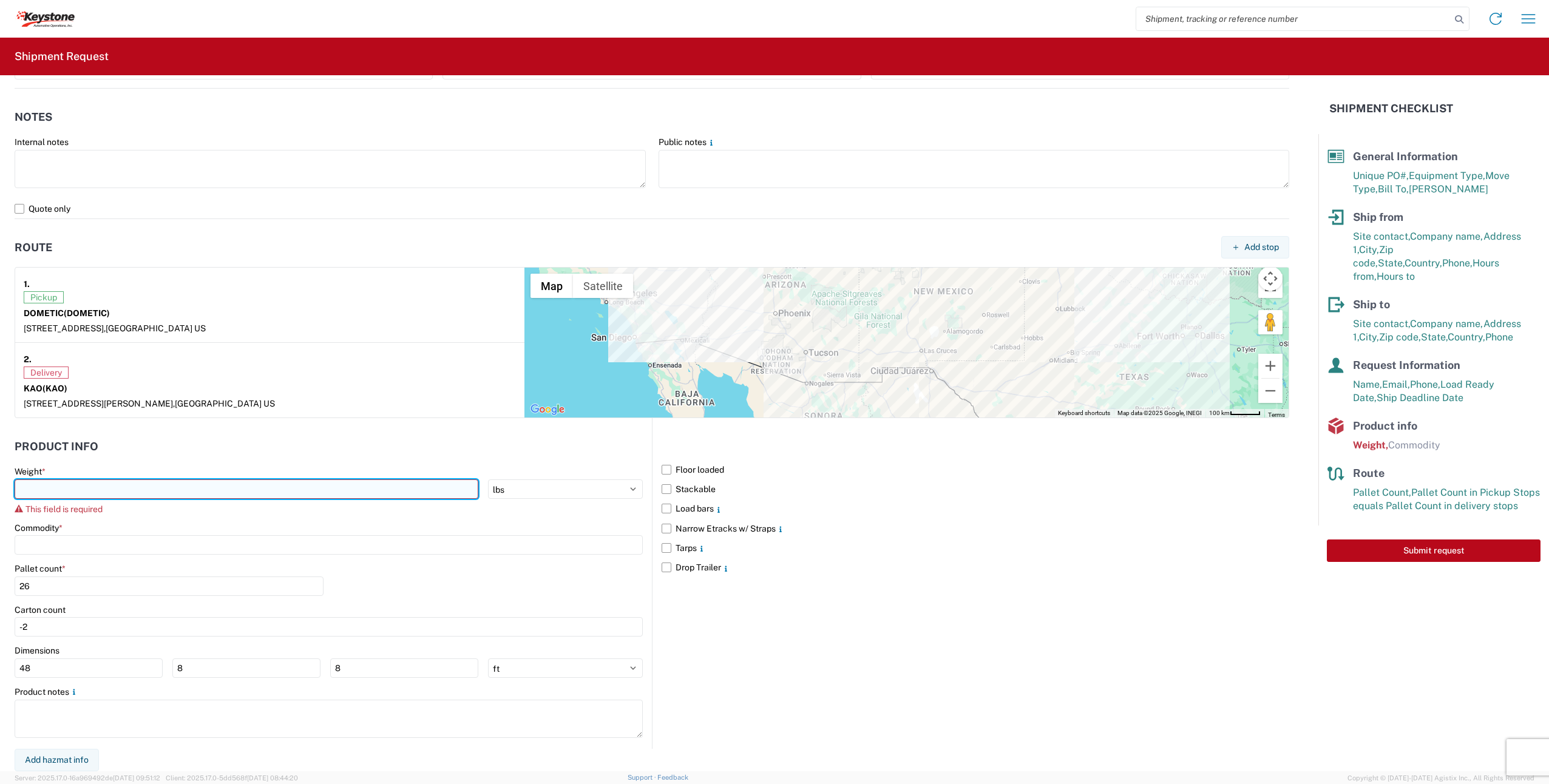
click at [58, 490] on input "number" at bounding box center [246, 489] width 464 height 19
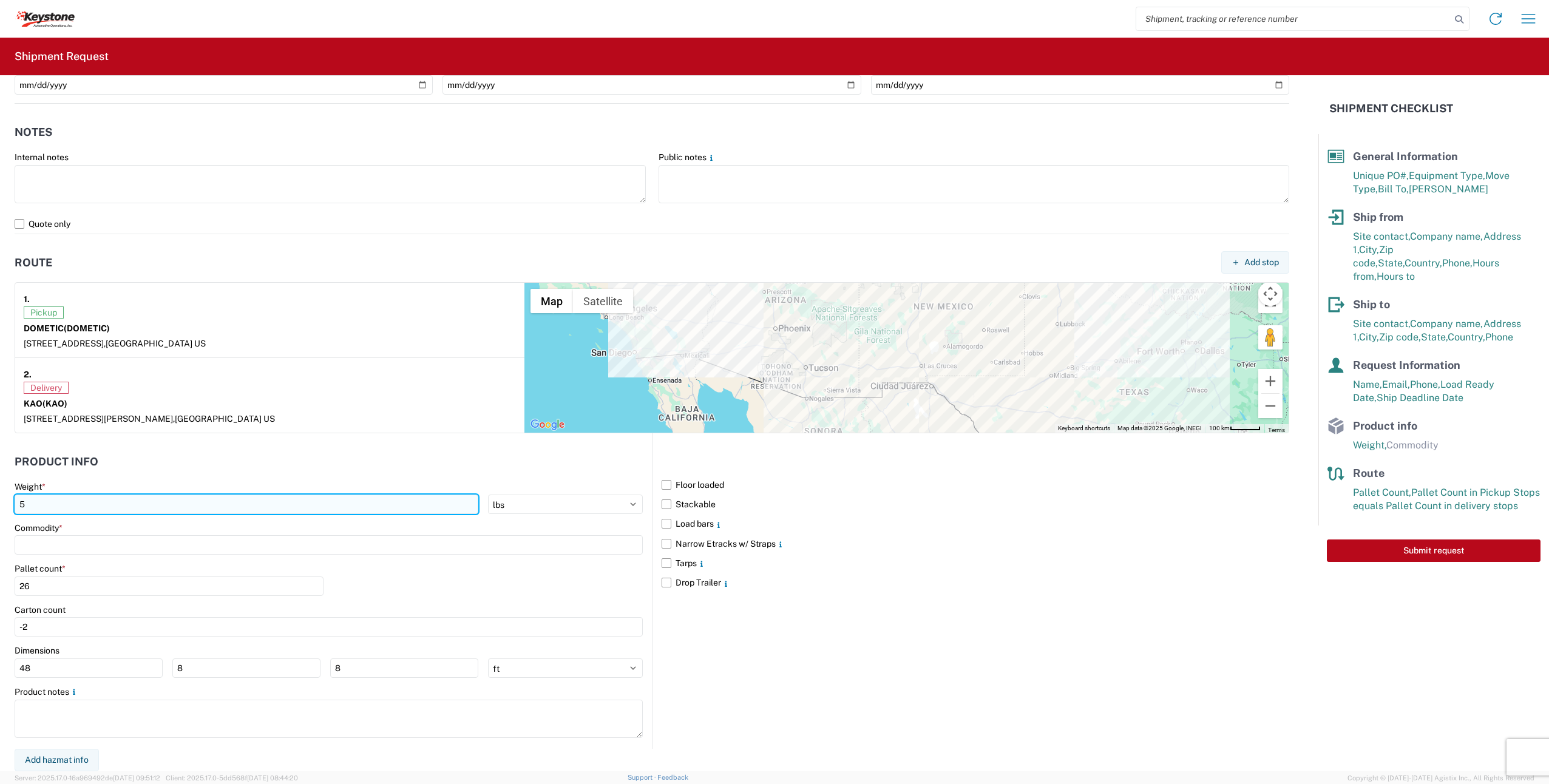
scroll to position [760, 0]
type input "5000"
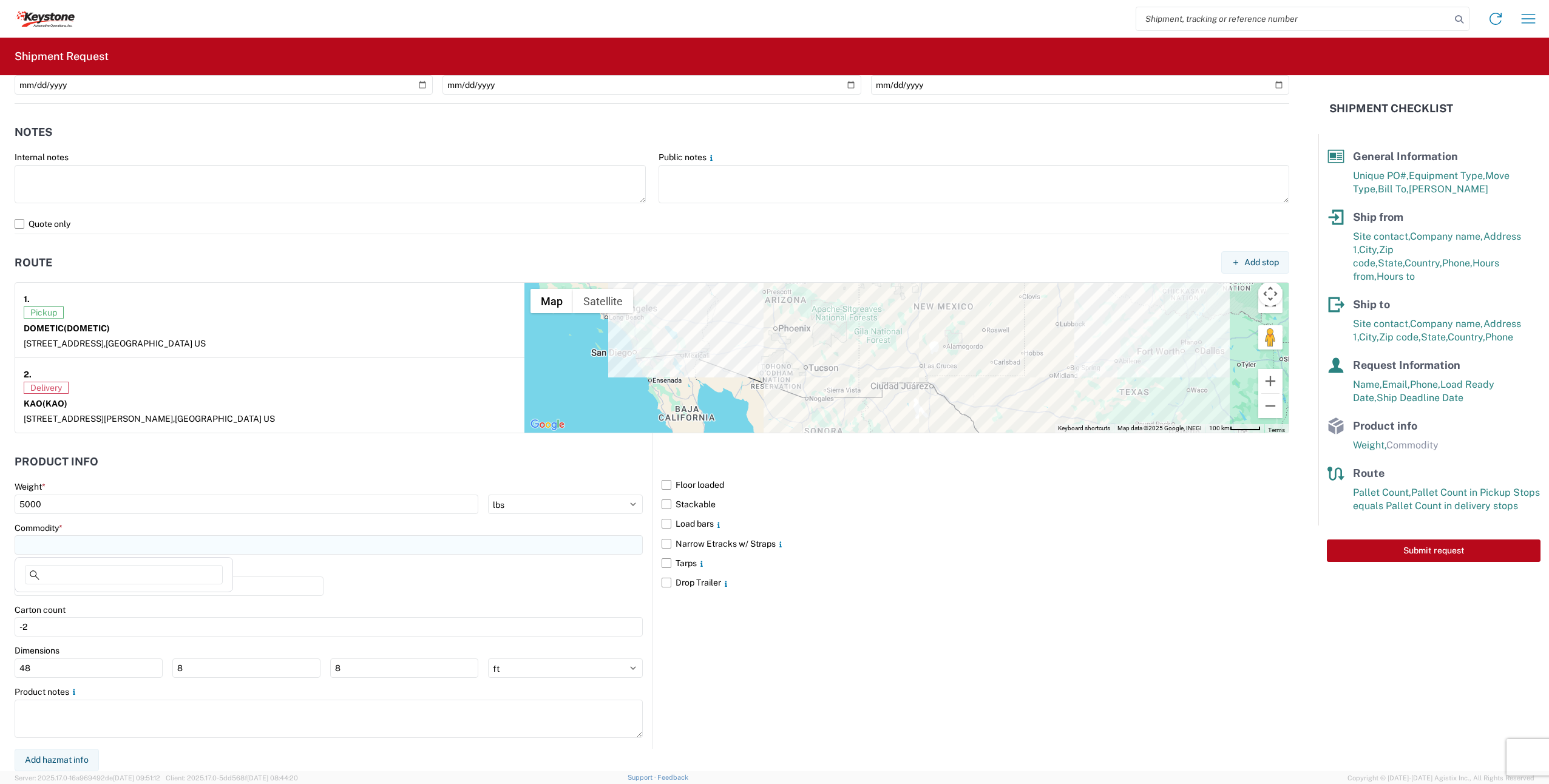
click at [100, 547] on input at bounding box center [328, 545] width 628 height 19
type input "RV PARTS"
click at [100, 627] on span "Add new "RV PARTS"..." at bounding box center [83, 627] width 89 height 11
type input "RV PARTS"
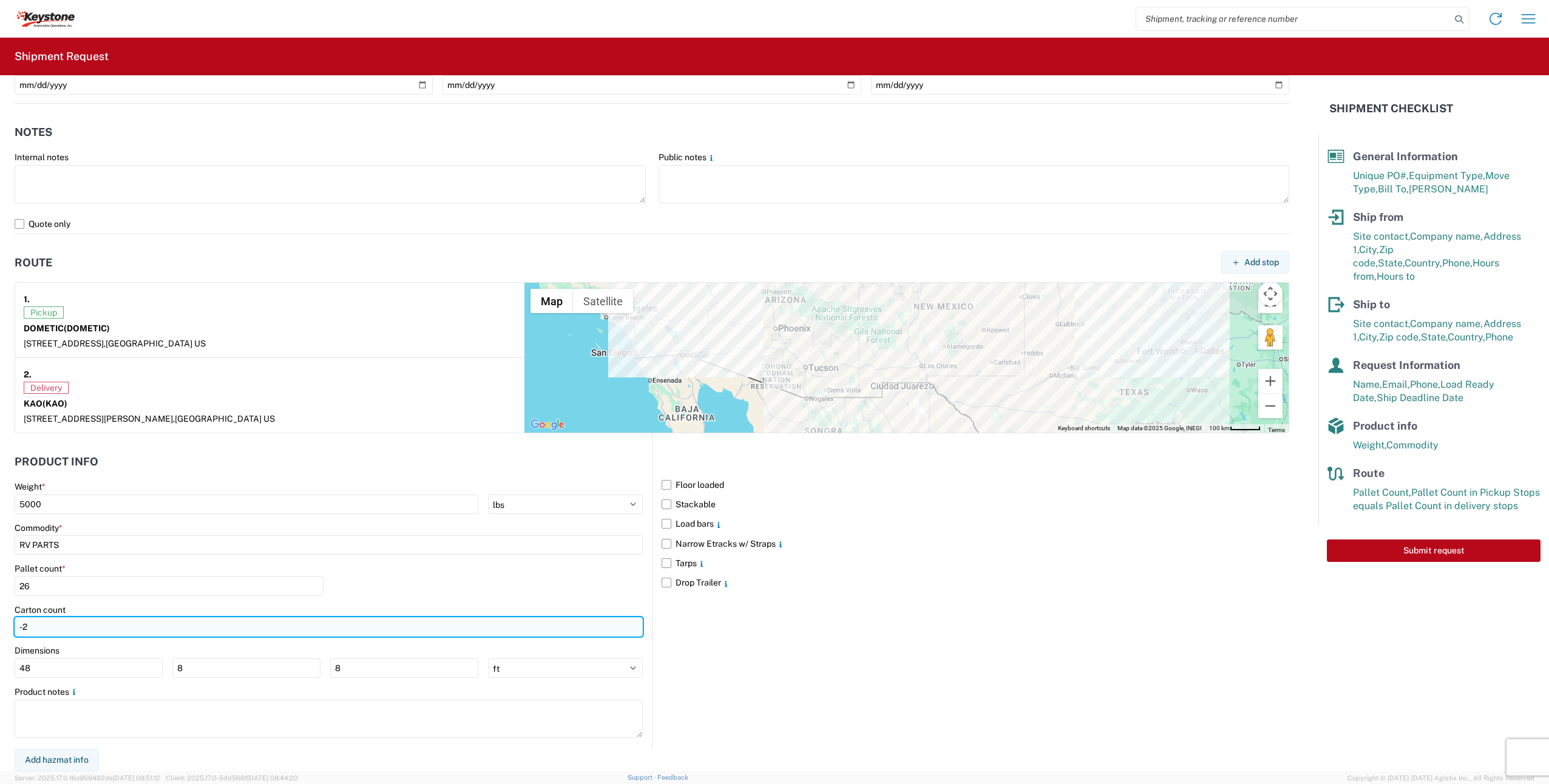
click at [34, 630] on input "-2" at bounding box center [328, 626] width 628 height 19
drag, startPoint x: 33, startPoint y: 626, endPoint x: 0, endPoint y: 619, distance: 33.7
click at [0, 620] on html "Home Shipment request Shipment tracking Shipment Request General Information Te…" at bounding box center [774, 392] width 1549 height 784
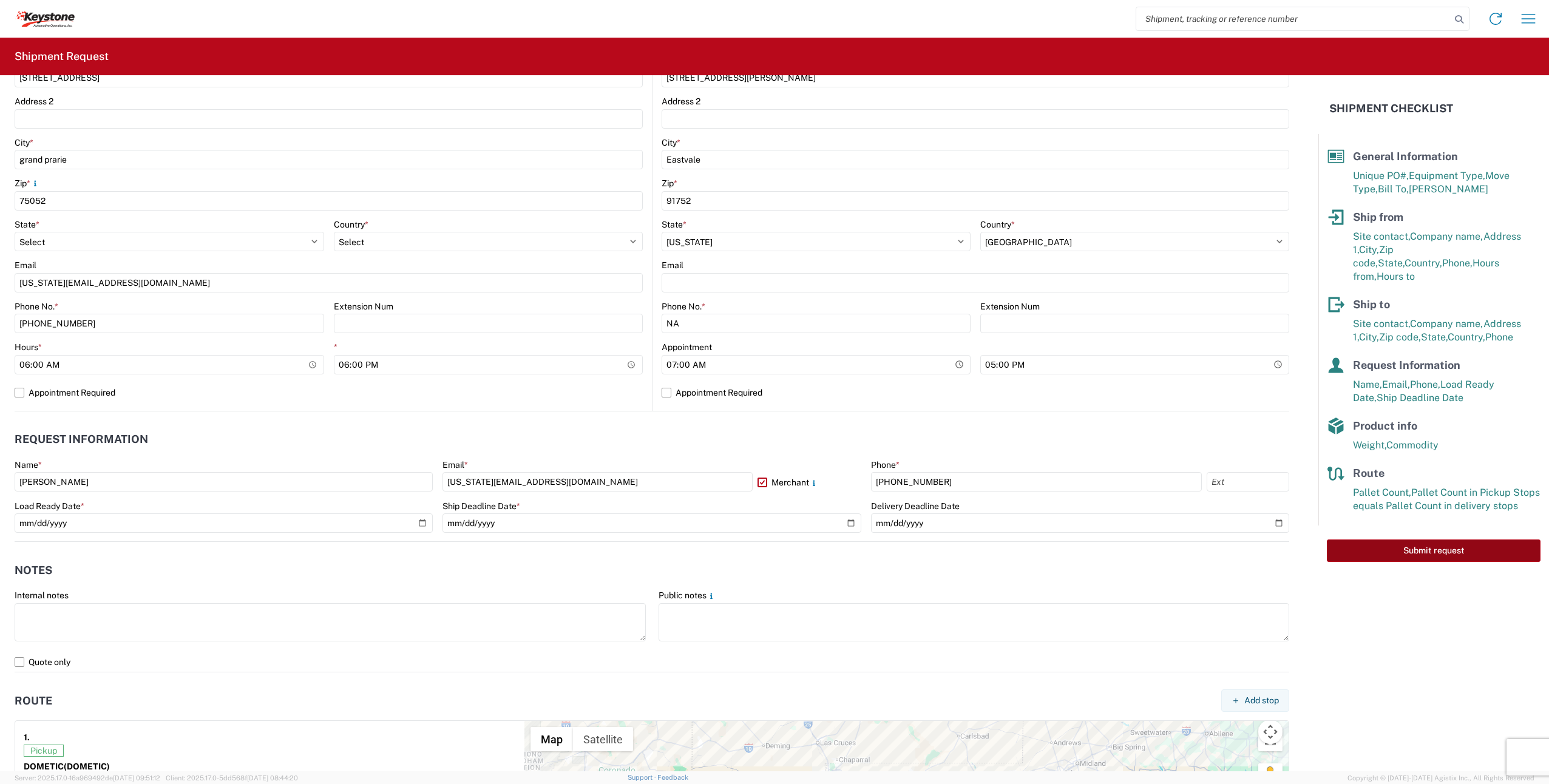
scroll to position [274, 0]
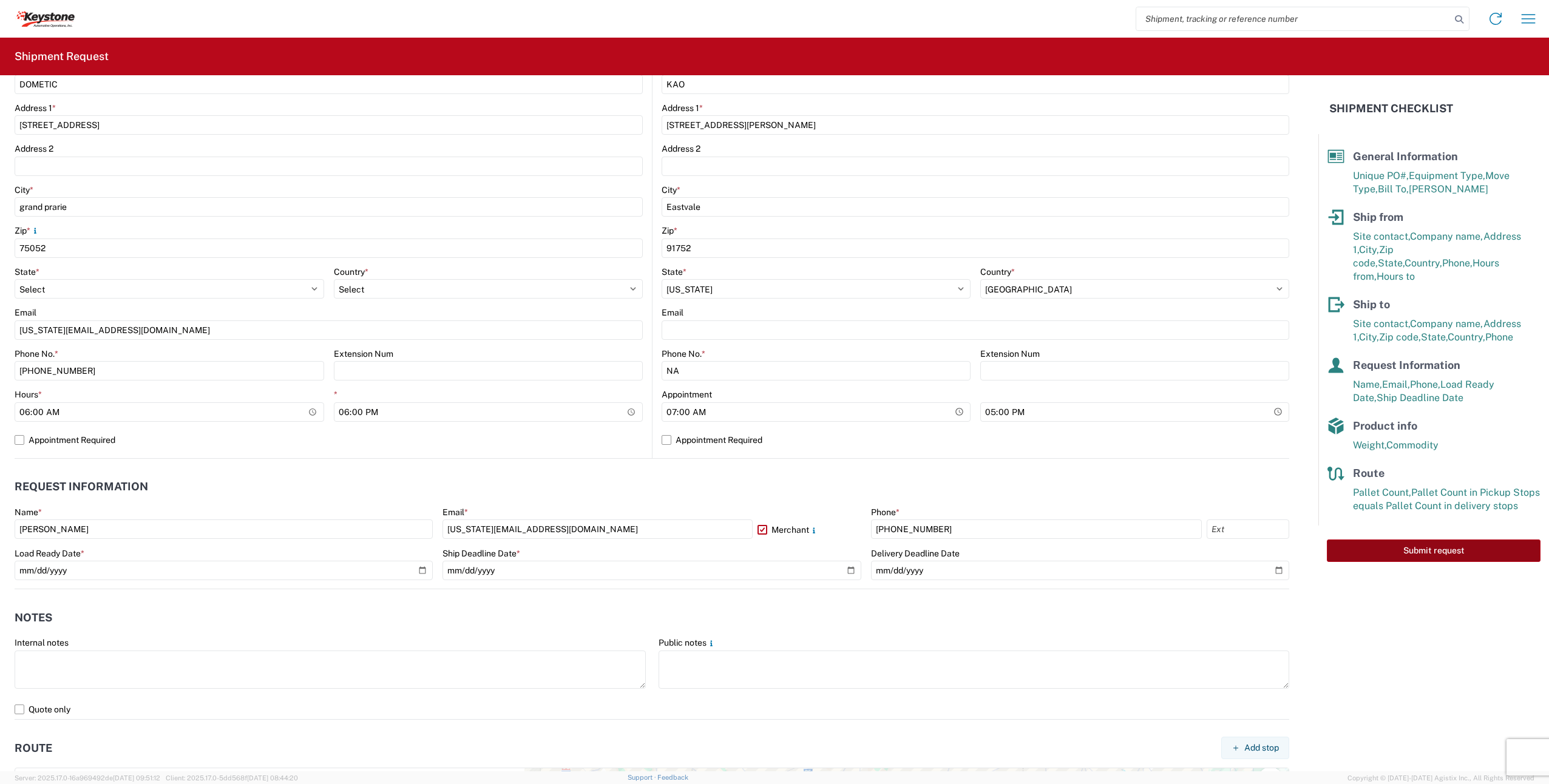
click at [1396, 540] on button "Submit request" at bounding box center [1433, 550] width 213 height 23
select select "TX"
select select "US"
